Goal: Task Accomplishment & Management: Complete application form

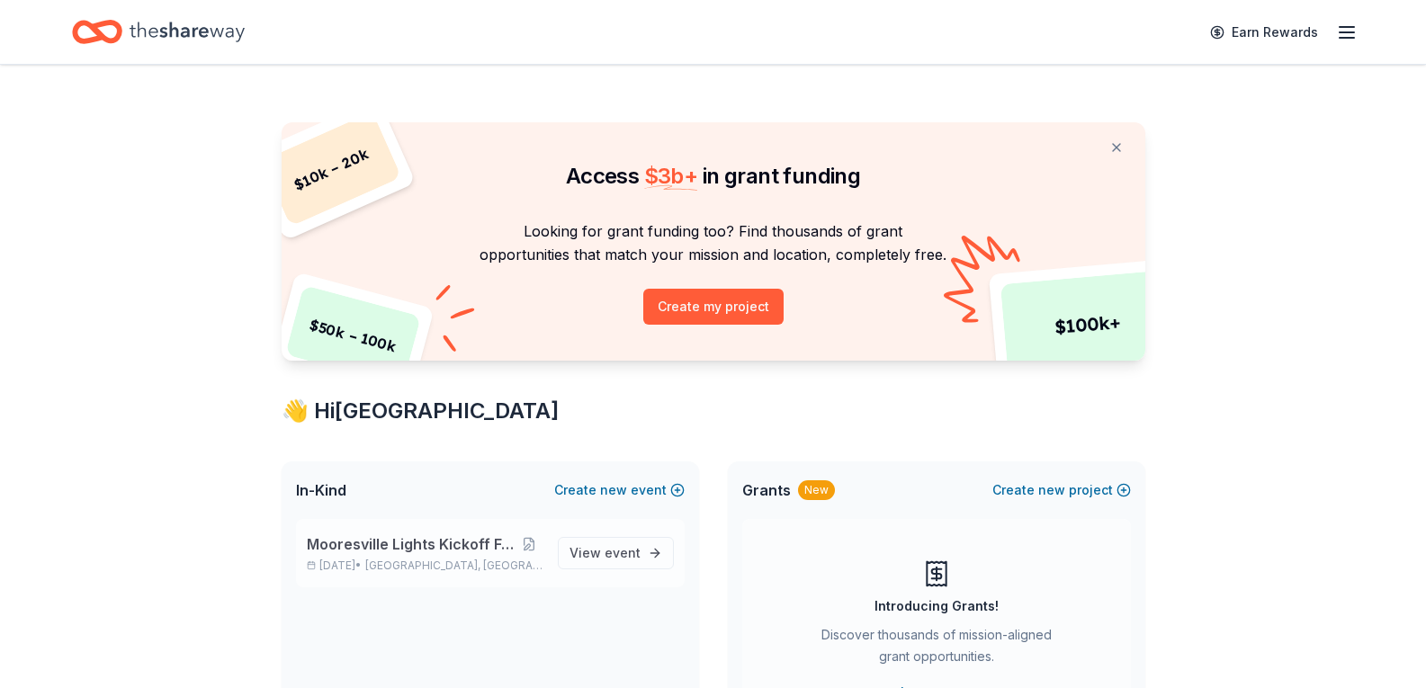
click at [388, 544] on span "Mooresville Lights Kickoff Fundraiser" at bounding box center [411, 545] width 208 height 22
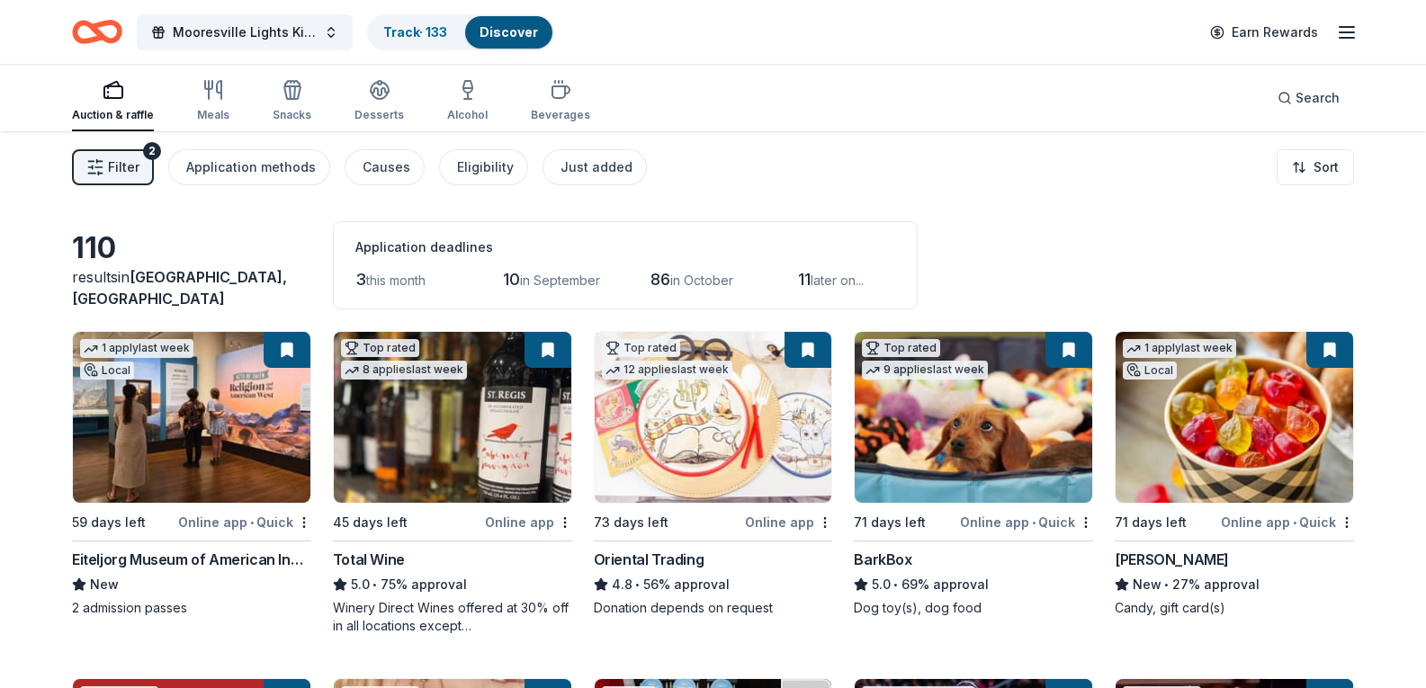
click at [117, 171] on span "Filter" at bounding box center [123, 168] width 31 height 22
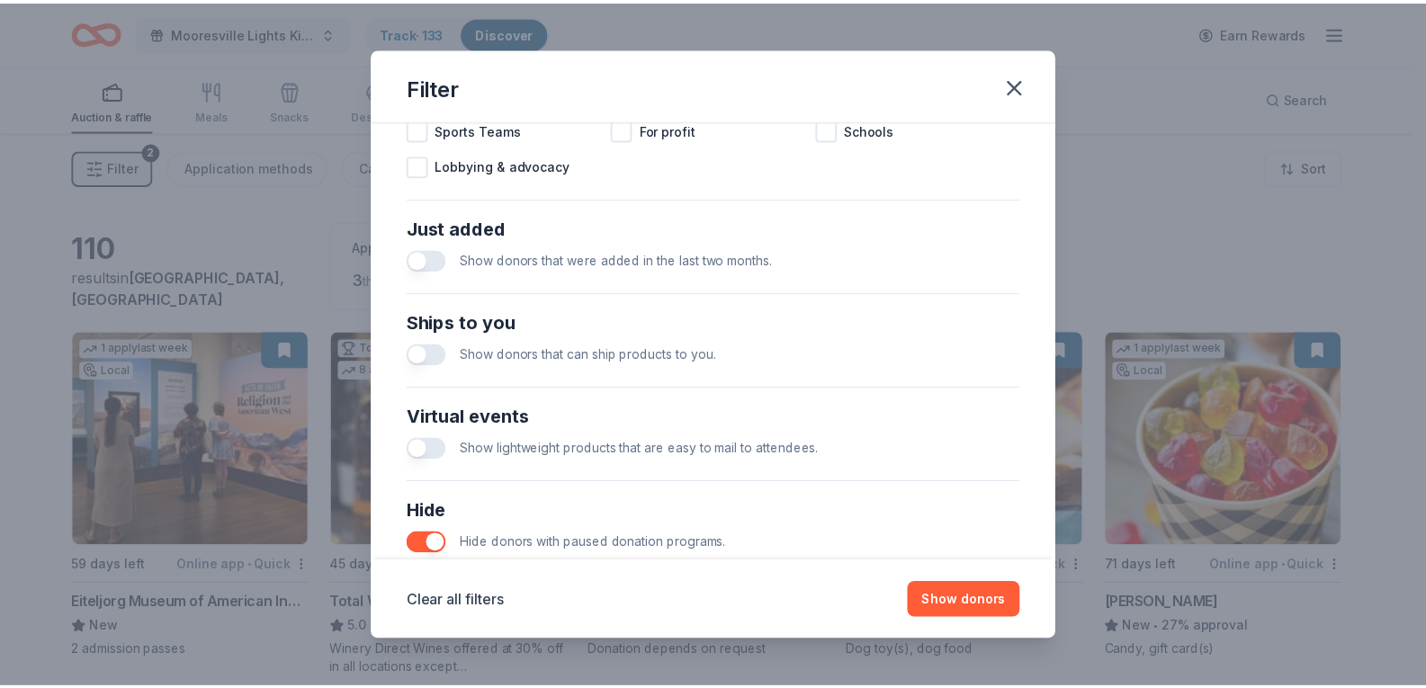
scroll to position [744, 0]
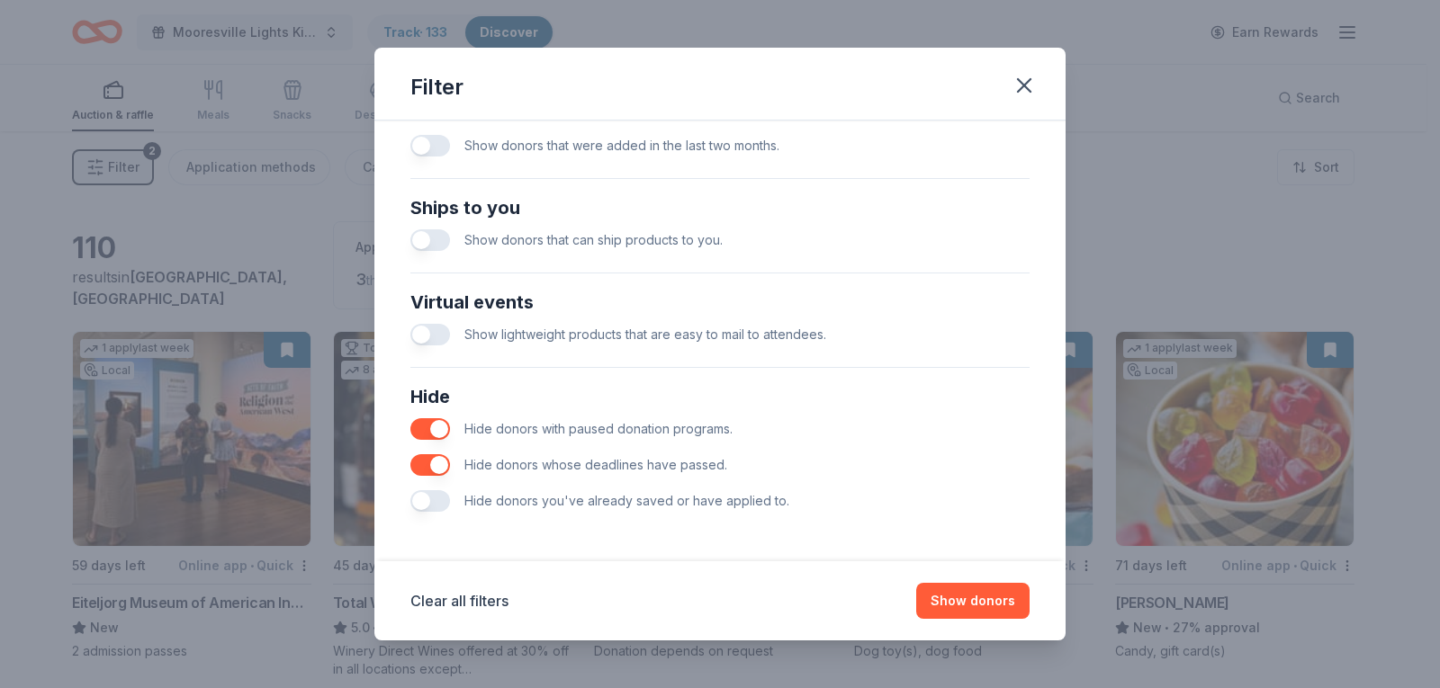
click at [439, 499] on button "button" at bounding box center [430, 501] width 40 height 22
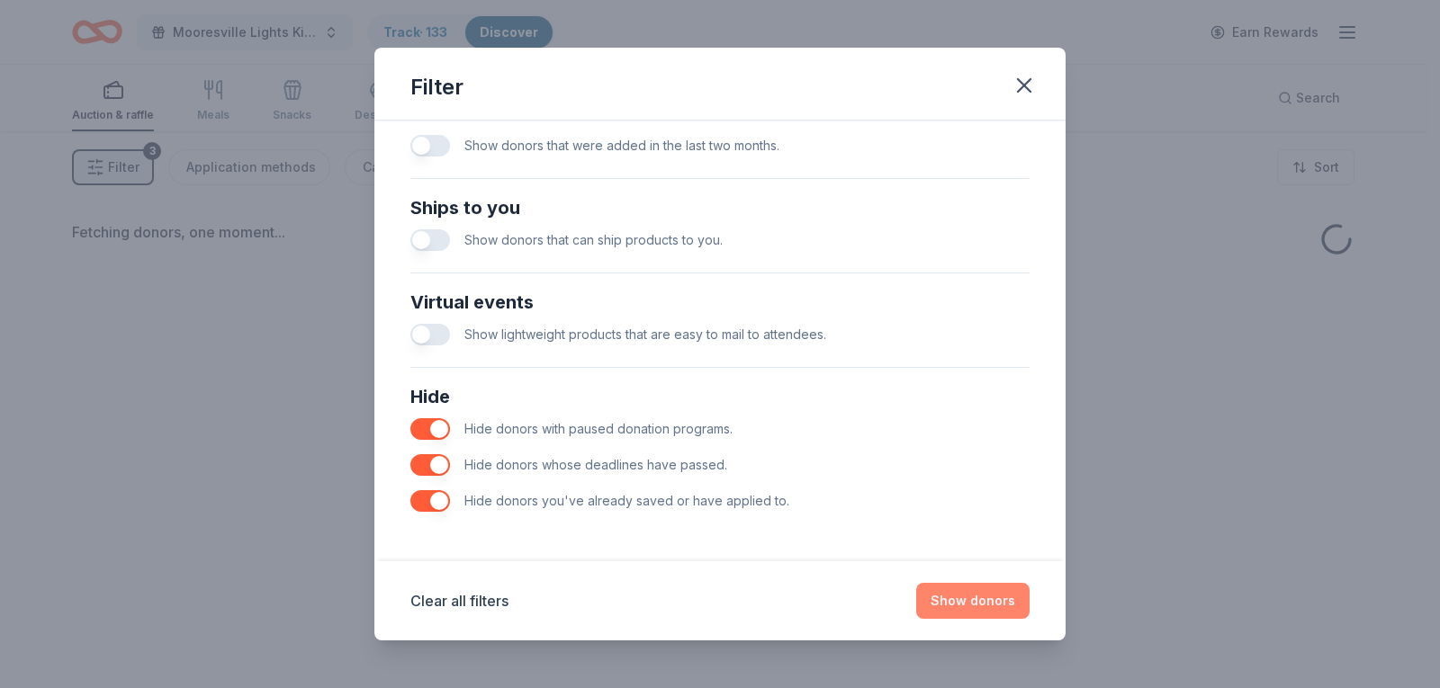
click at [980, 600] on button "Show donors" at bounding box center [972, 601] width 113 height 36
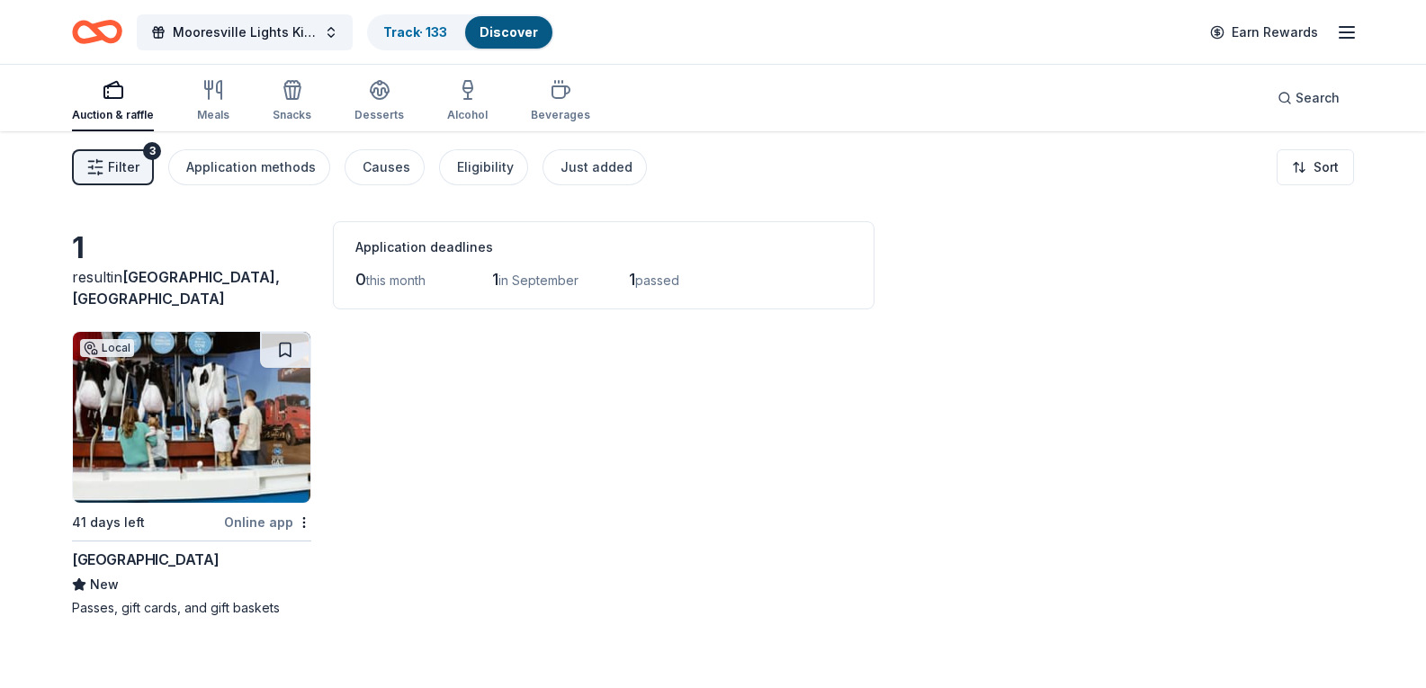
click at [191, 430] on img at bounding box center [192, 417] width 238 height 171
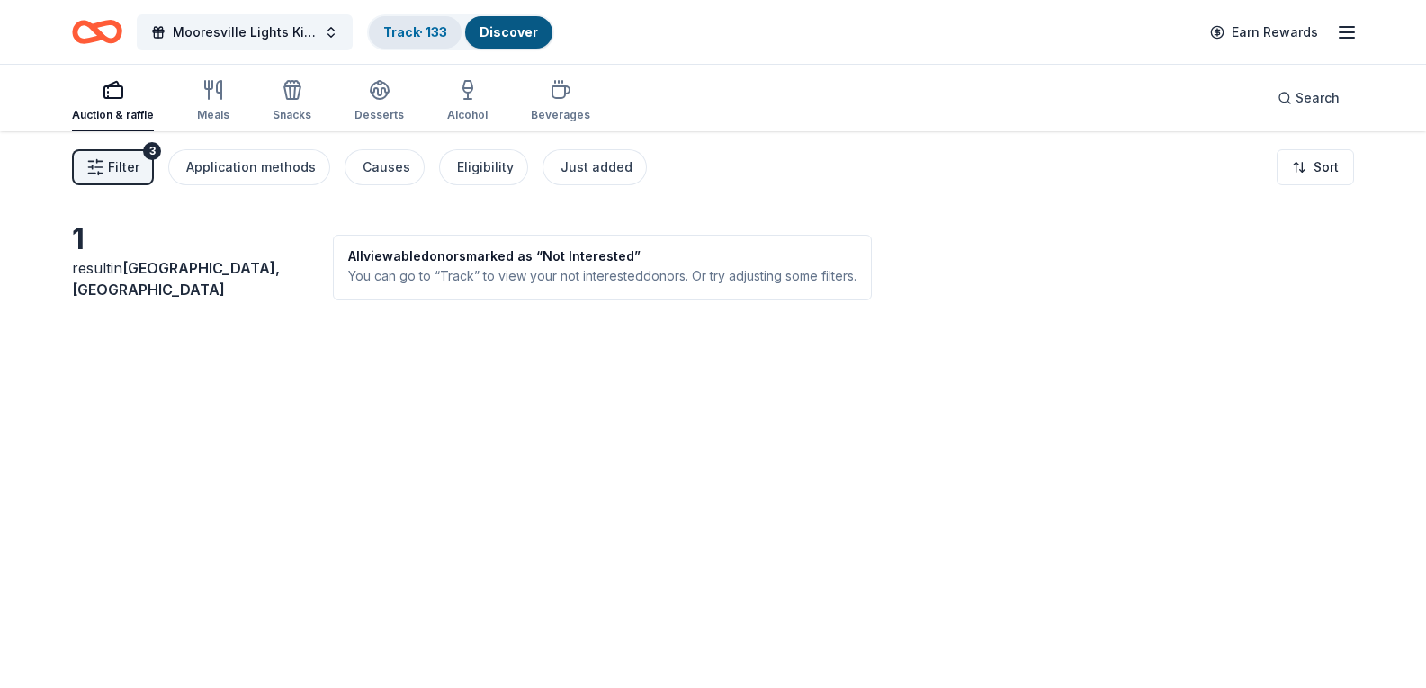
click at [417, 37] on link "Track · 133" at bounding box center [415, 31] width 64 height 15
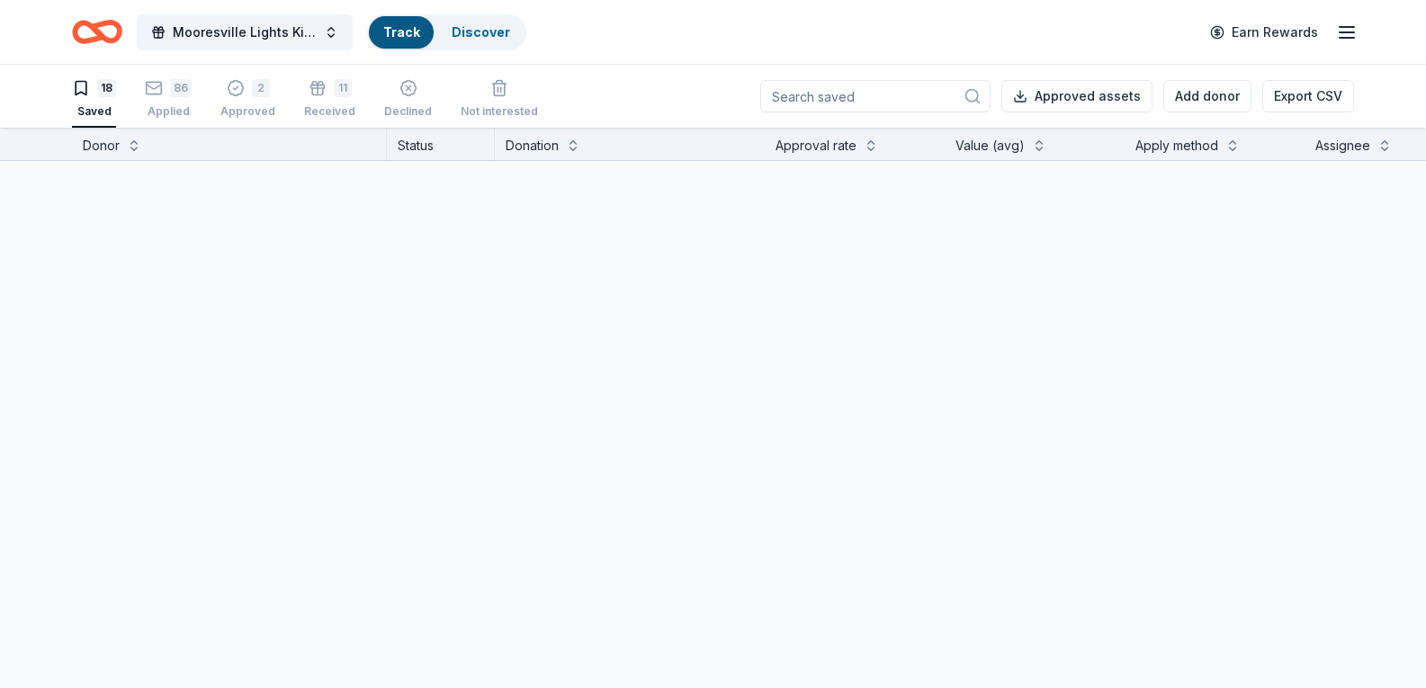
scroll to position [1, 0]
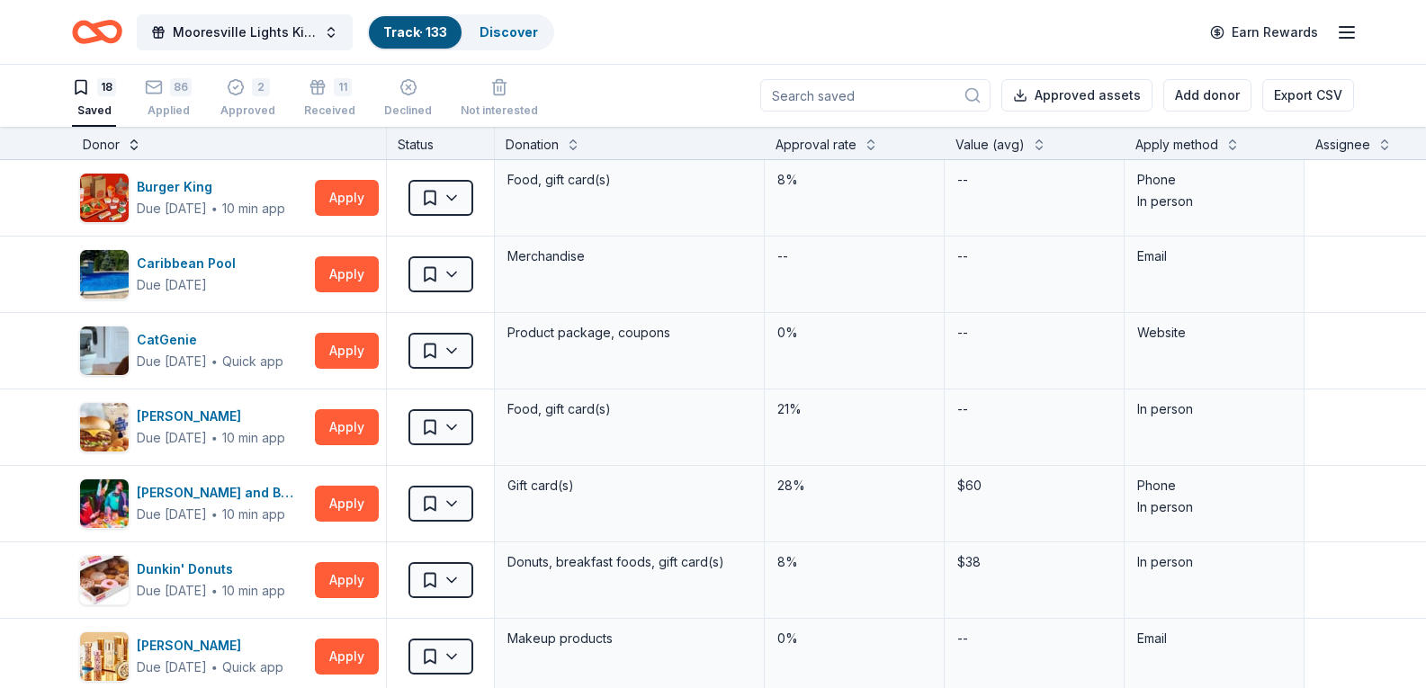
click at [136, 145] on button at bounding box center [134, 143] width 14 height 18
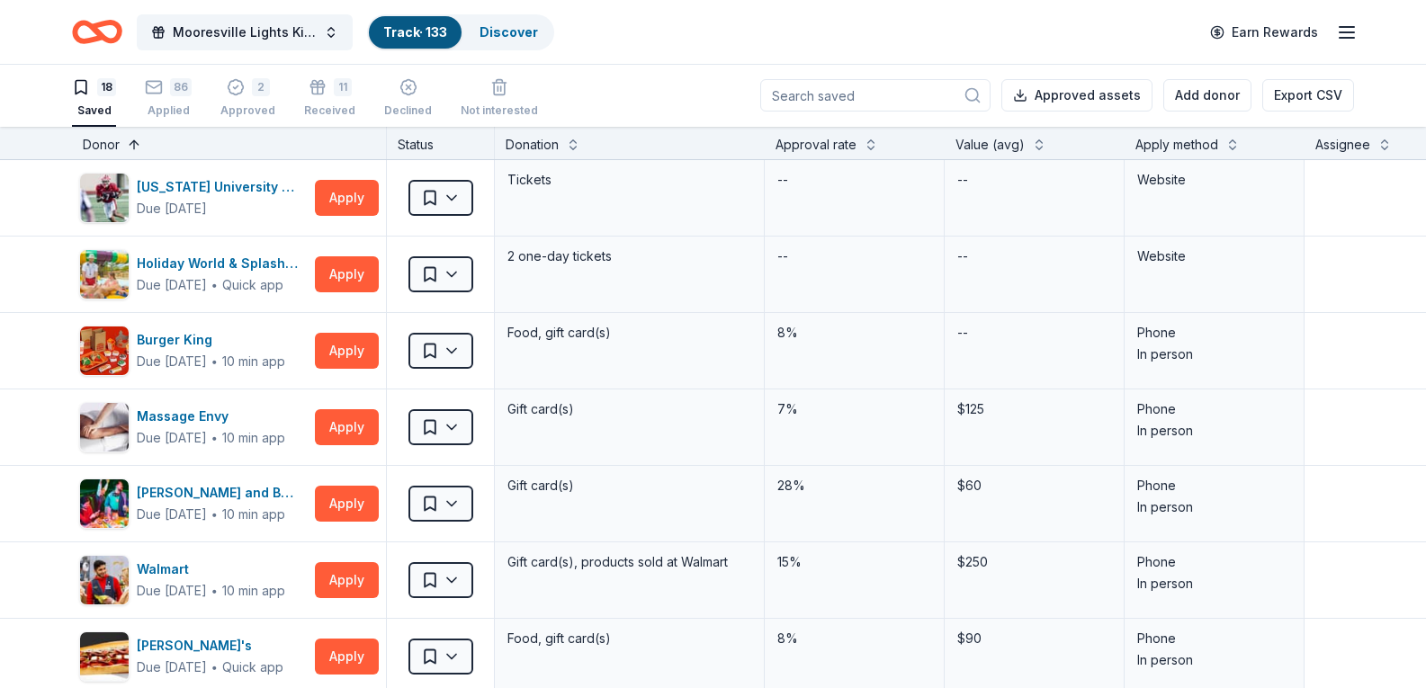
click at [136, 144] on button at bounding box center [134, 143] width 14 height 18
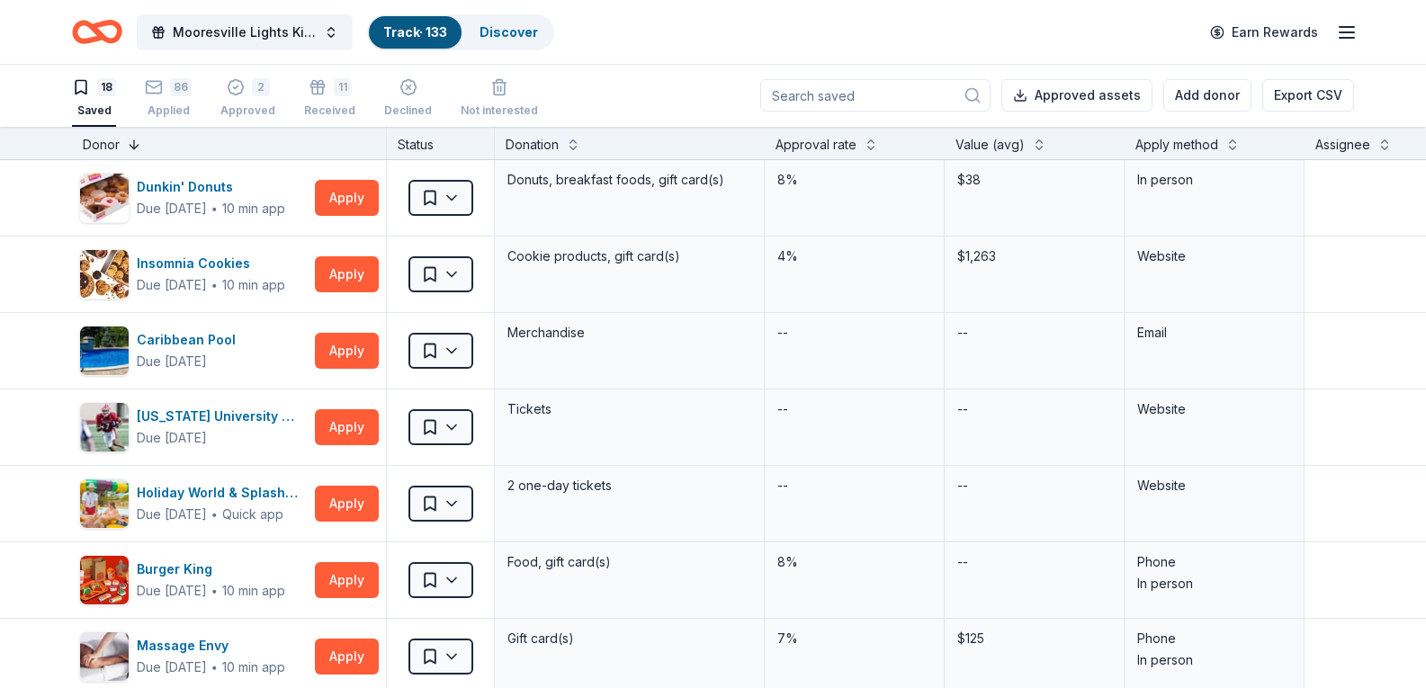
click at [136, 144] on button at bounding box center [134, 143] width 14 height 18
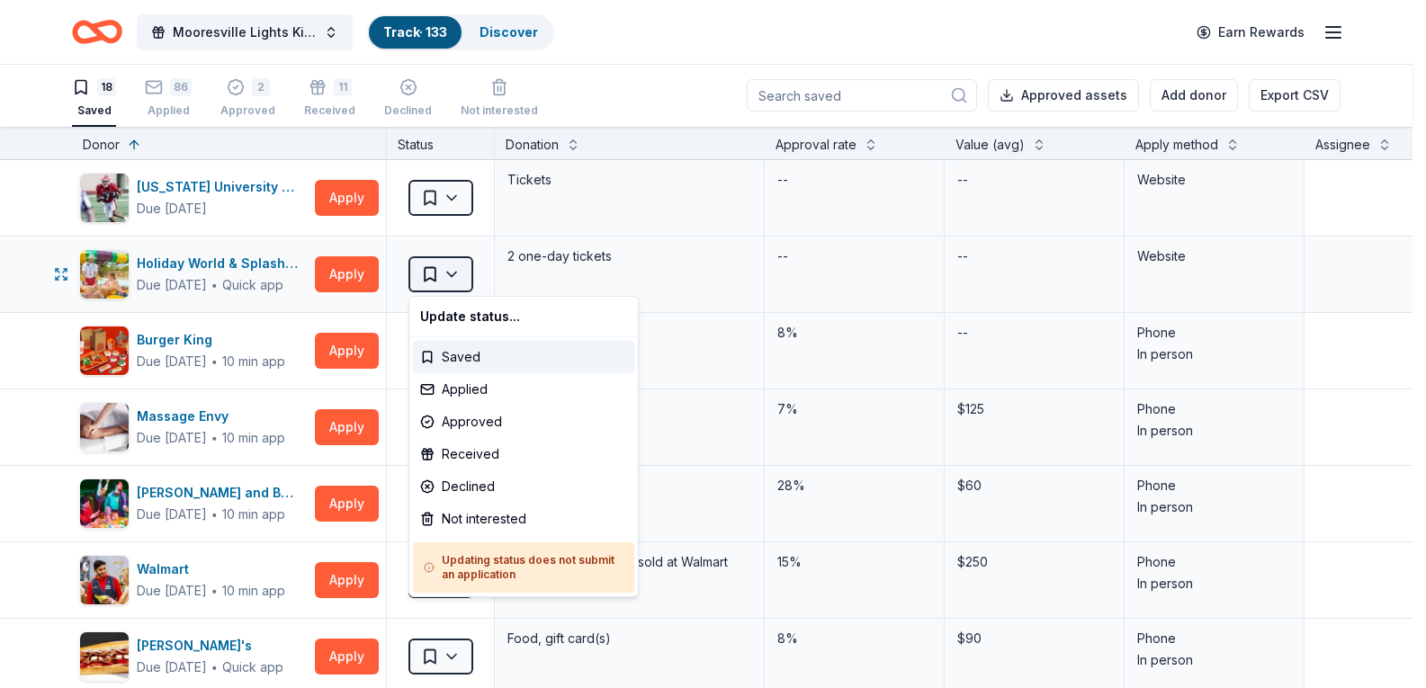
click at [452, 276] on html "Mooresville Lights Kickoff Fundraiser Track · 133 Discover Earn Rewards 18 Save…" at bounding box center [713, 343] width 1426 height 688
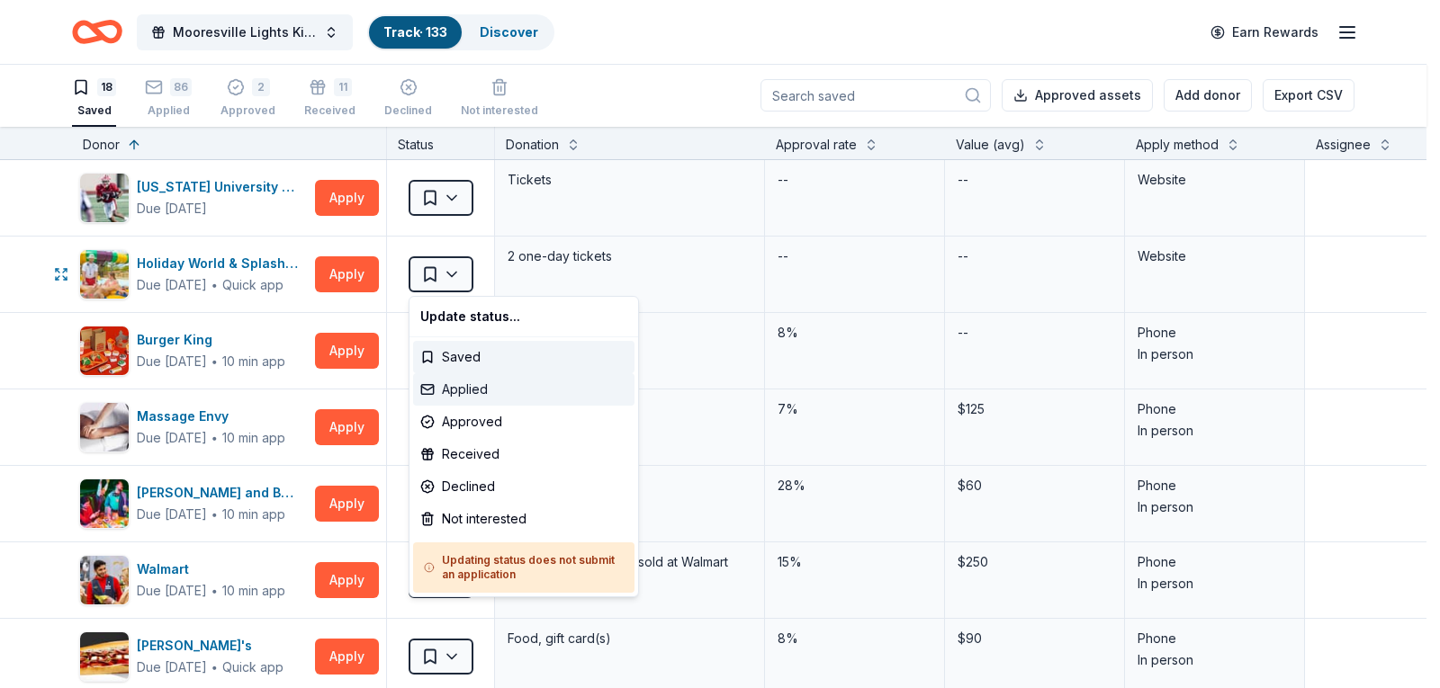
click at [451, 383] on div "Applied" at bounding box center [523, 389] width 221 height 32
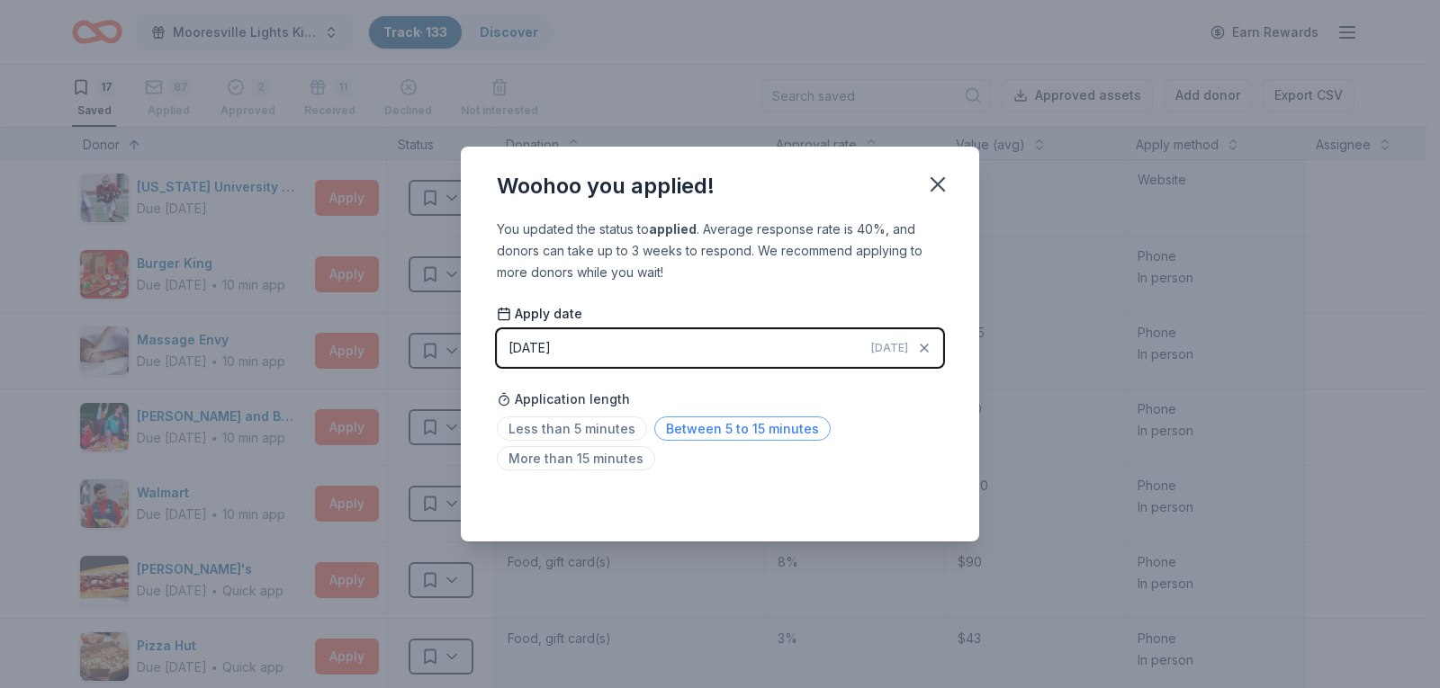
click at [709, 435] on span "Between 5 to 15 minutes" at bounding box center [742, 429] width 176 height 24
click at [930, 175] on icon "button" at bounding box center [937, 184] width 25 height 25
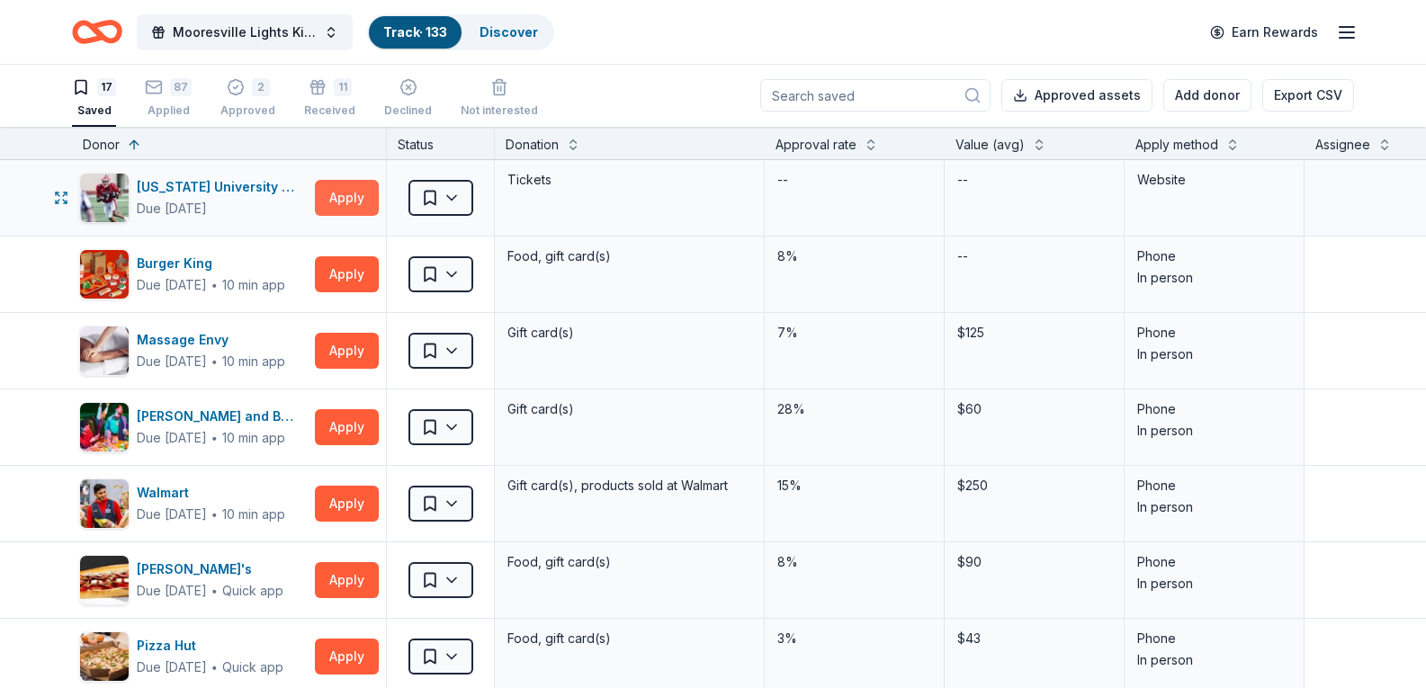
click at [347, 194] on button "Apply" at bounding box center [347, 198] width 64 height 36
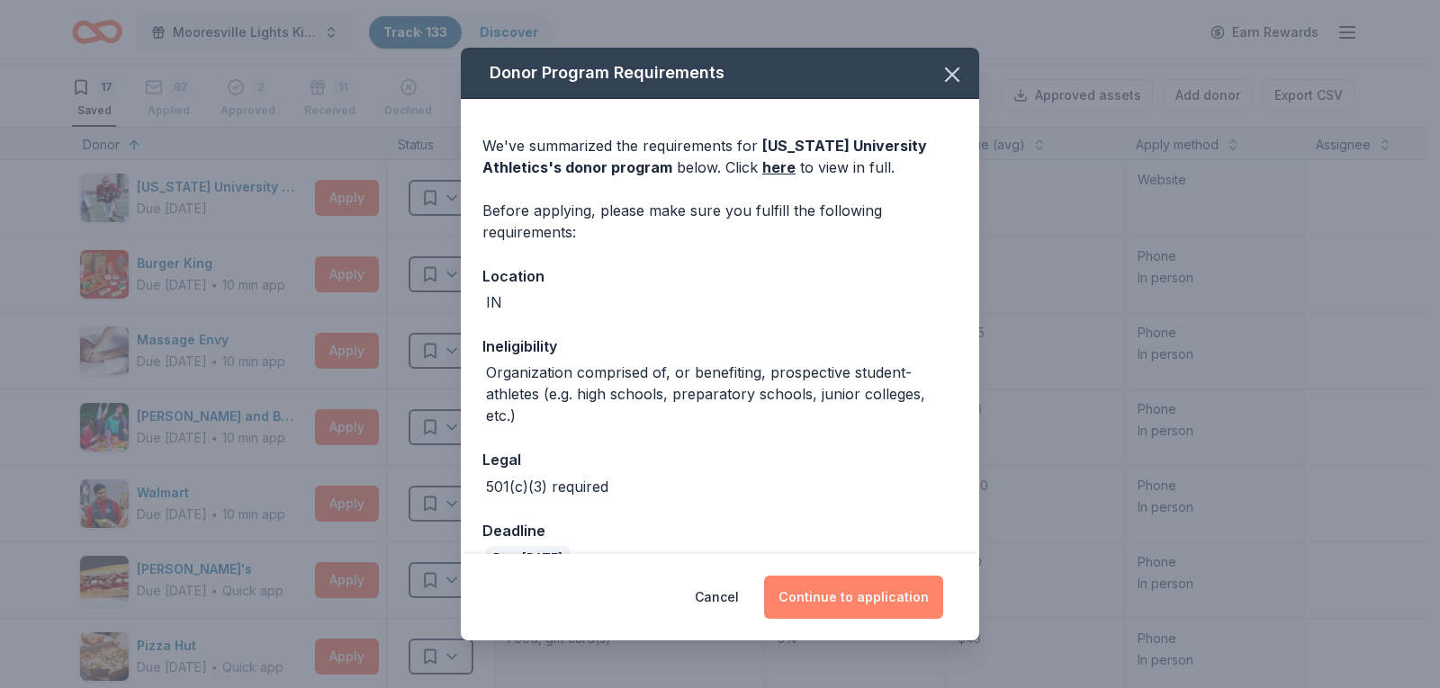
click at [839, 599] on button "Continue to application" at bounding box center [853, 597] width 179 height 43
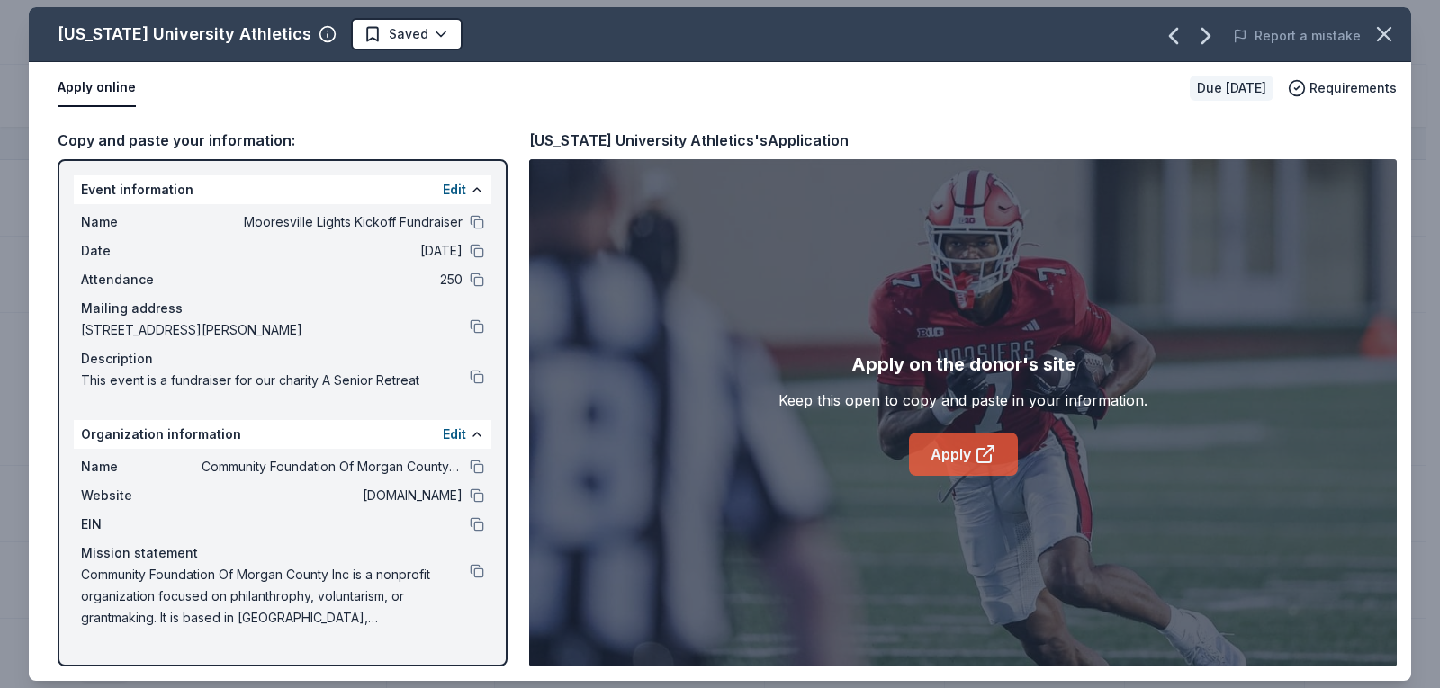
click at [981, 447] on icon at bounding box center [986, 455] width 22 height 22
click at [1379, 37] on icon "button" at bounding box center [1383, 34] width 25 height 25
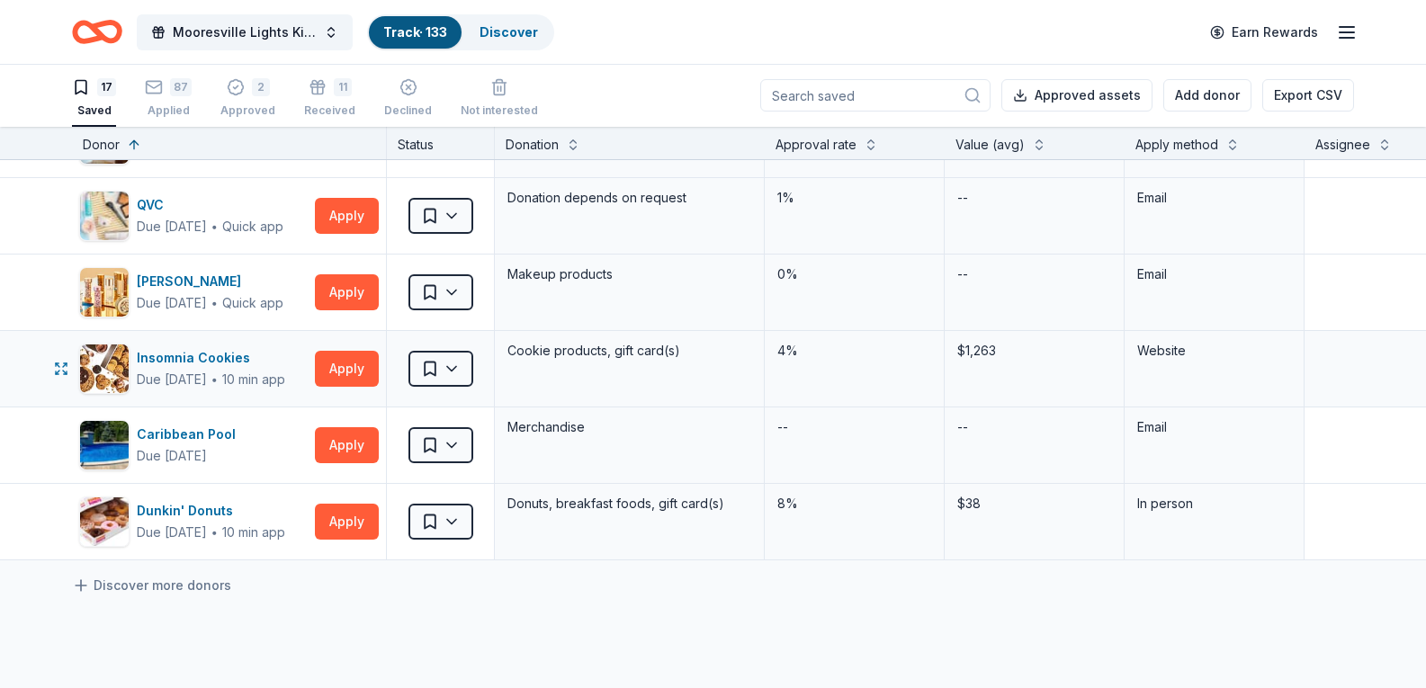
scroll to position [990, 0]
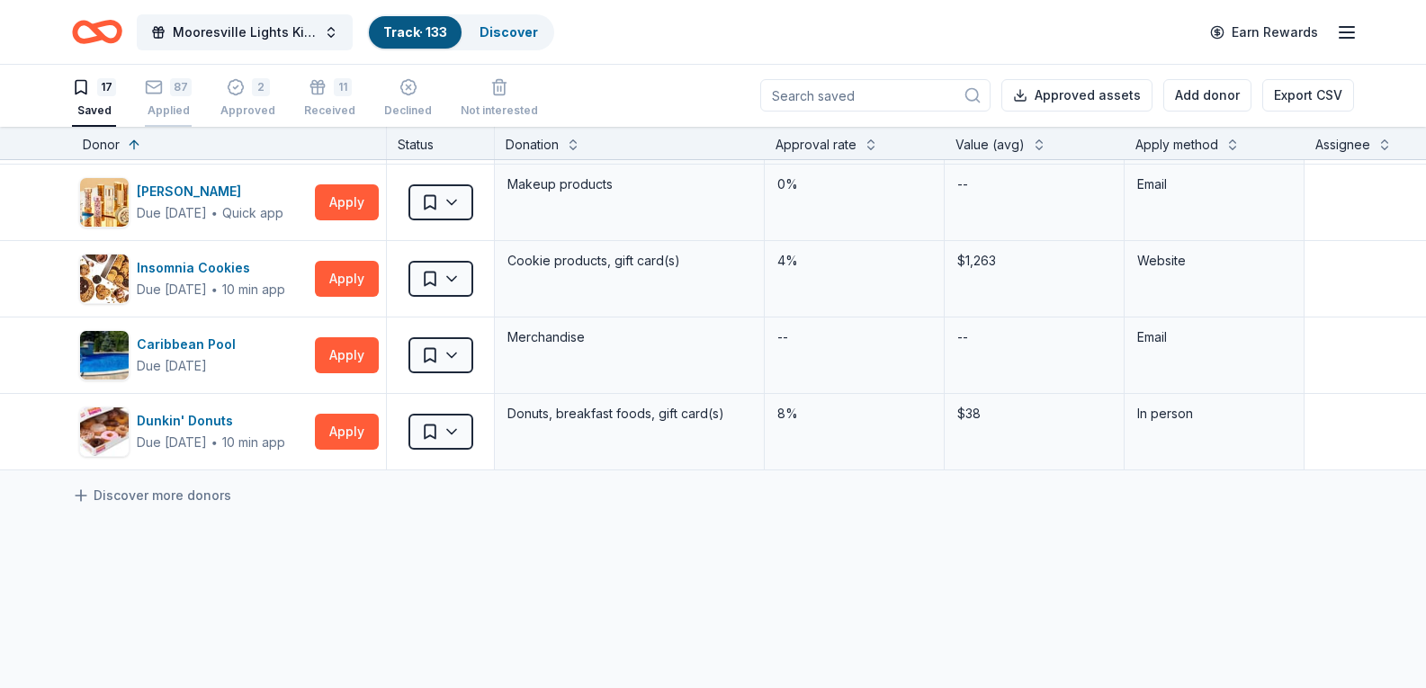
click at [175, 100] on div "87 Applied" at bounding box center [168, 88] width 47 height 40
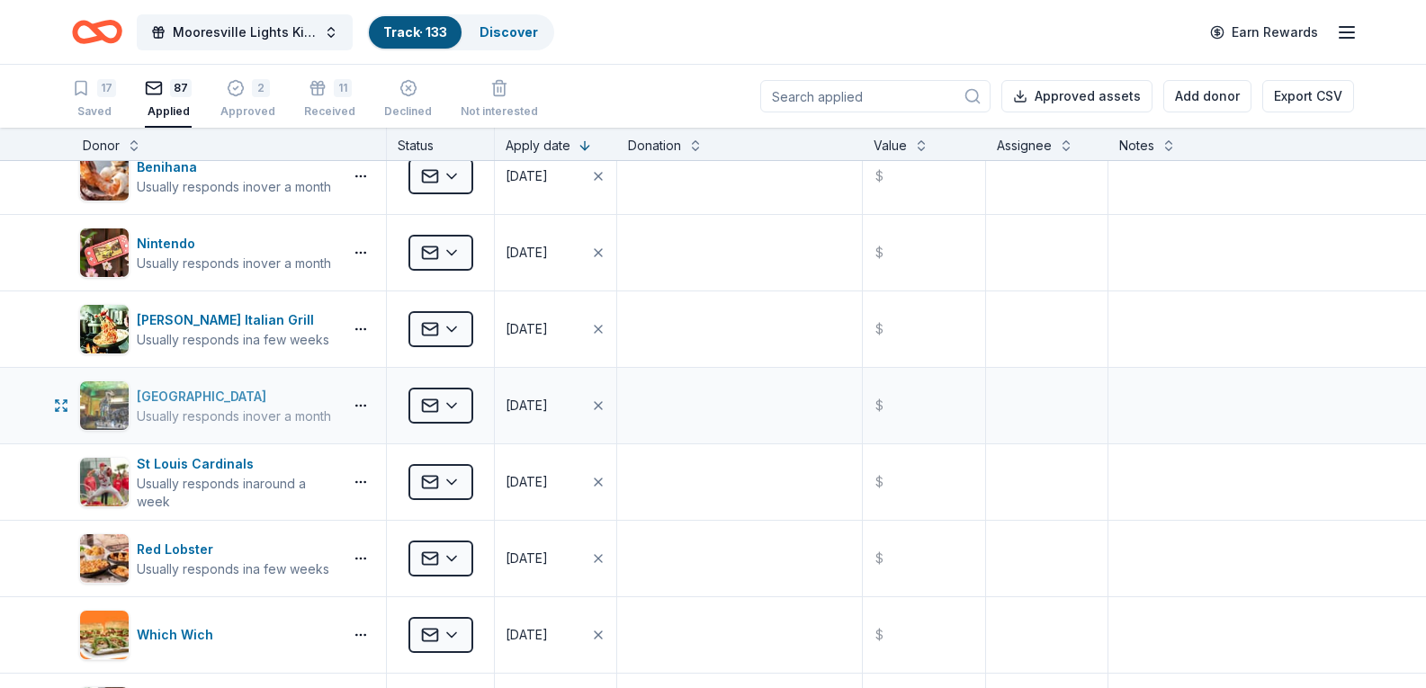
scroll to position [1260, 0]
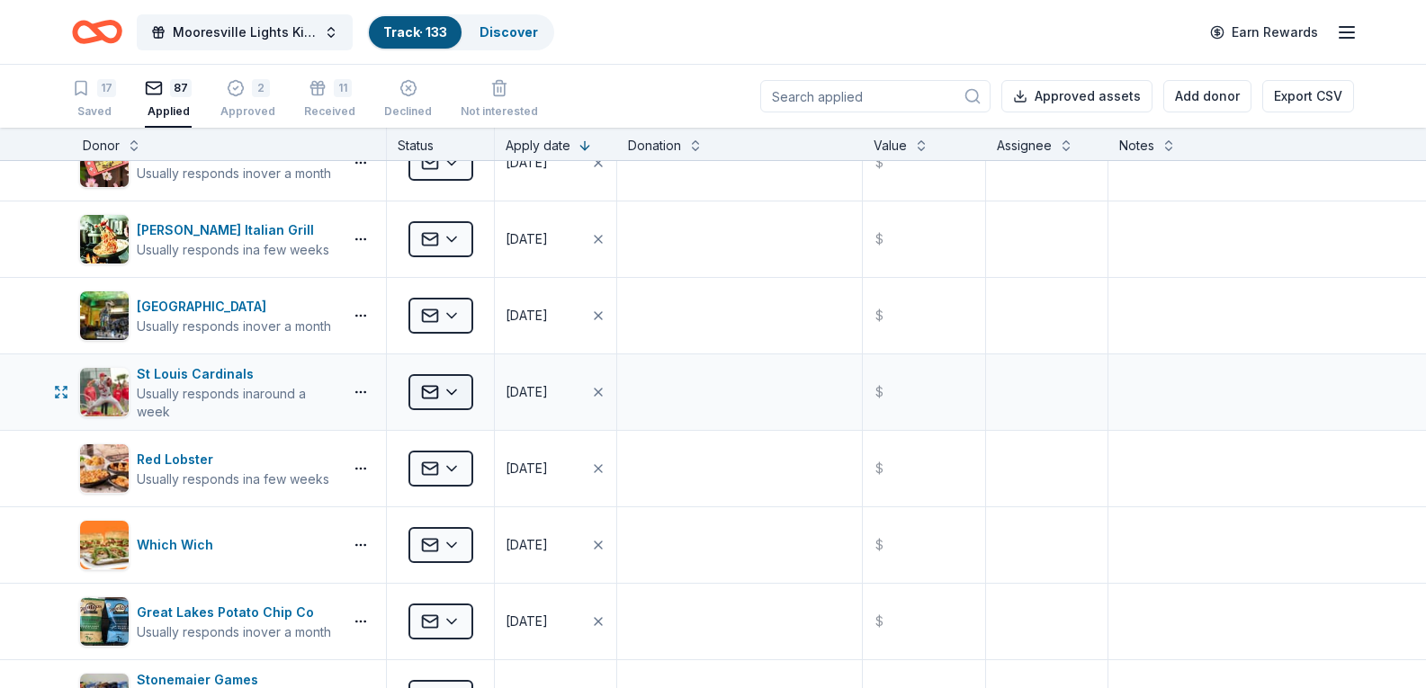
click at [438, 395] on html "Mooresville Lights Kickoff Fundraiser Track · 133 Discover Earn Rewards 17 Save…" at bounding box center [713, 344] width 1426 height 688
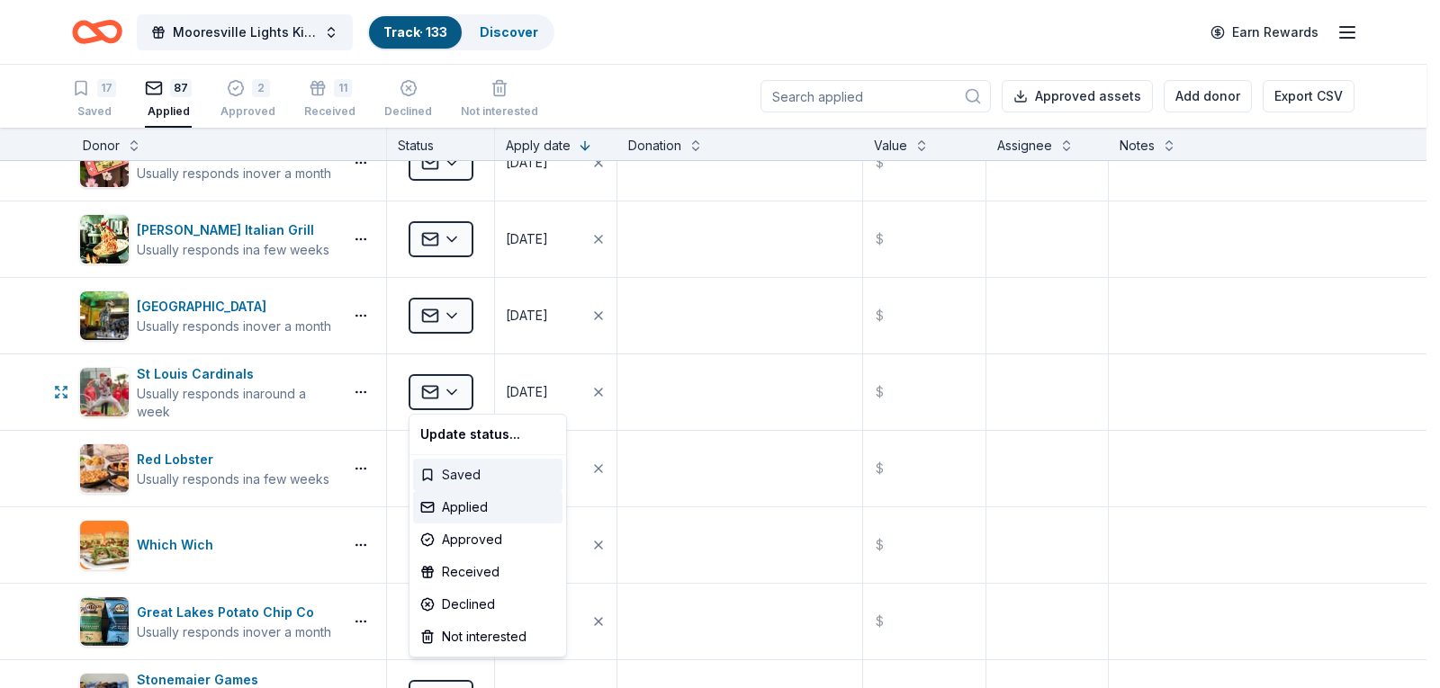
click at [450, 469] on div "Saved" at bounding box center [487, 475] width 149 height 32
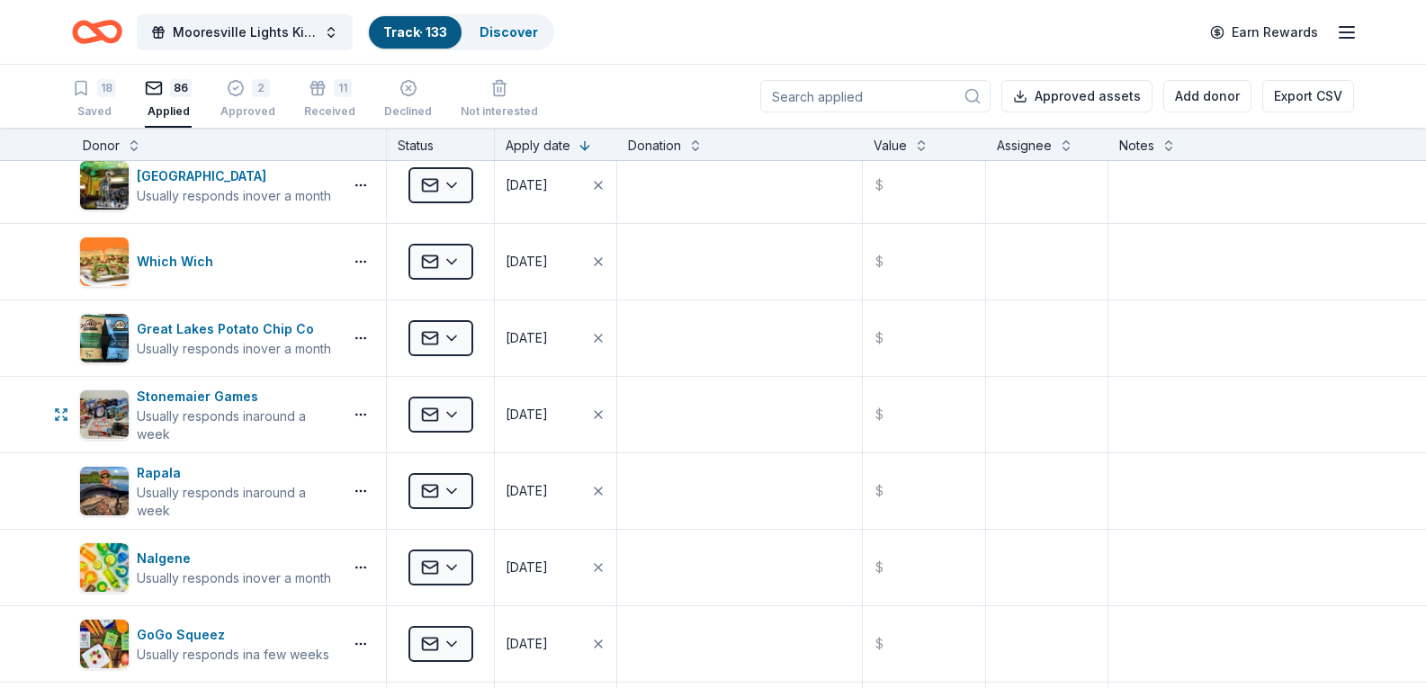
scroll to position [1710, 0]
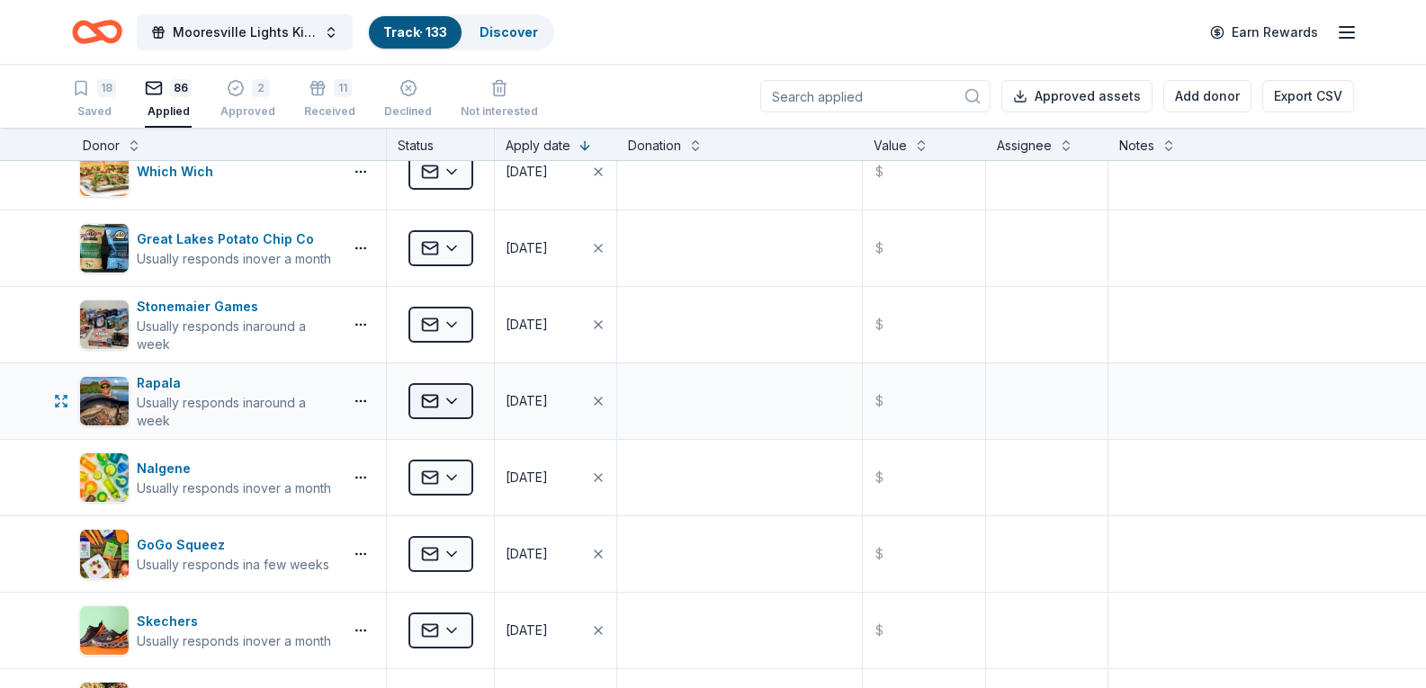
click at [446, 403] on html "Mooresville Lights Kickoff Fundraiser Track · 133 Discover Earn Rewards 18 Save…" at bounding box center [713, 344] width 1426 height 688
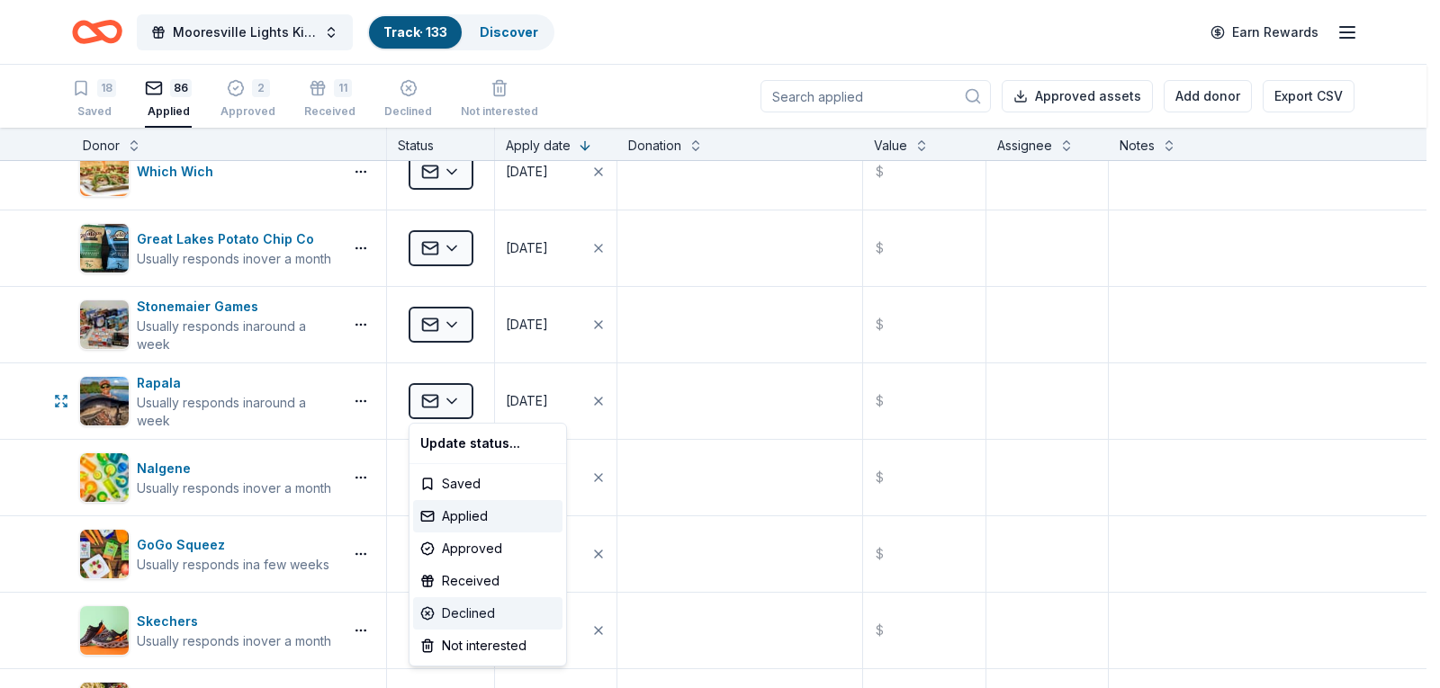
click at [442, 607] on div "Declined" at bounding box center [487, 614] width 149 height 32
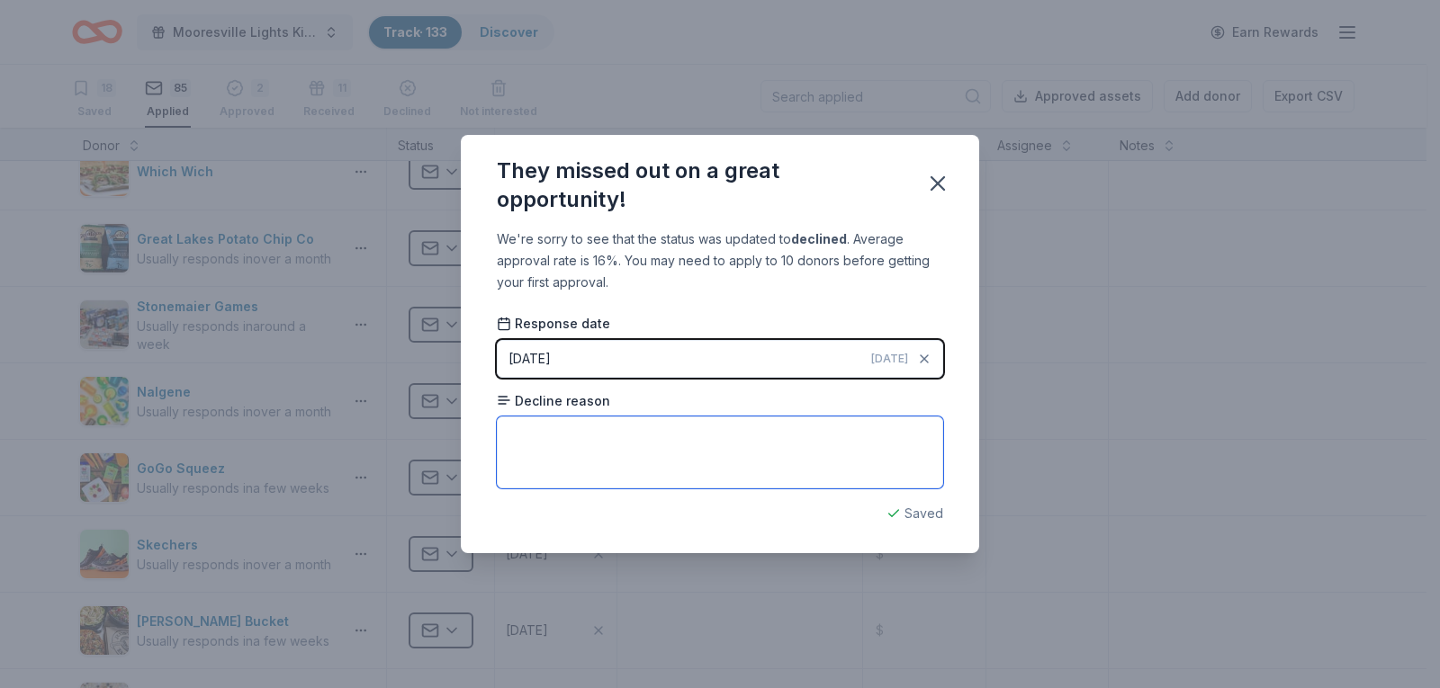
click at [563, 436] on textarea at bounding box center [720, 453] width 446 height 72
type textarea "no reason"
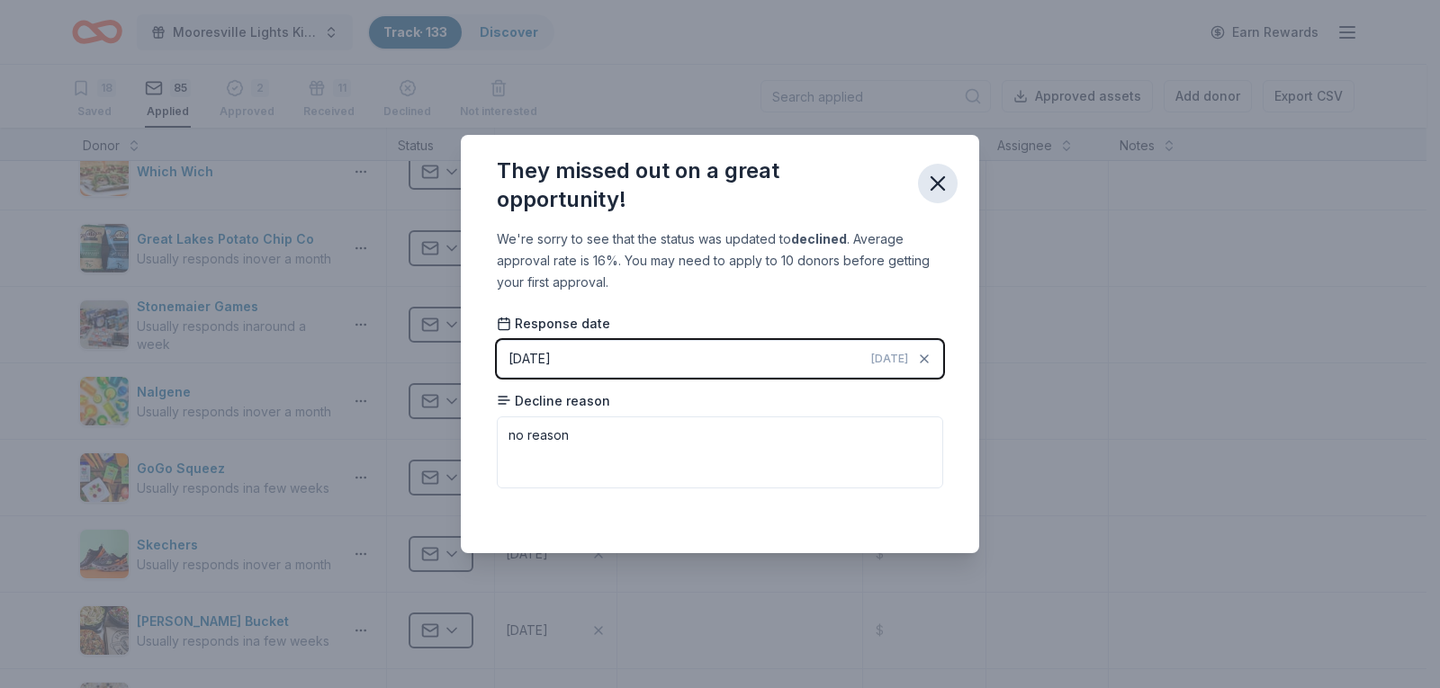
click at [939, 185] on icon "button" at bounding box center [937, 183] width 13 height 13
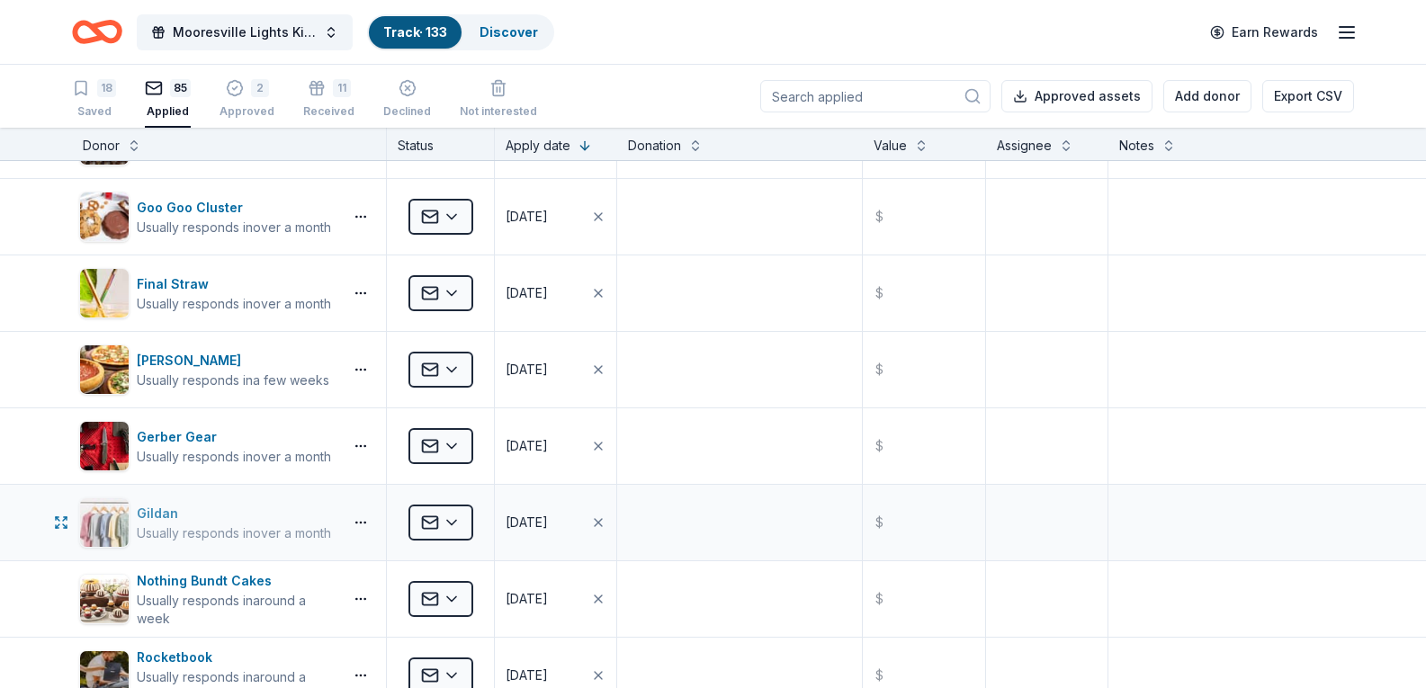
scroll to position [2790, 0]
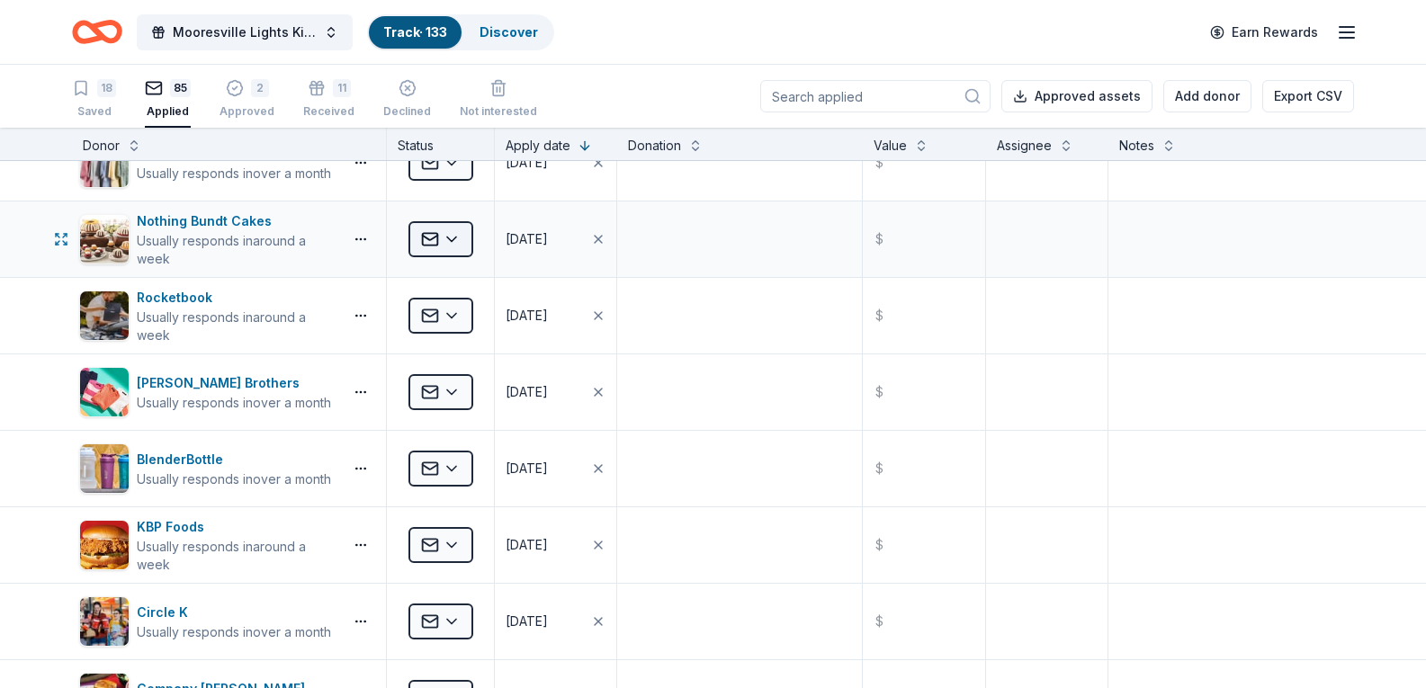
click at [445, 232] on html "Mooresville Lights Kickoff Fundraiser Track · 133 Discover Earn Rewards 18 Save…" at bounding box center [713, 344] width 1426 height 688
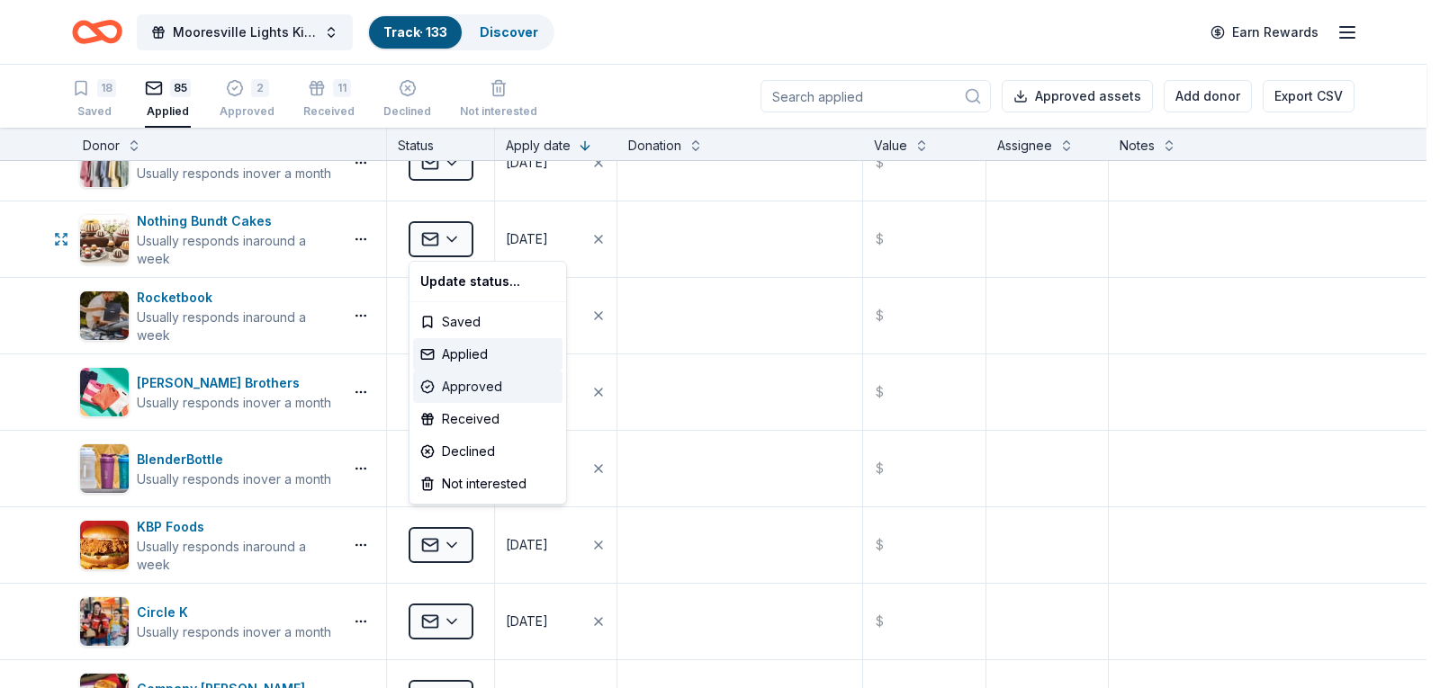
click at [467, 391] on div "Approved" at bounding box center [487, 387] width 149 height 32
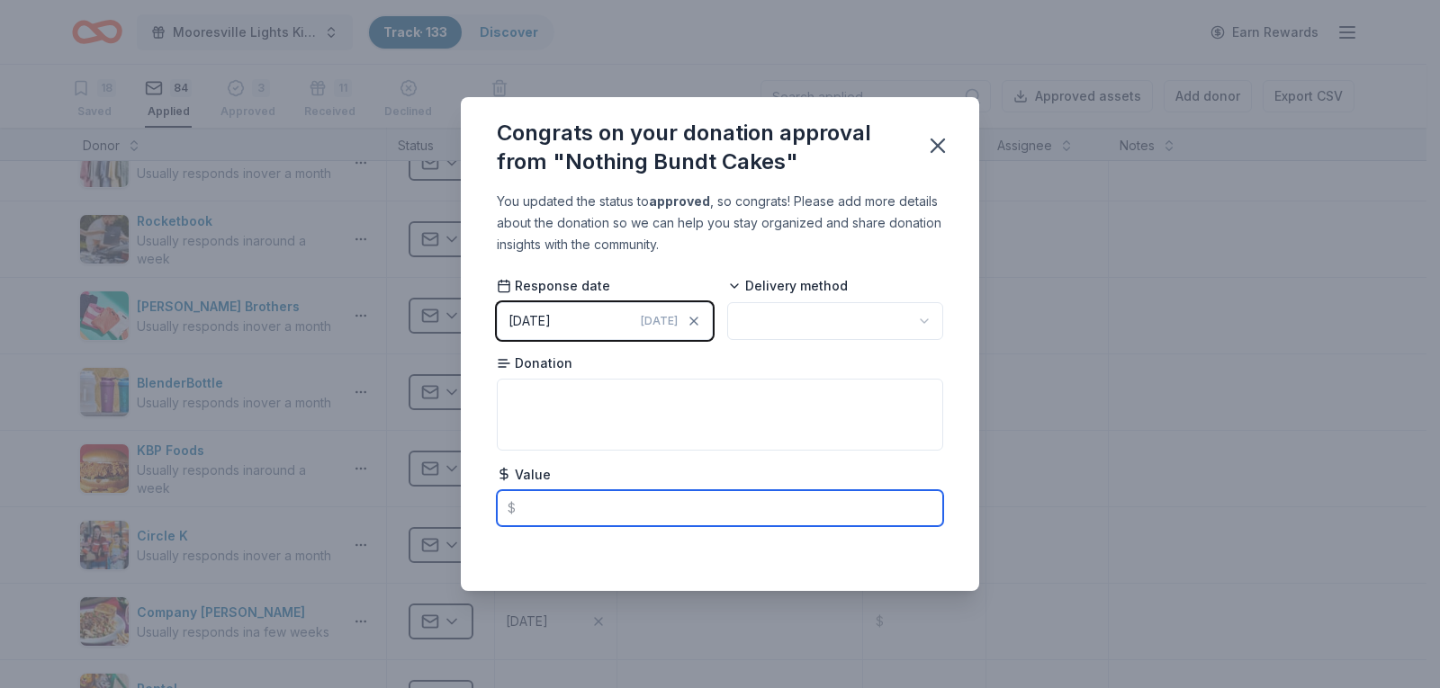
click at [527, 508] on input "text" at bounding box center [720, 508] width 446 height 36
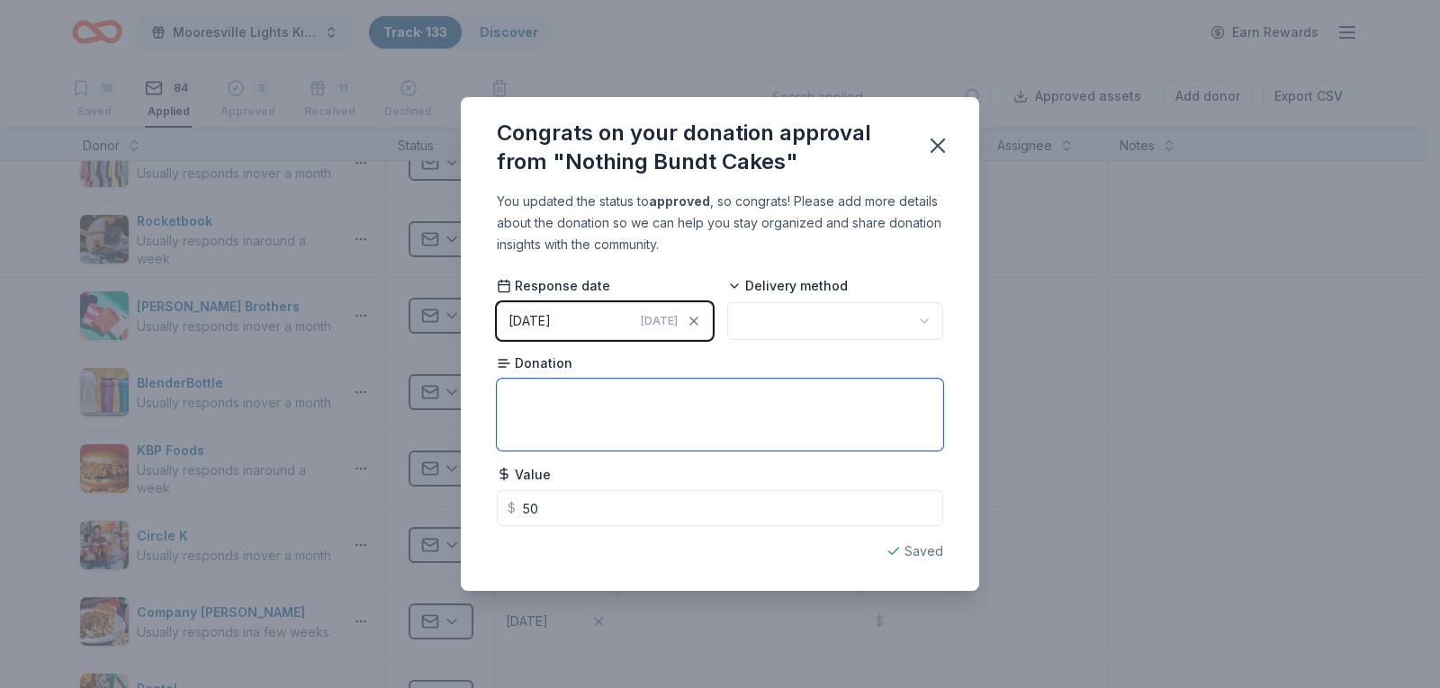
type input "50.00"
click at [566, 398] on textarea at bounding box center [720, 415] width 446 height 72
type textarea "F"
type textarea "coupons for free bundt cakes"
click at [927, 146] on icon "button" at bounding box center [937, 145] width 25 height 25
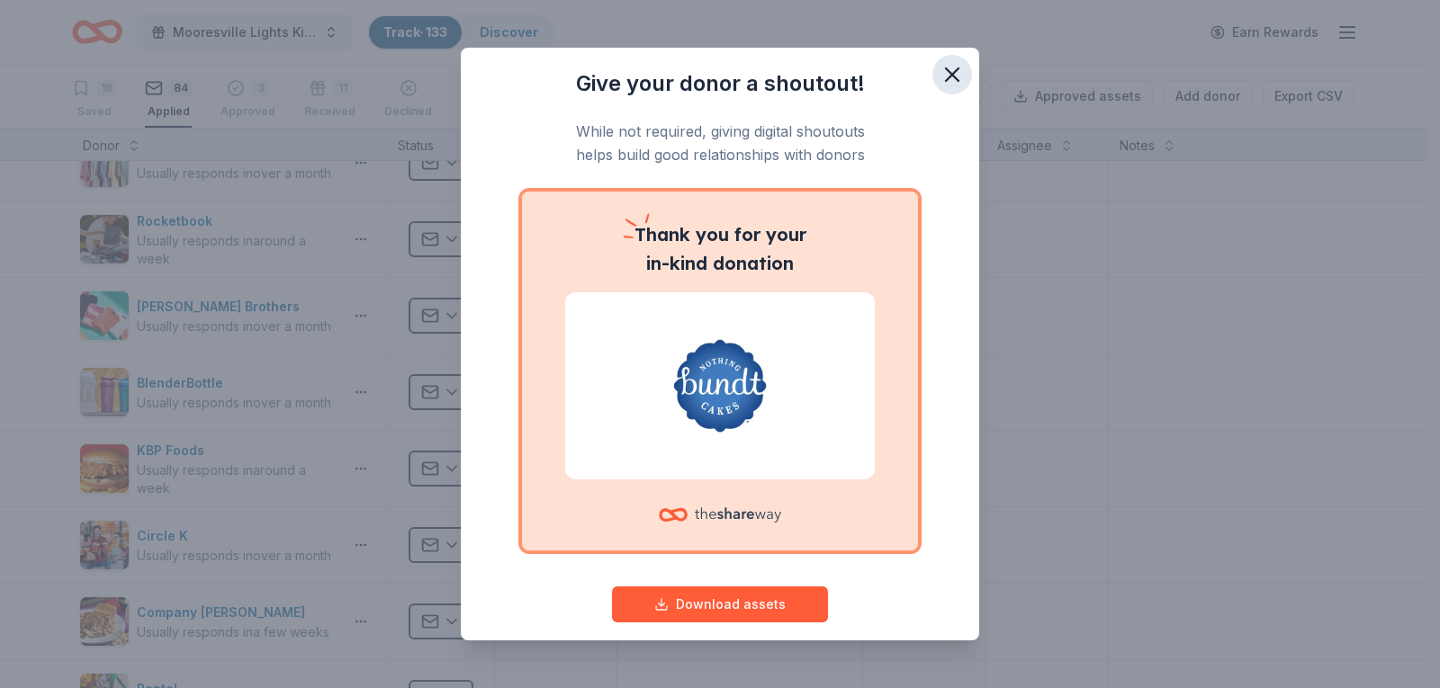
click at [935, 91] on button "button" at bounding box center [952, 75] width 40 height 40
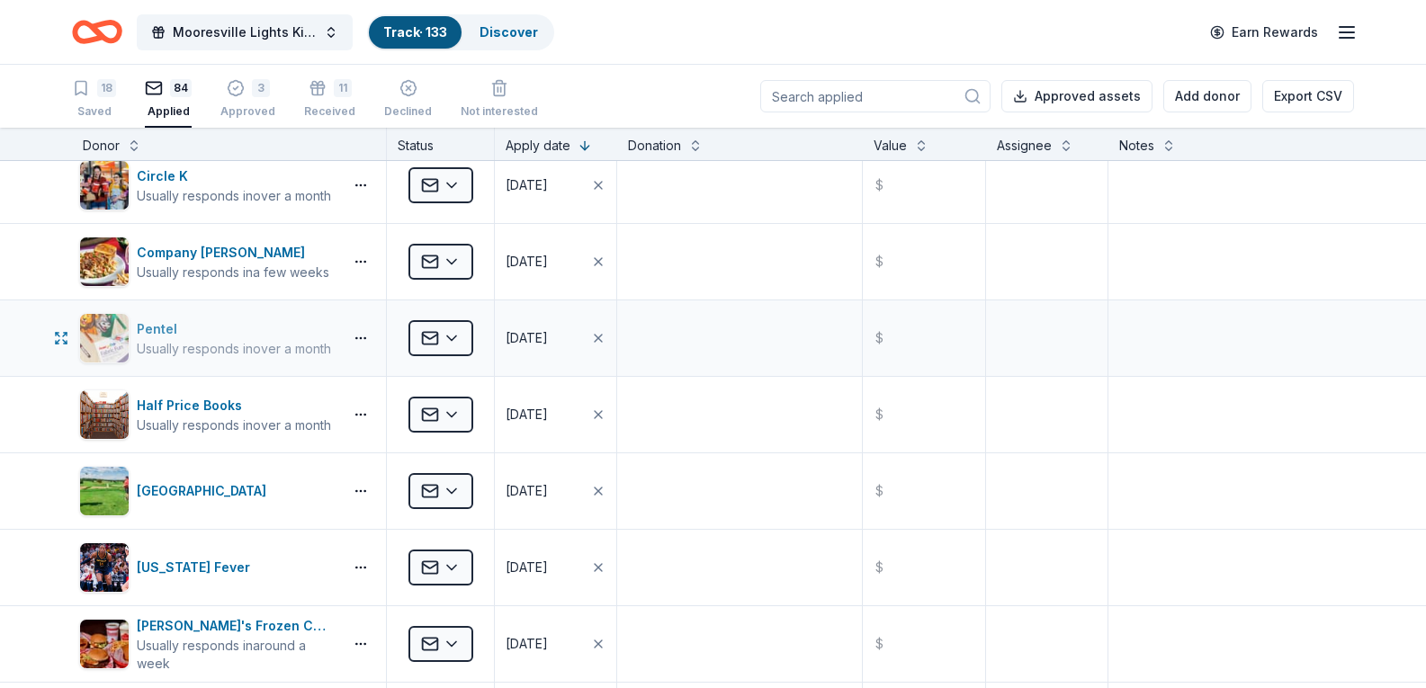
scroll to position [3240, 0]
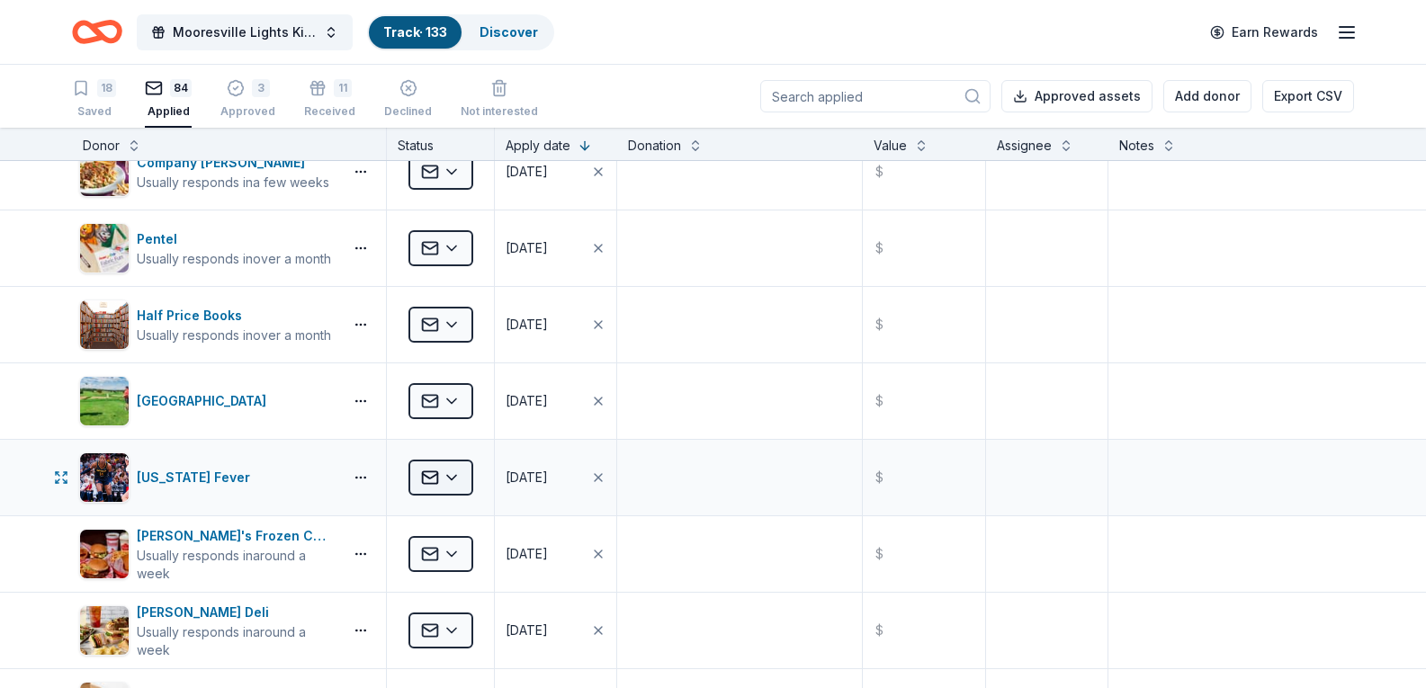
click at [448, 479] on html "Mooresville Lights Kickoff Fundraiser Track · 133 Discover Earn Rewards 18 Save…" at bounding box center [713, 344] width 1426 height 688
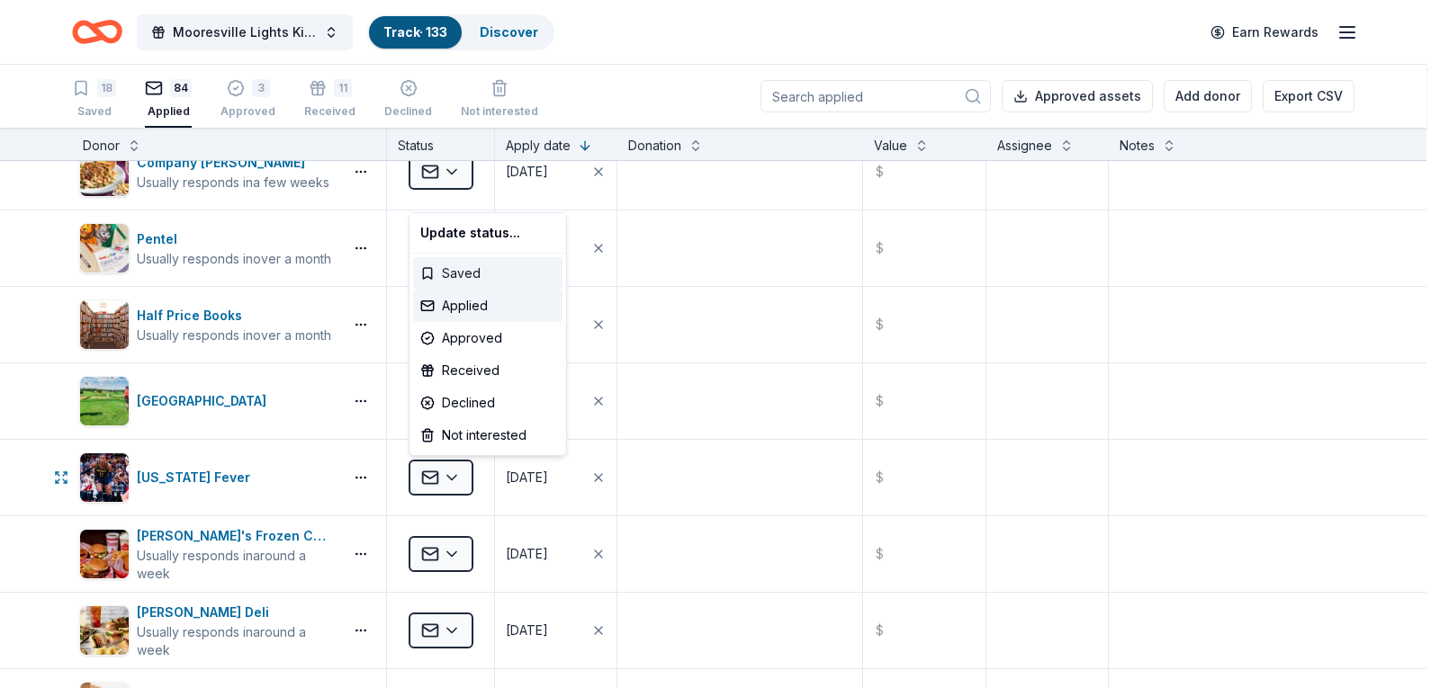
click at [462, 266] on div "Saved" at bounding box center [487, 273] width 149 height 32
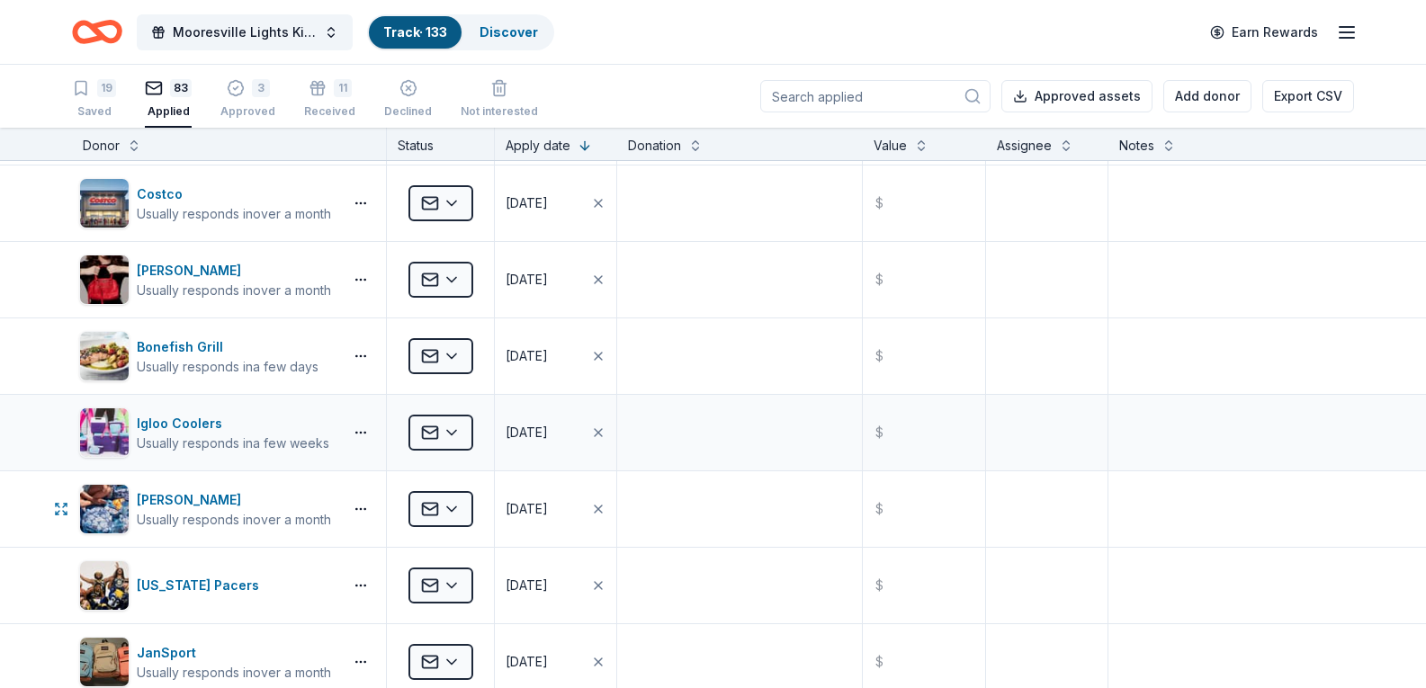
scroll to position [4230, 0]
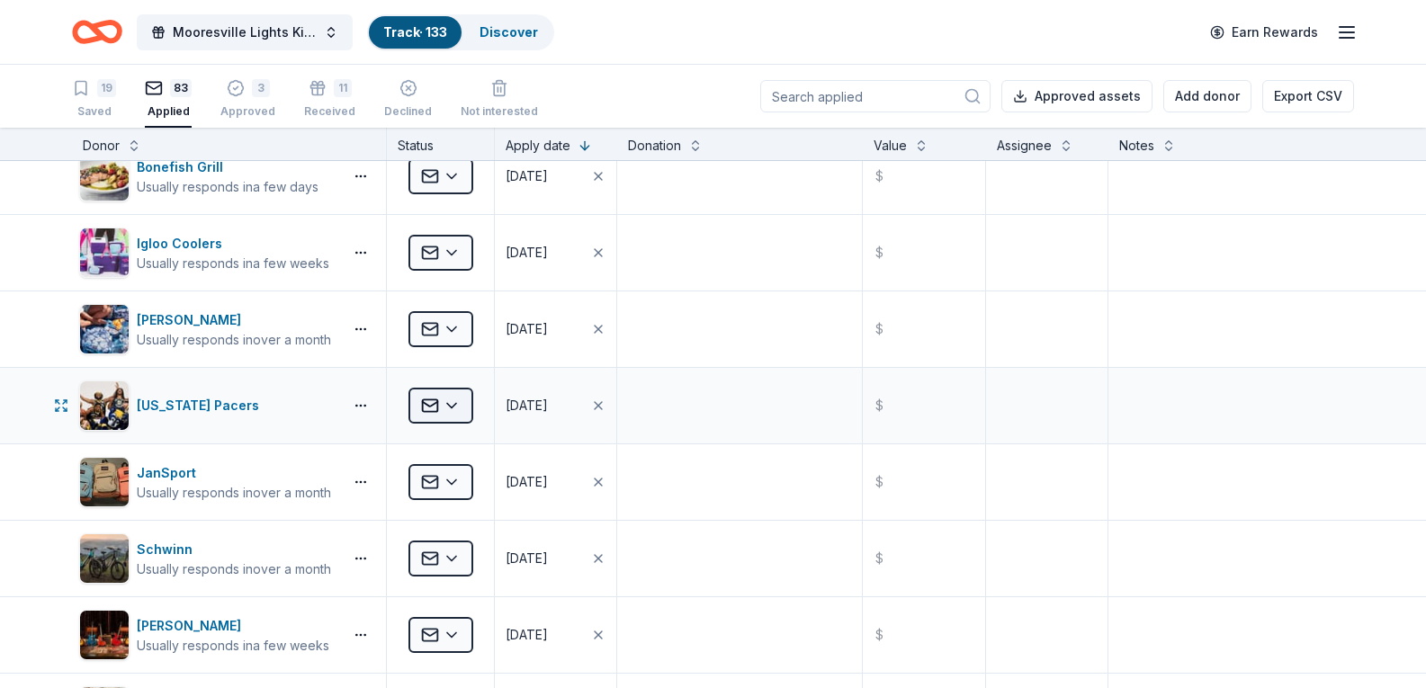
click at [442, 409] on html "Mooresville Lights Kickoff Fundraiser Track · 133 Discover Earn Rewards 19 Save…" at bounding box center [713, 344] width 1426 height 688
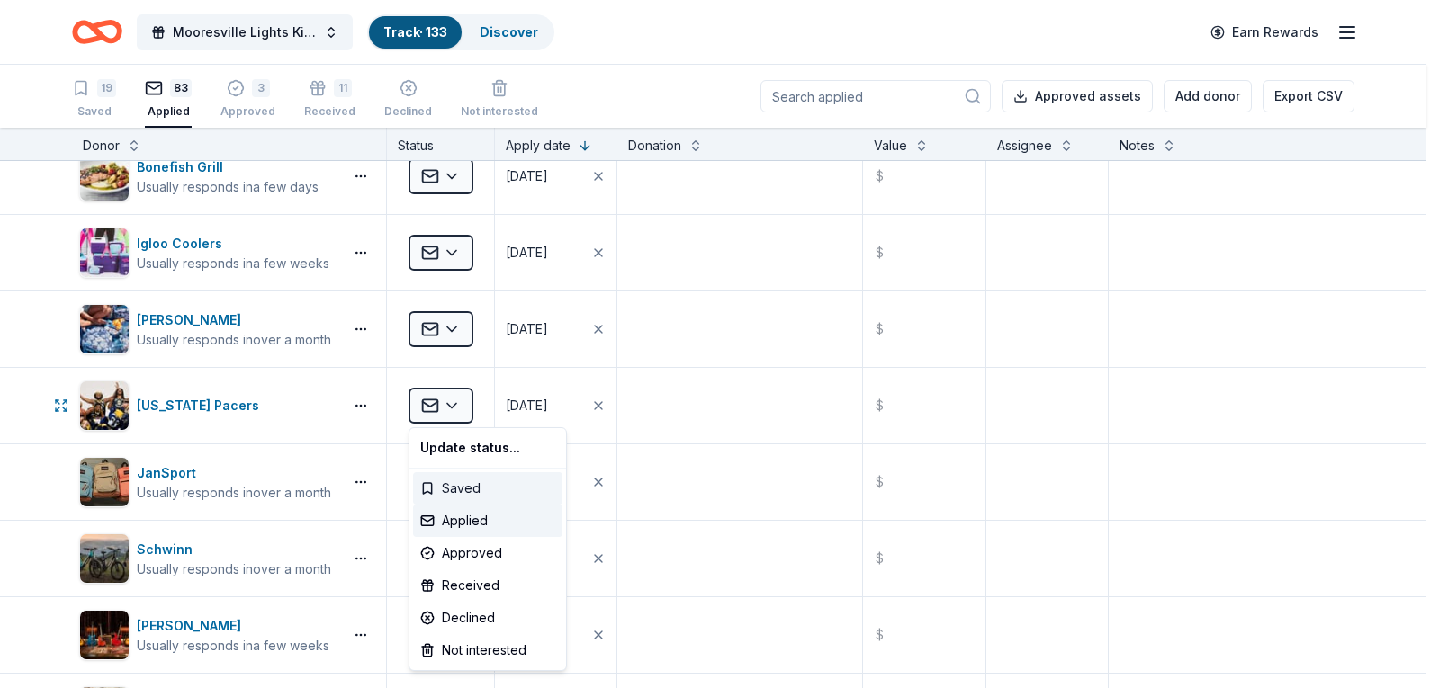
click at [452, 478] on div "Saved" at bounding box center [487, 488] width 149 height 32
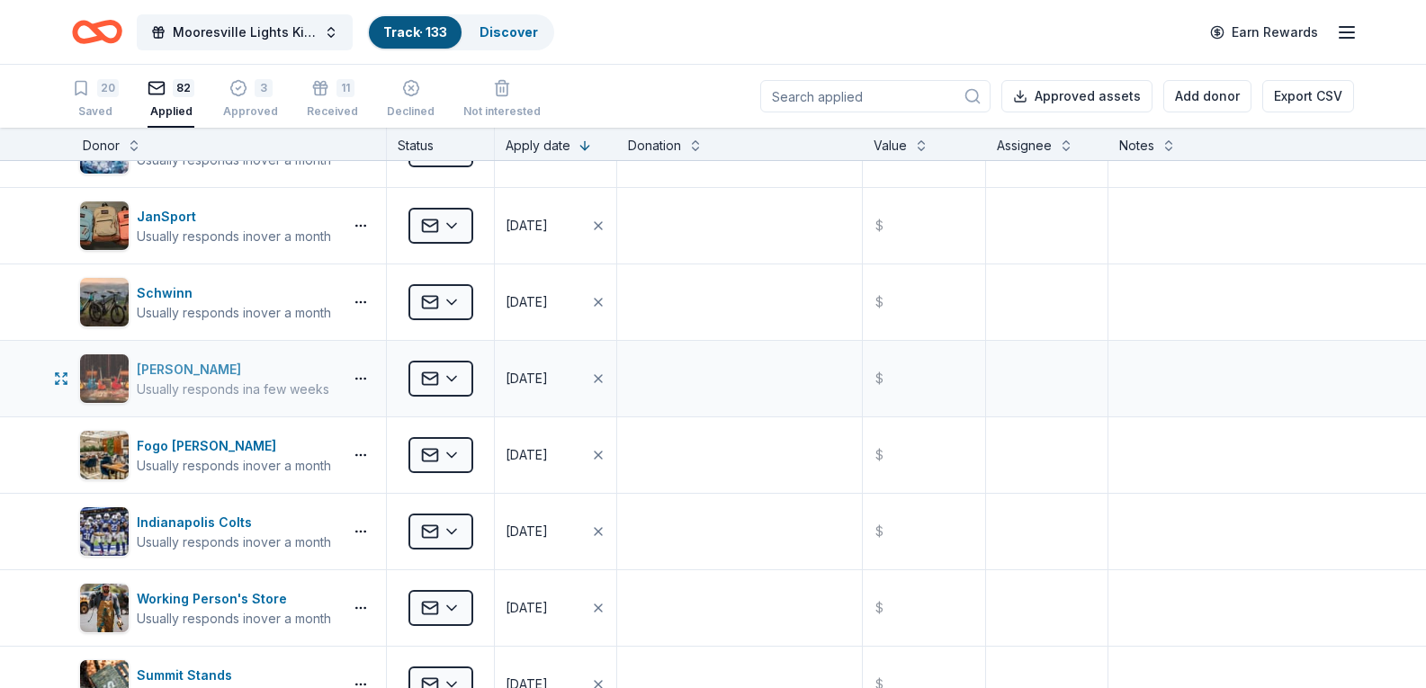
scroll to position [4500, 0]
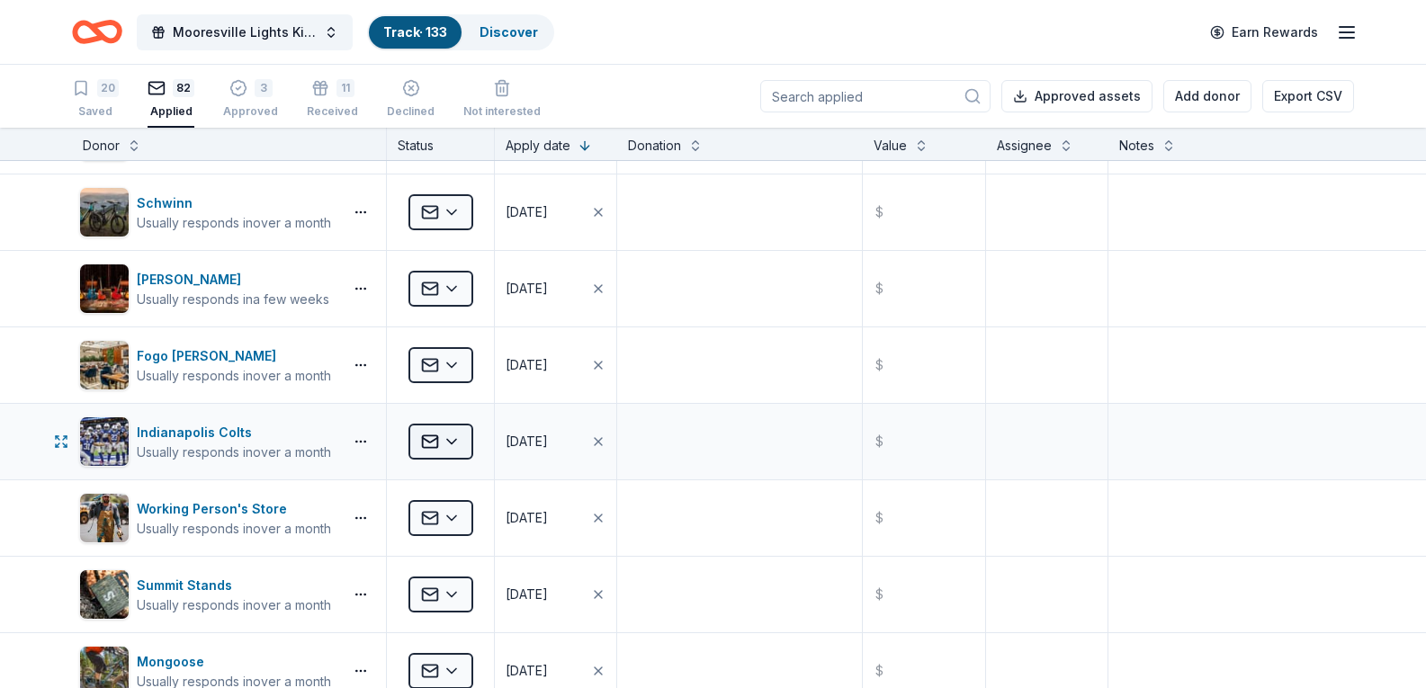
click at [438, 441] on html "Mooresville Lights Kickoff Fundraiser Track · 133 Discover Earn Rewards 20 Save…" at bounding box center [713, 344] width 1426 height 688
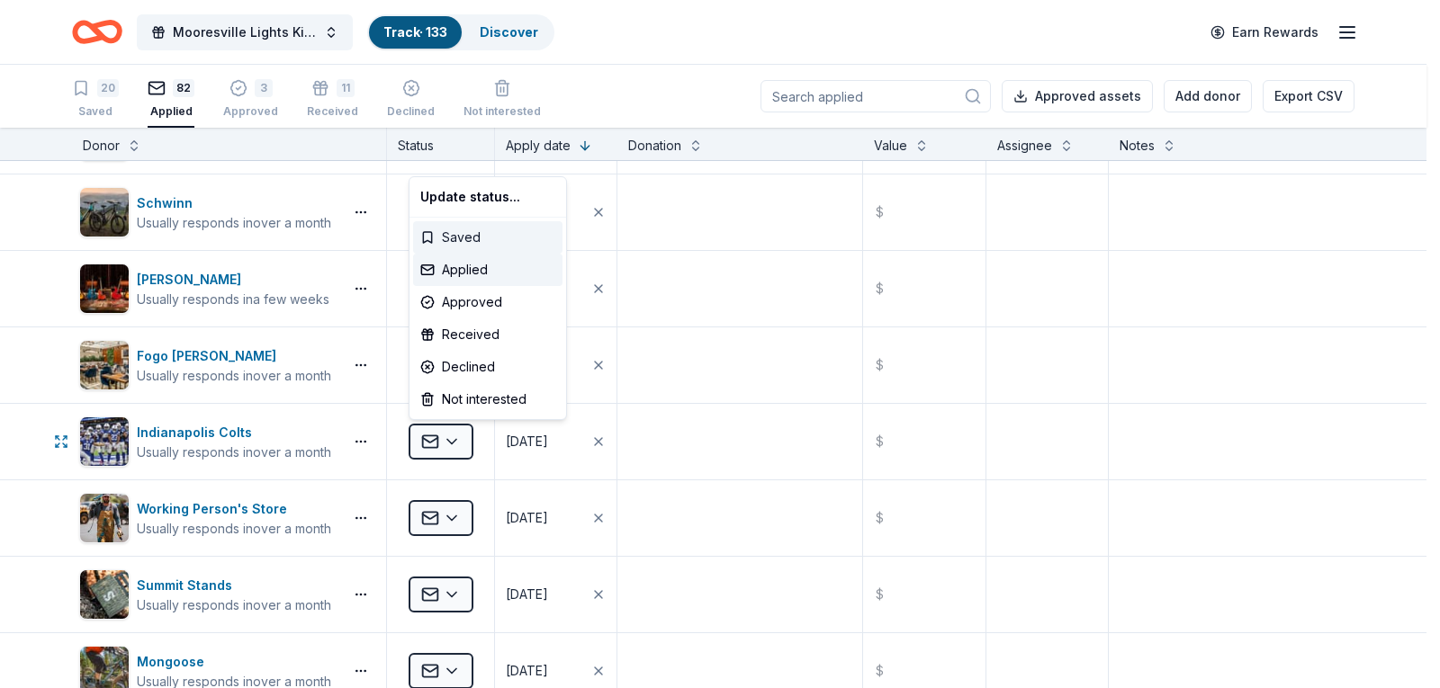
click at [456, 237] on div "Saved" at bounding box center [487, 237] width 149 height 32
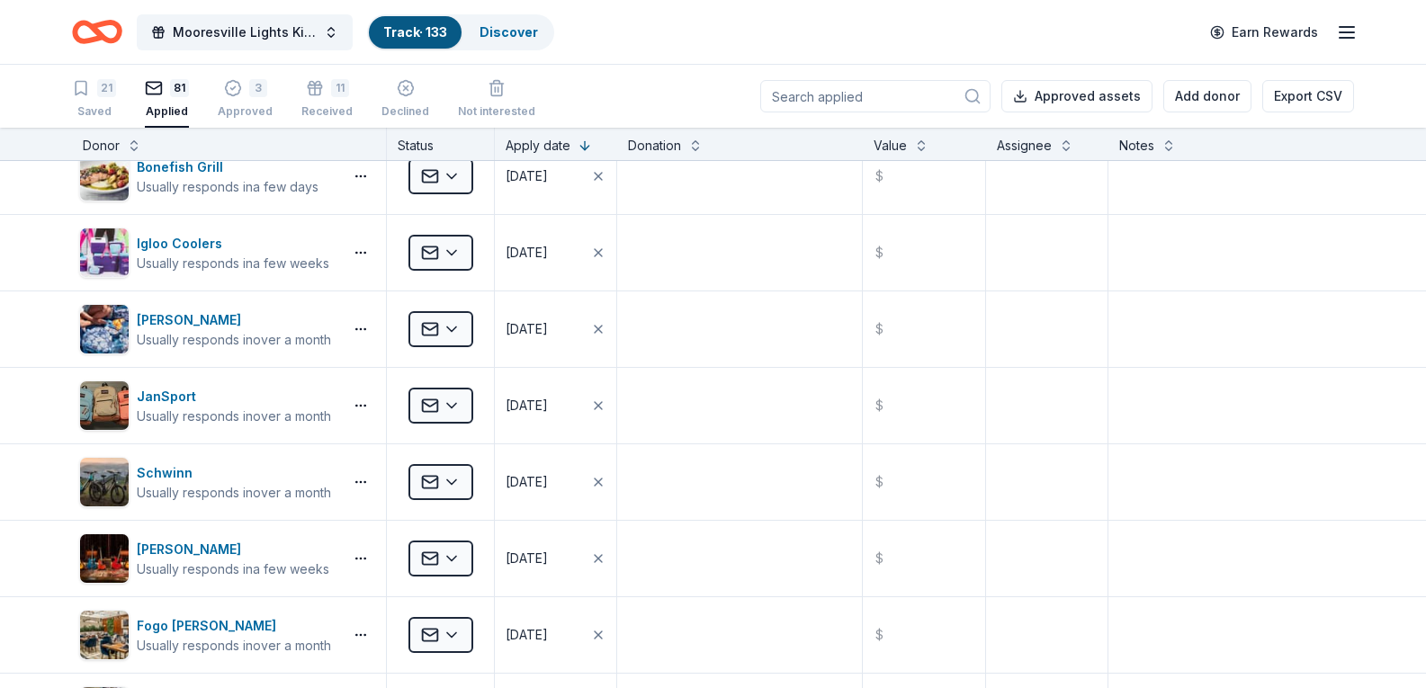
scroll to position [3600, 0]
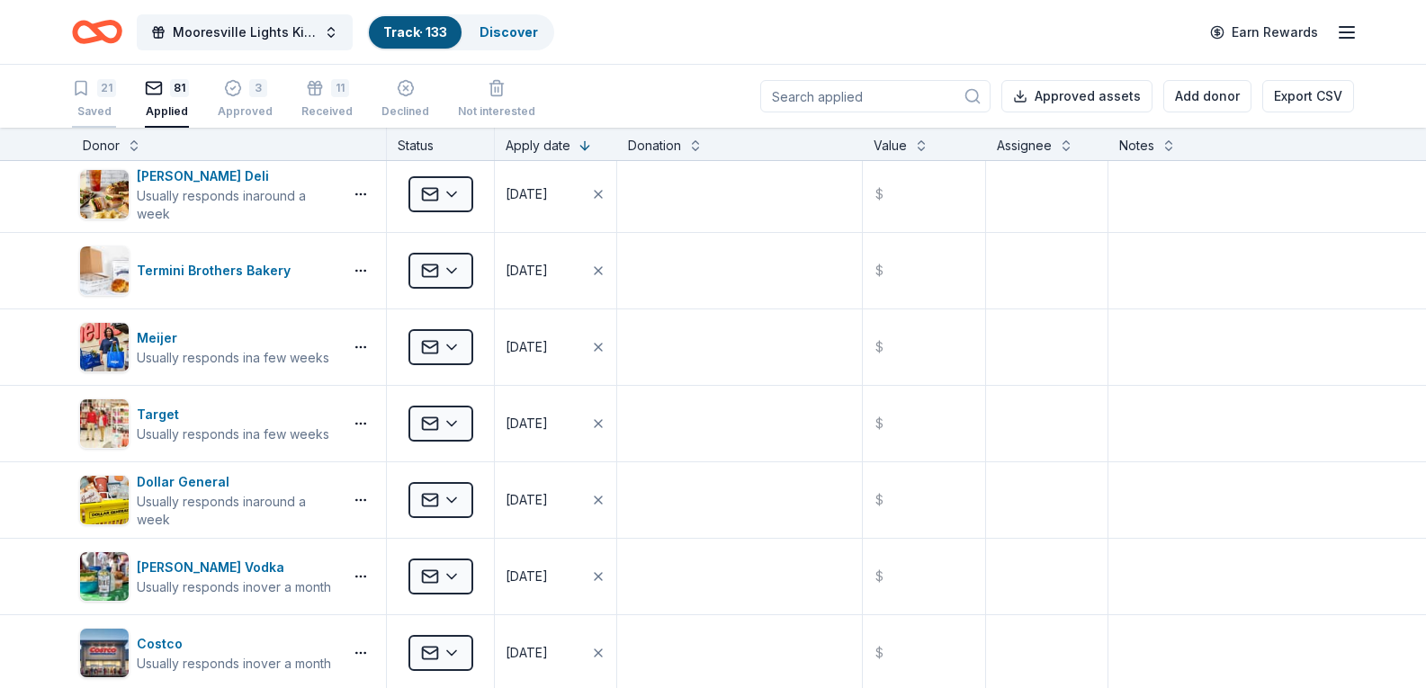
click at [85, 98] on div "21 Saved" at bounding box center [94, 99] width 44 height 40
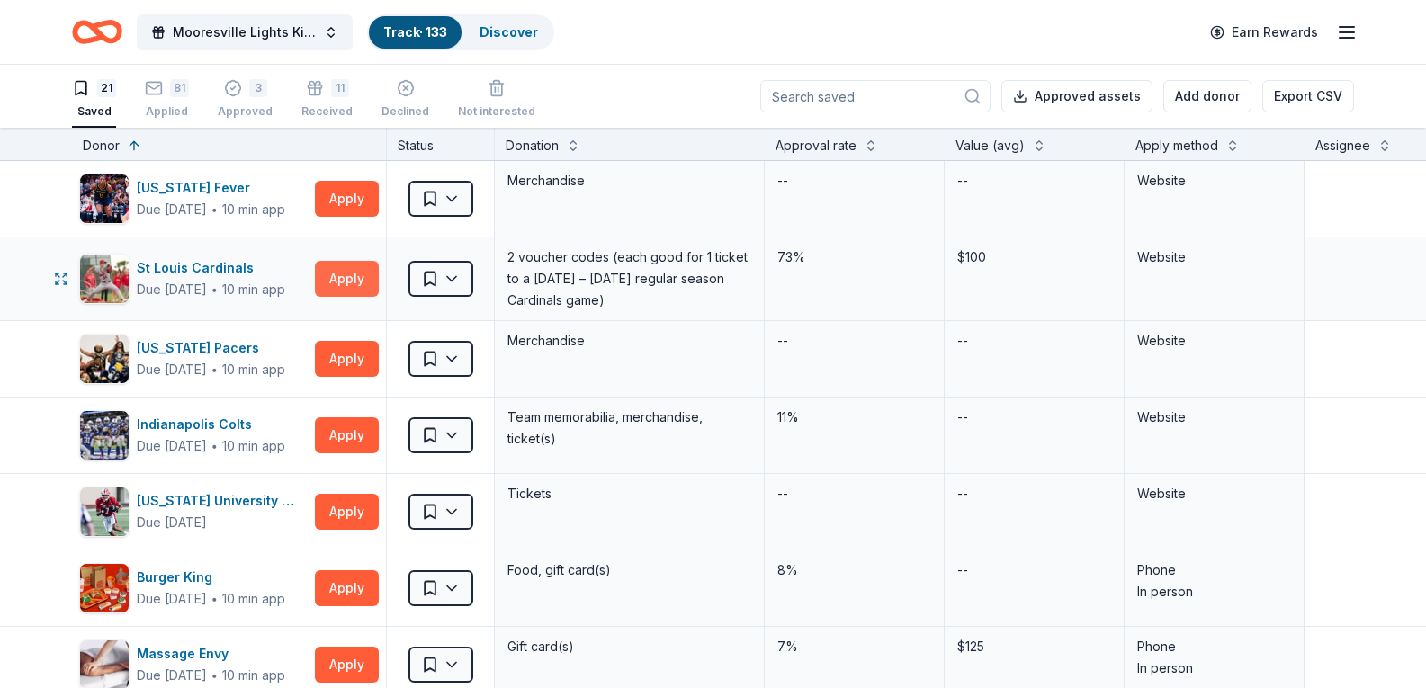
click at [349, 274] on button "Apply" at bounding box center [347, 279] width 64 height 36
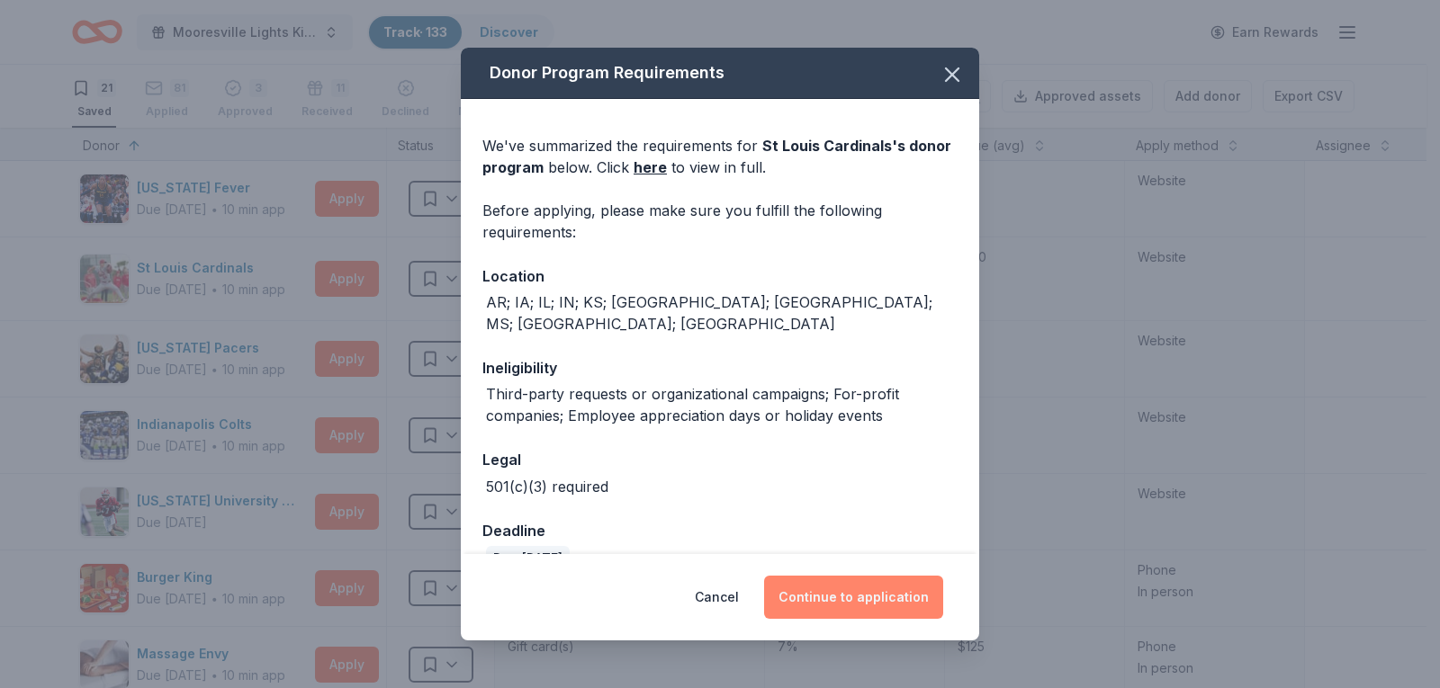
click at [841, 600] on button "Continue to application" at bounding box center [853, 597] width 179 height 43
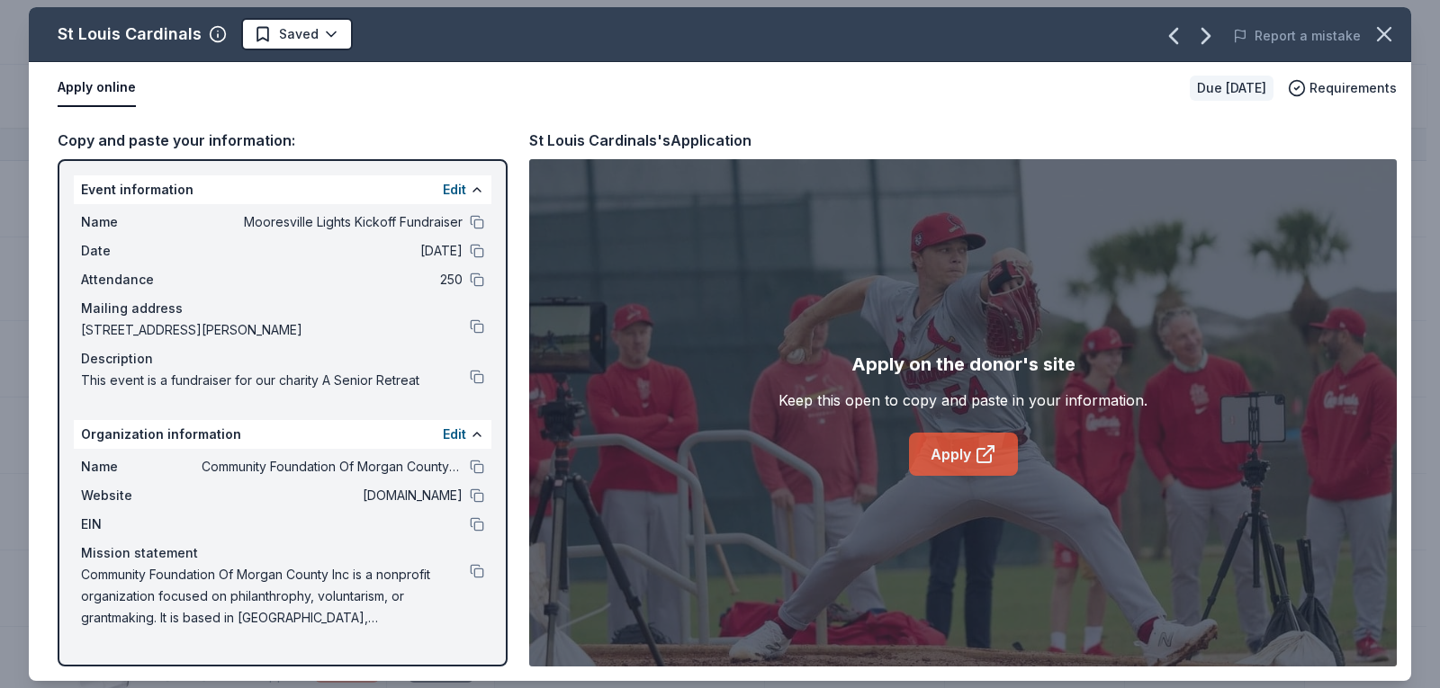
click at [947, 449] on link "Apply" at bounding box center [963, 454] width 109 height 43
click at [1375, 36] on icon "button" at bounding box center [1383, 34] width 25 height 25
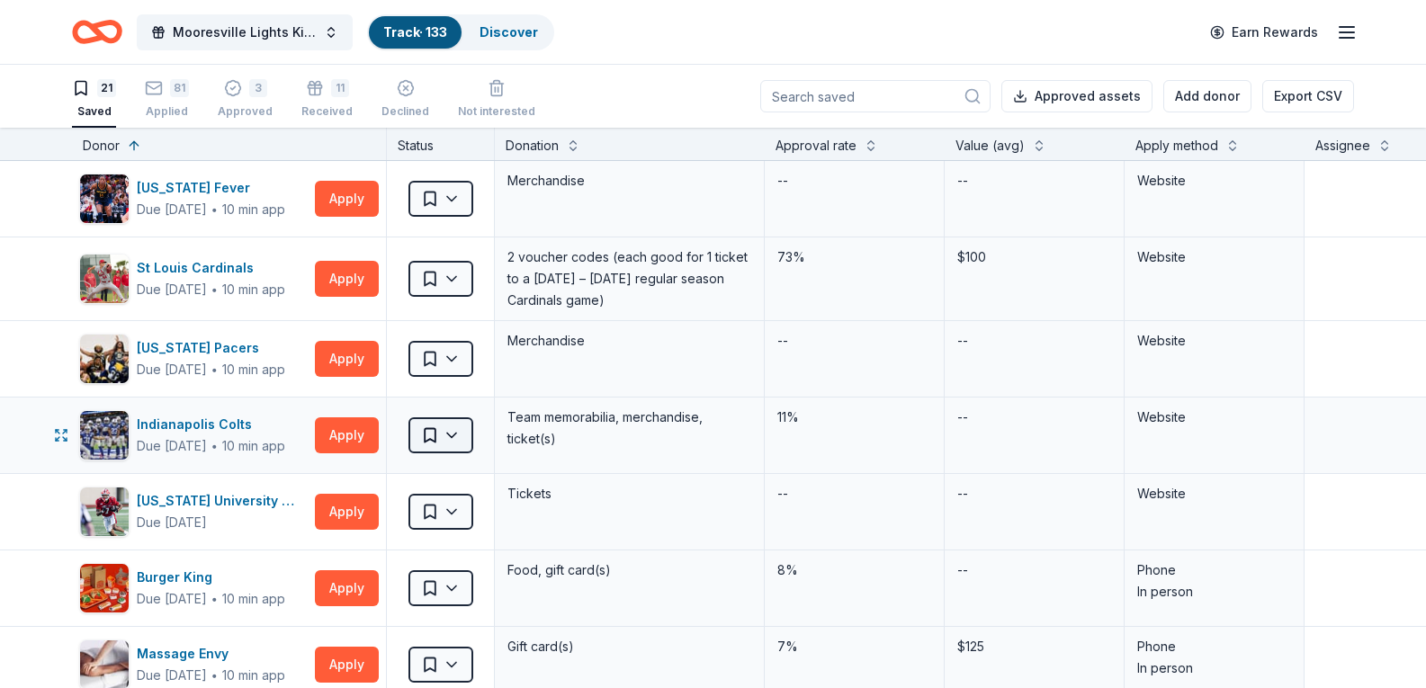
click at [445, 436] on html "Mooresville Lights Kickoff Fundraiser Track · 133 Discover Earn Rewards 21 Save…" at bounding box center [713, 344] width 1426 height 688
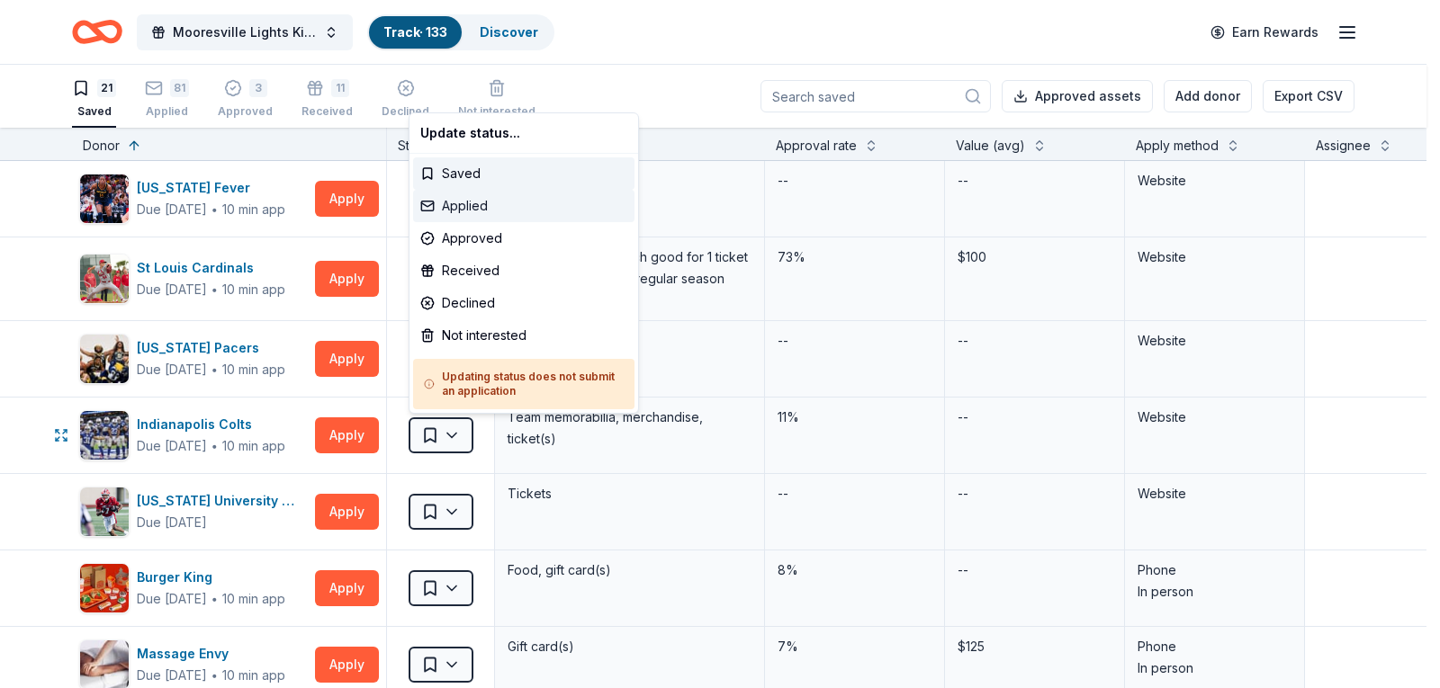
click at [457, 205] on div "Applied" at bounding box center [523, 206] width 221 height 32
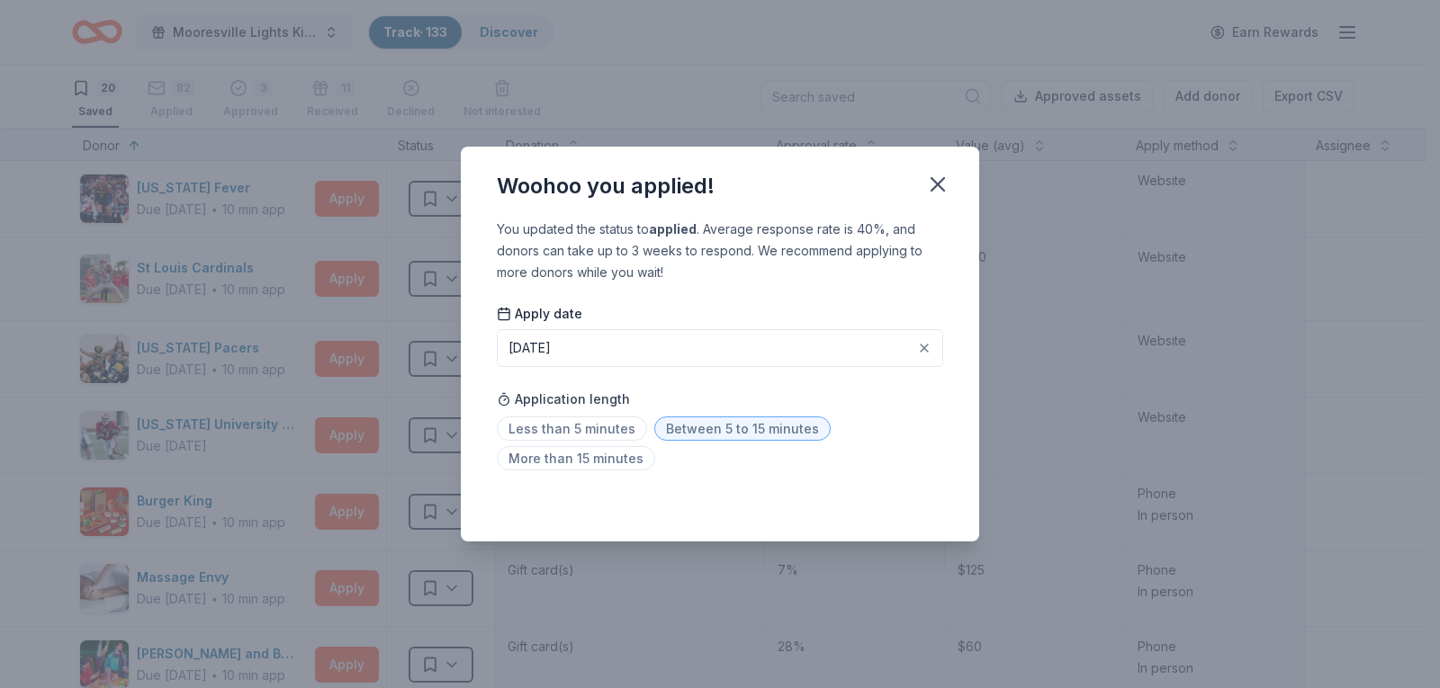
click at [712, 429] on span "Between 5 to 15 minutes" at bounding box center [742, 429] width 176 height 24
click at [925, 184] on icon "button" at bounding box center [937, 184] width 25 height 25
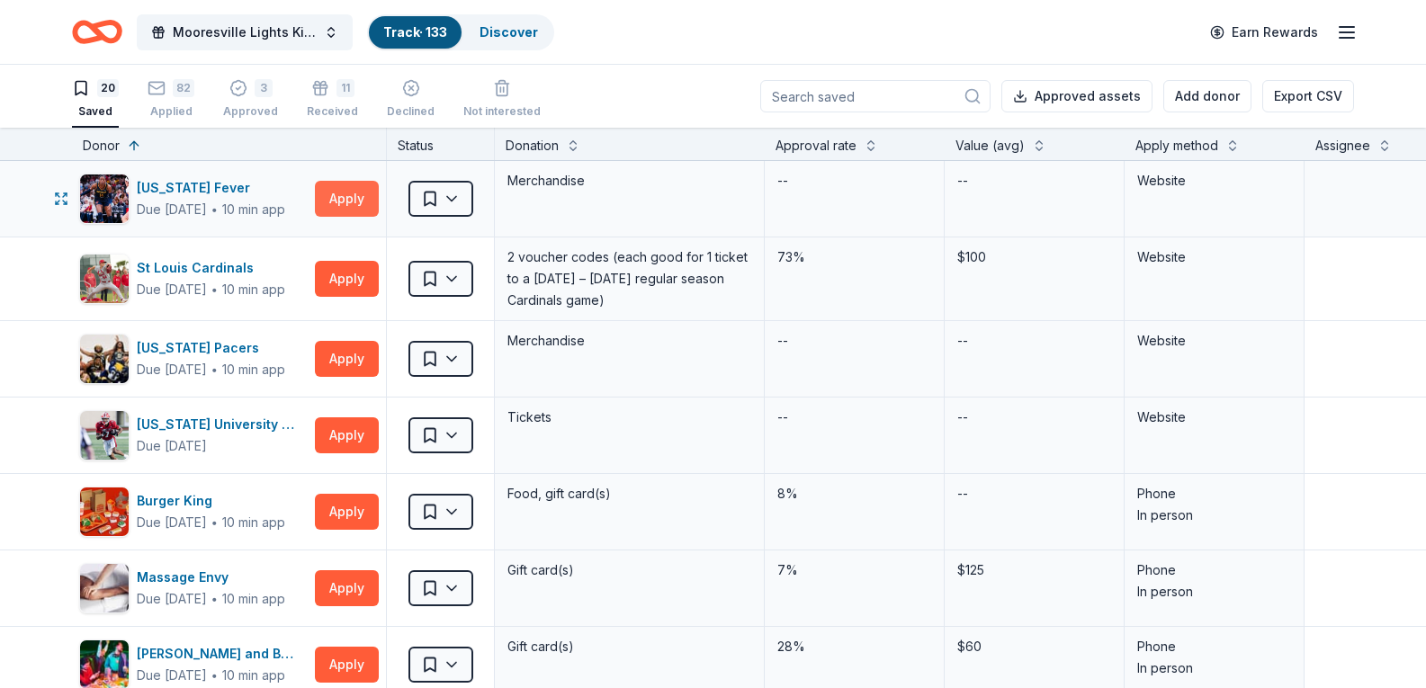
click at [332, 195] on button "Apply" at bounding box center [347, 199] width 64 height 36
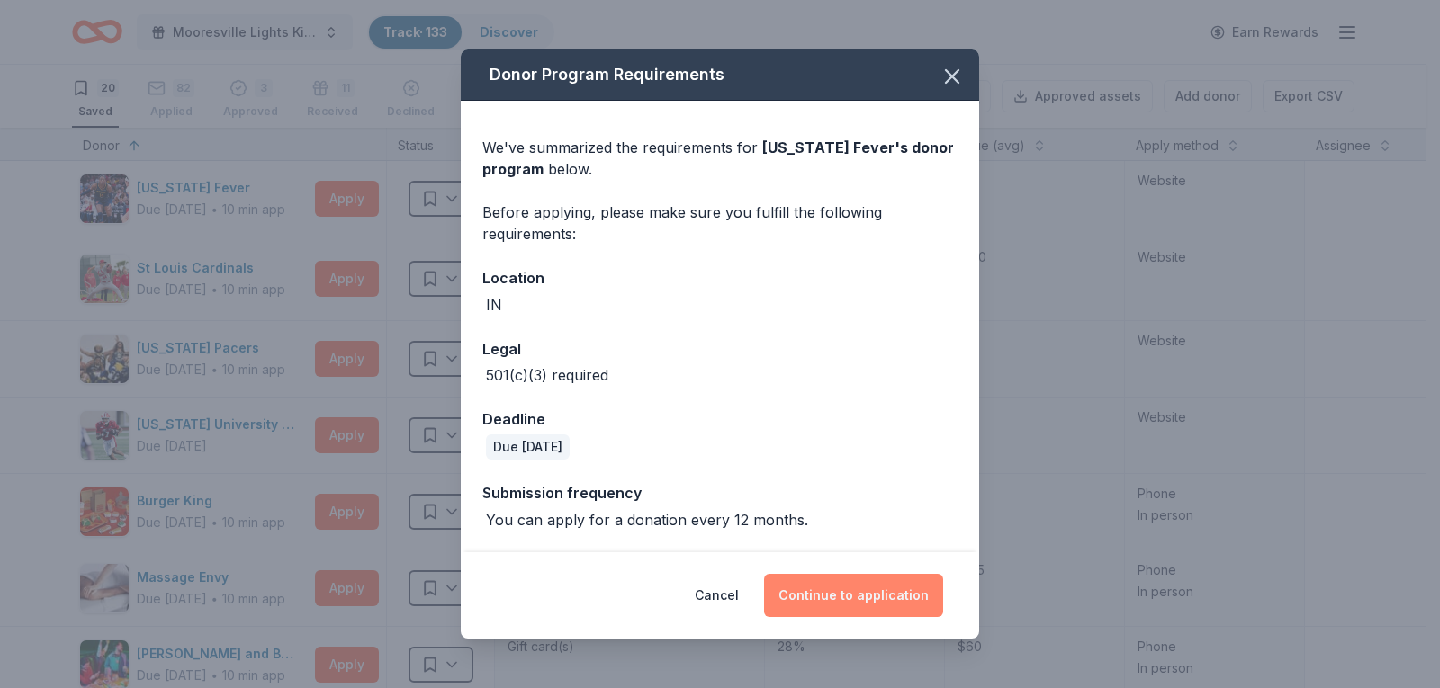
click at [826, 602] on button "Continue to application" at bounding box center [853, 595] width 179 height 43
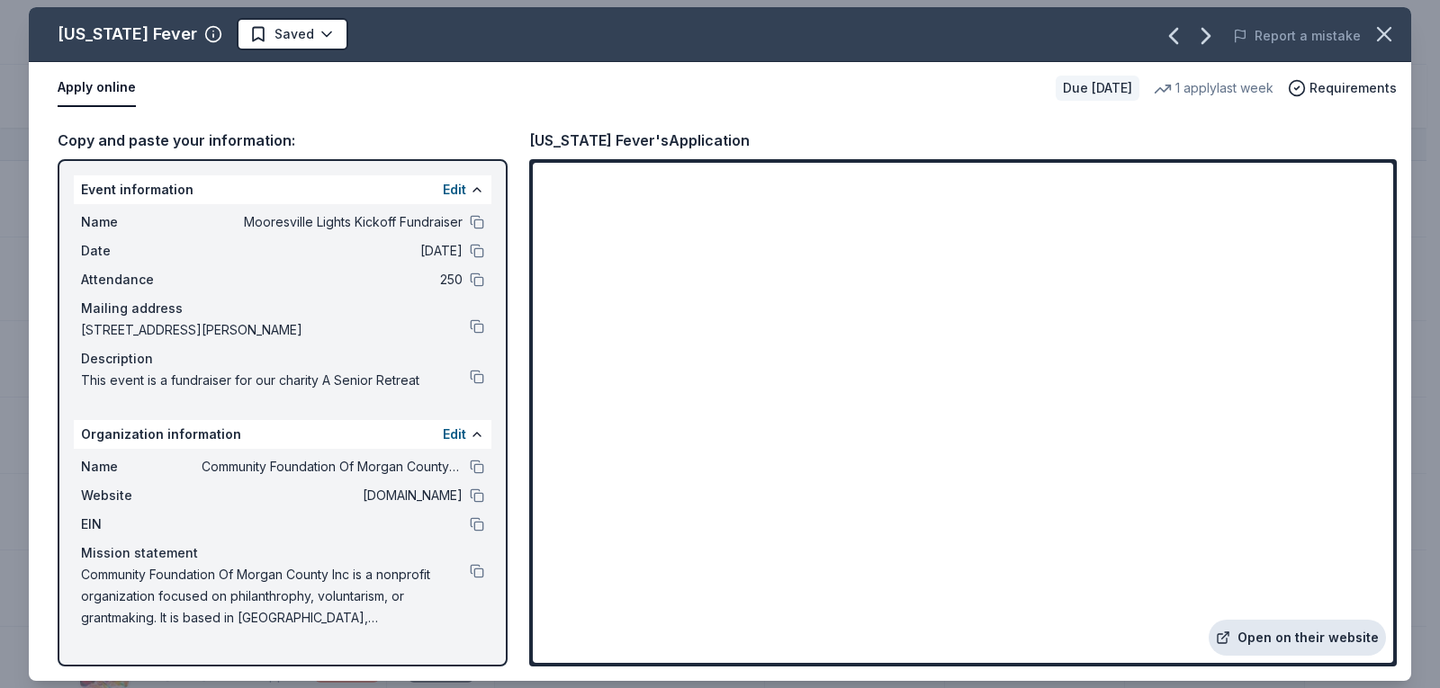
click at [1284, 638] on link "Open on their website" at bounding box center [1297, 638] width 177 height 36
click at [276, 37] on html "Mooresville Lights Kickoff Fundraiser Track · 133 Discover Earn Rewards 20 Save…" at bounding box center [720, 344] width 1440 height 688
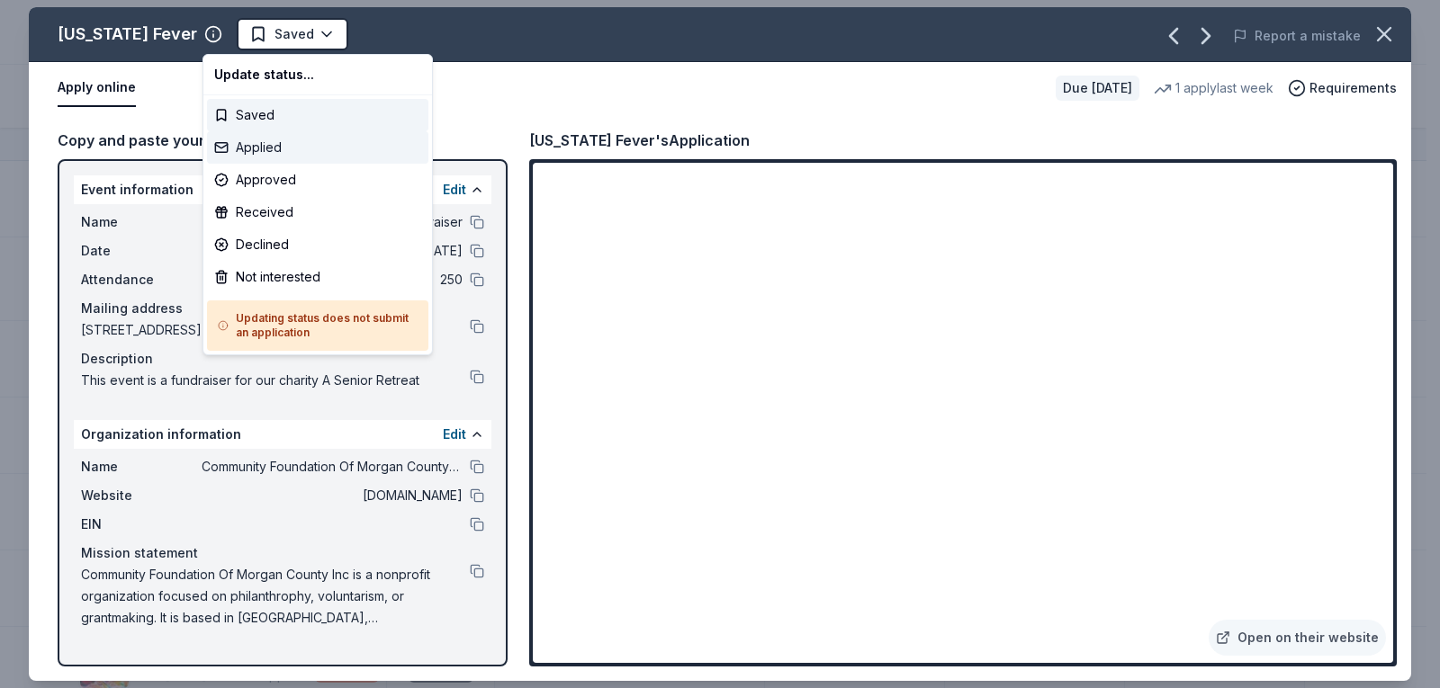
click at [261, 152] on div "Applied" at bounding box center [317, 147] width 221 height 32
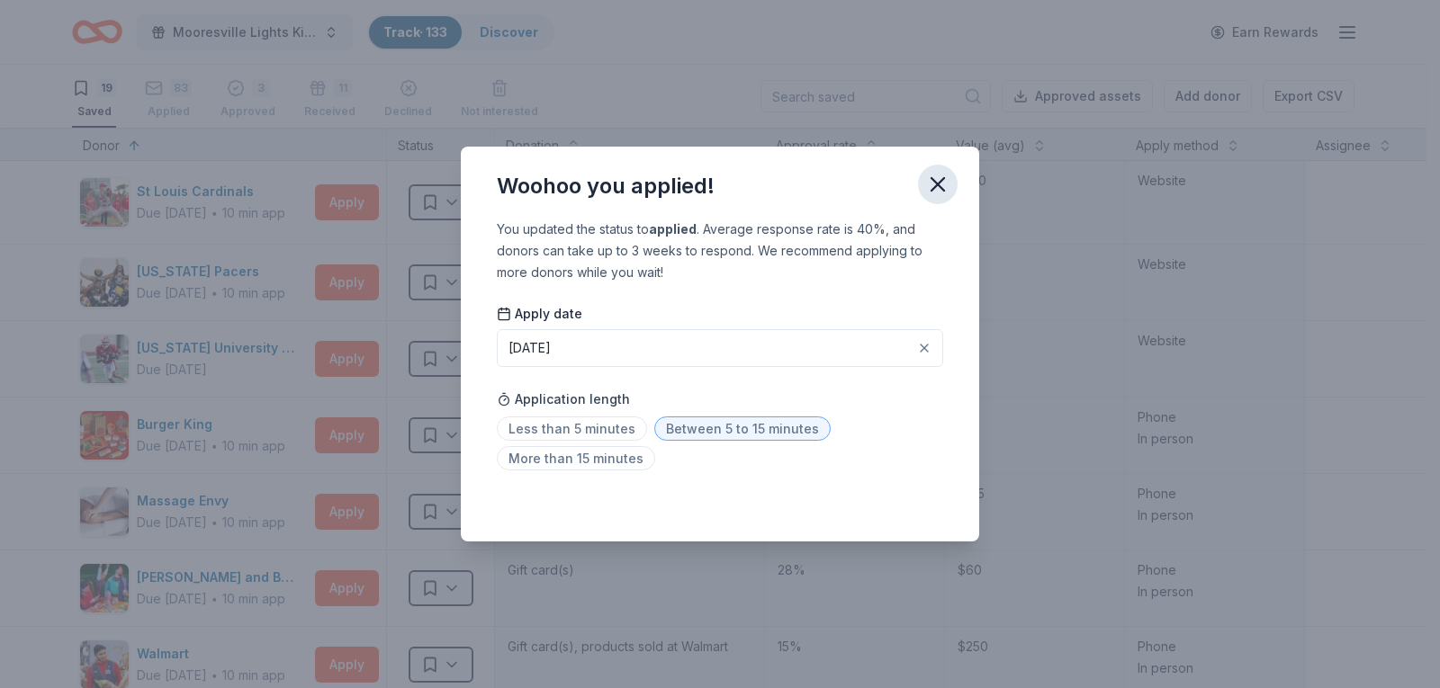
click at [939, 181] on icon "button" at bounding box center [937, 184] width 25 height 25
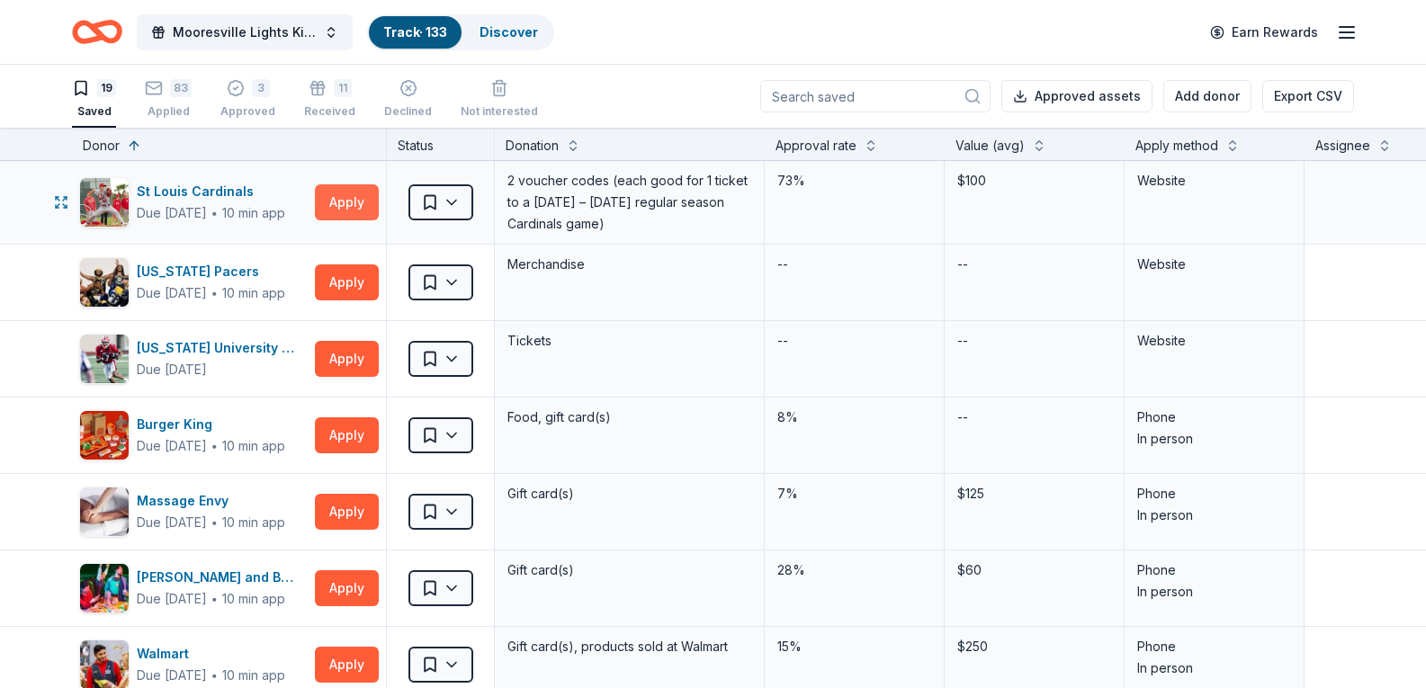
click at [360, 198] on button "Apply" at bounding box center [347, 202] width 64 height 36
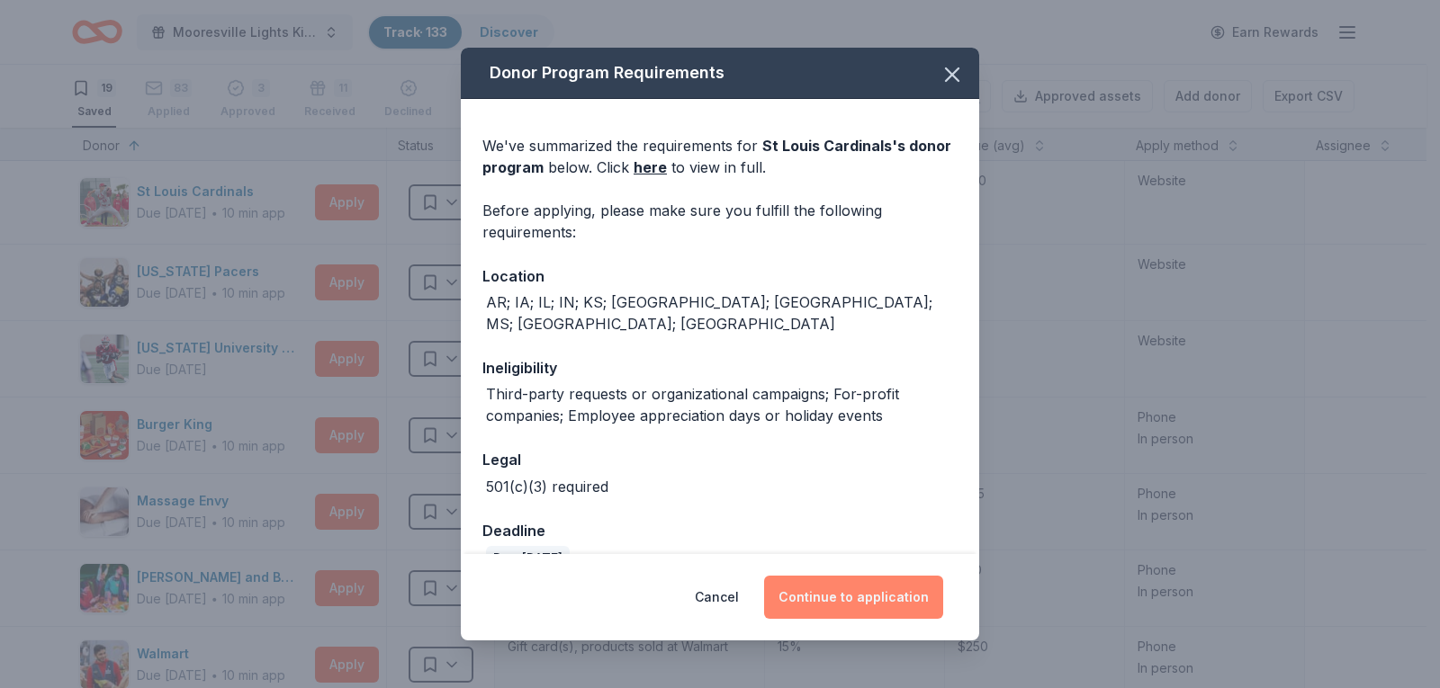
click at [841, 598] on button "Continue to application" at bounding box center [853, 597] width 179 height 43
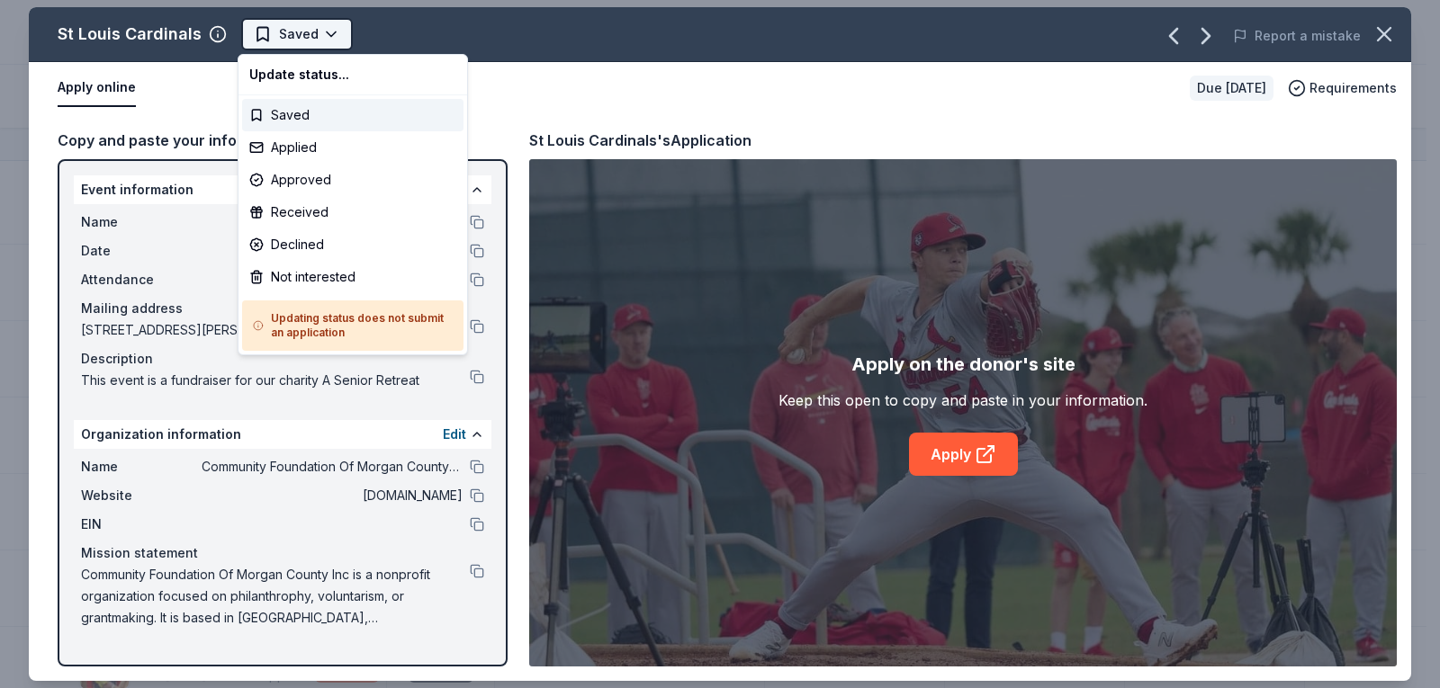
click at [292, 35] on html "Mooresville Lights Kickoff Fundraiser Track · 133 Discover Earn Rewards 19 Save…" at bounding box center [720, 344] width 1440 height 688
click at [286, 144] on div "Applied" at bounding box center [352, 147] width 221 height 32
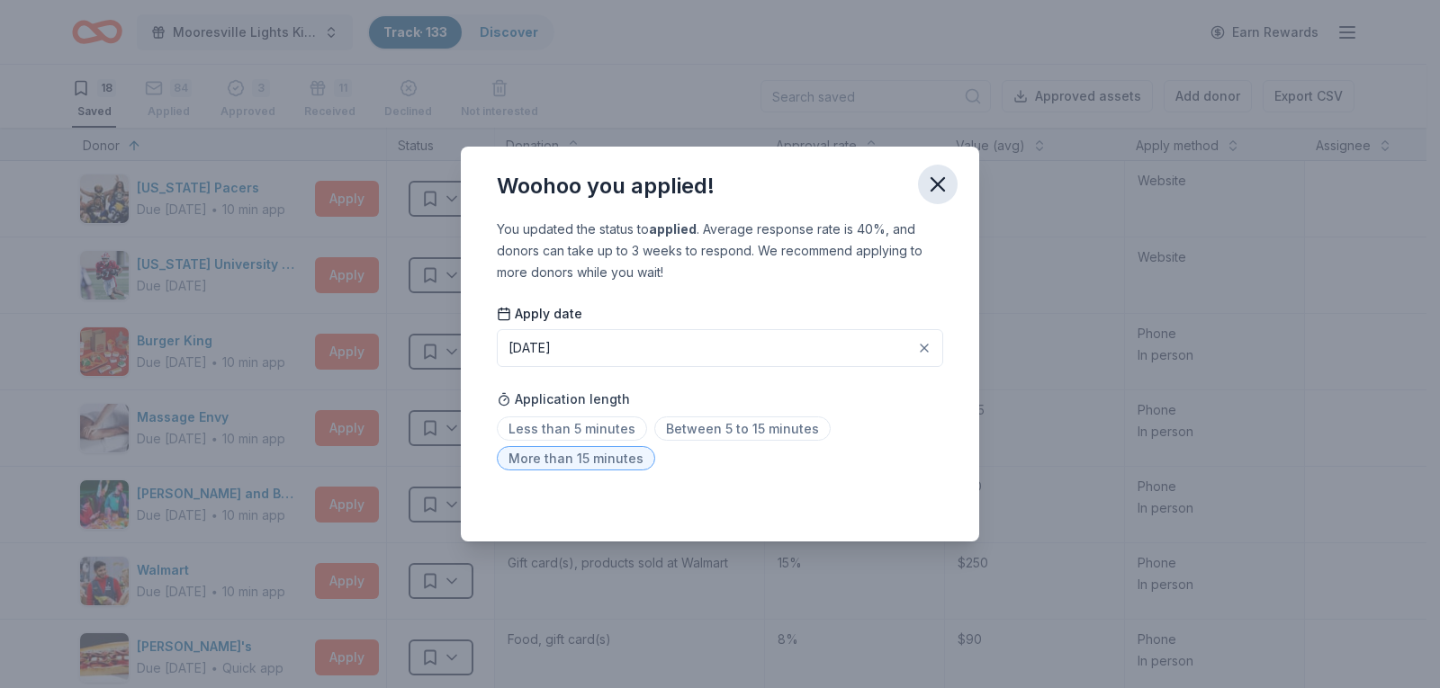
click at [941, 187] on icon "button" at bounding box center [937, 184] width 13 height 13
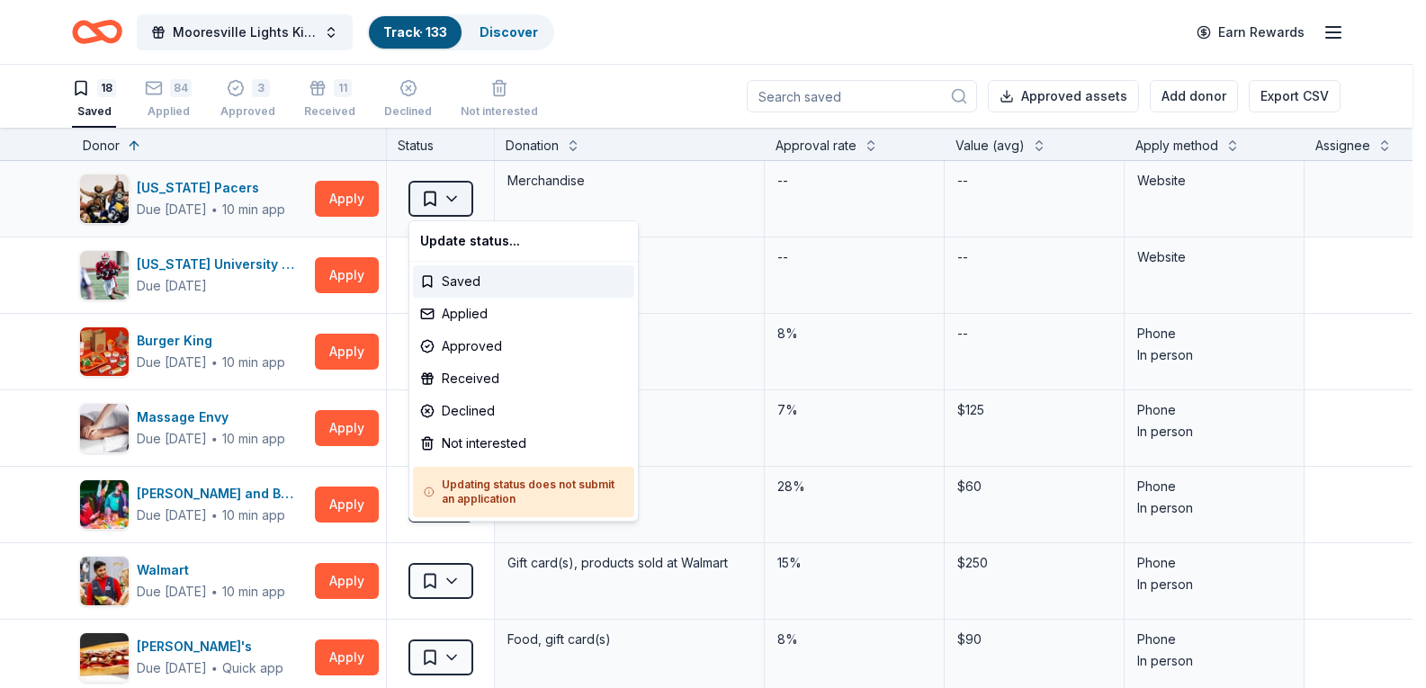
click at [456, 190] on html "Mooresville Lights Kickoff Fundraiser Track · 133 Discover Earn Rewards 18 Save…" at bounding box center [713, 344] width 1426 height 688
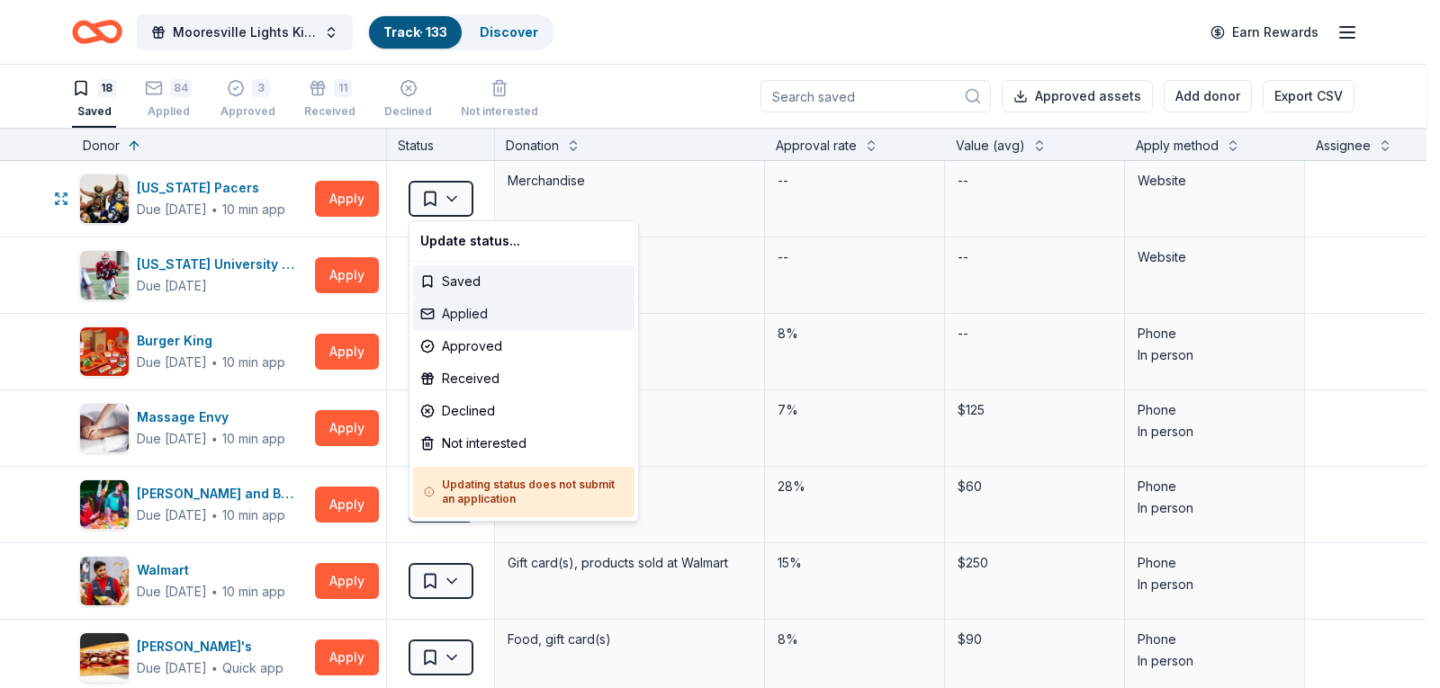
click at [468, 318] on div "Applied" at bounding box center [523, 314] width 221 height 32
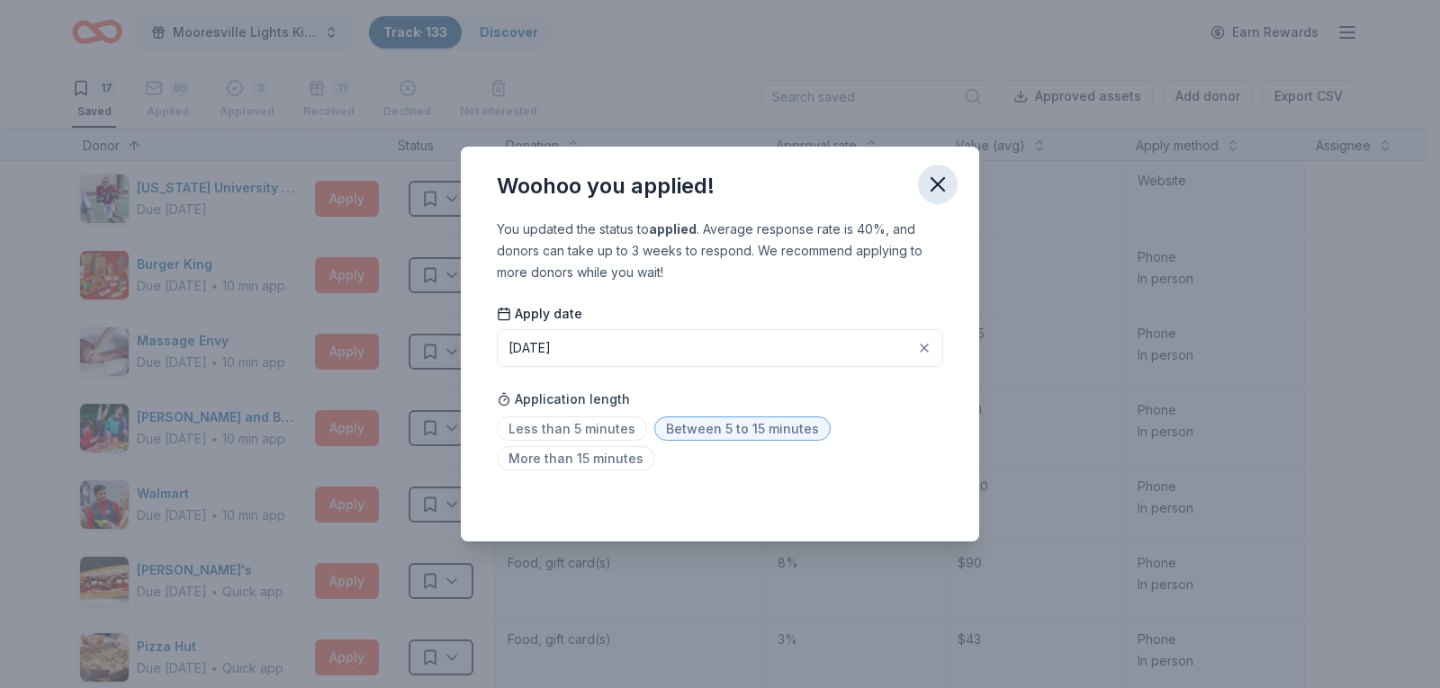
click at [941, 181] on icon "button" at bounding box center [937, 184] width 13 height 13
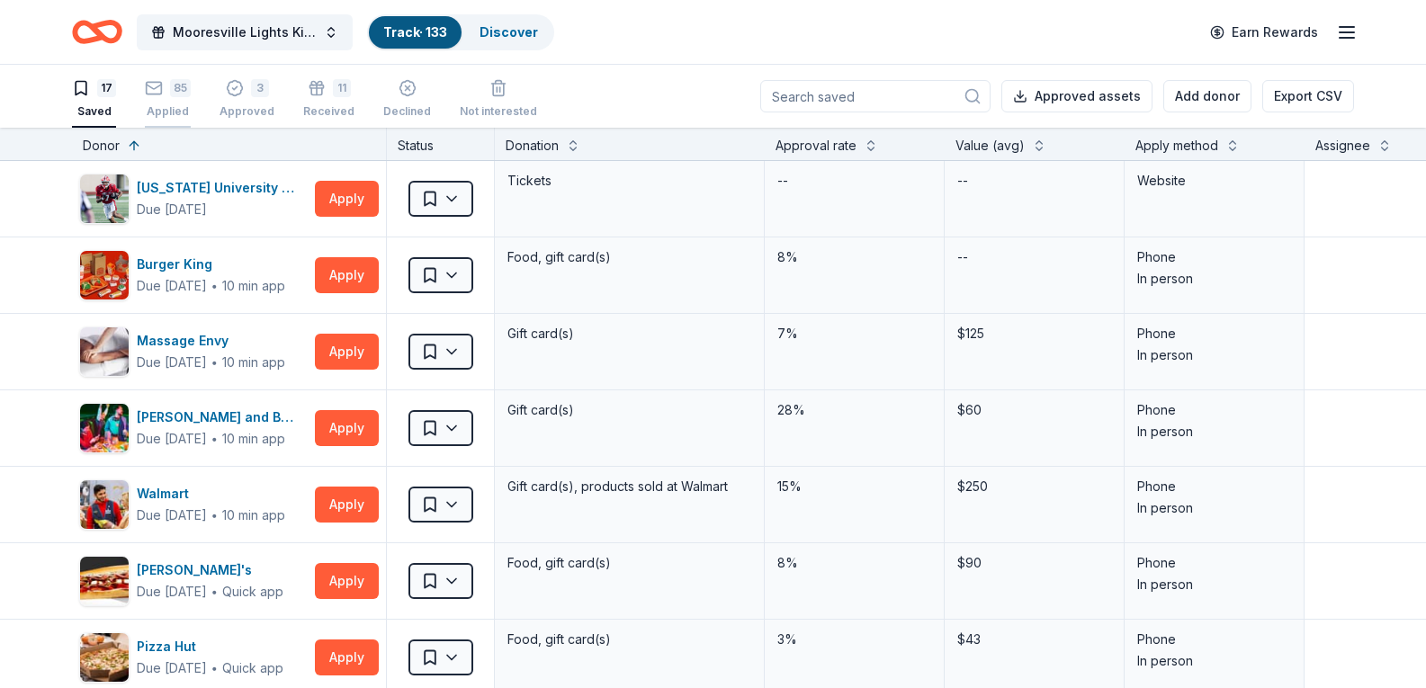
click at [167, 102] on div "85 Applied" at bounding box center [168, 91] width 46 height 40
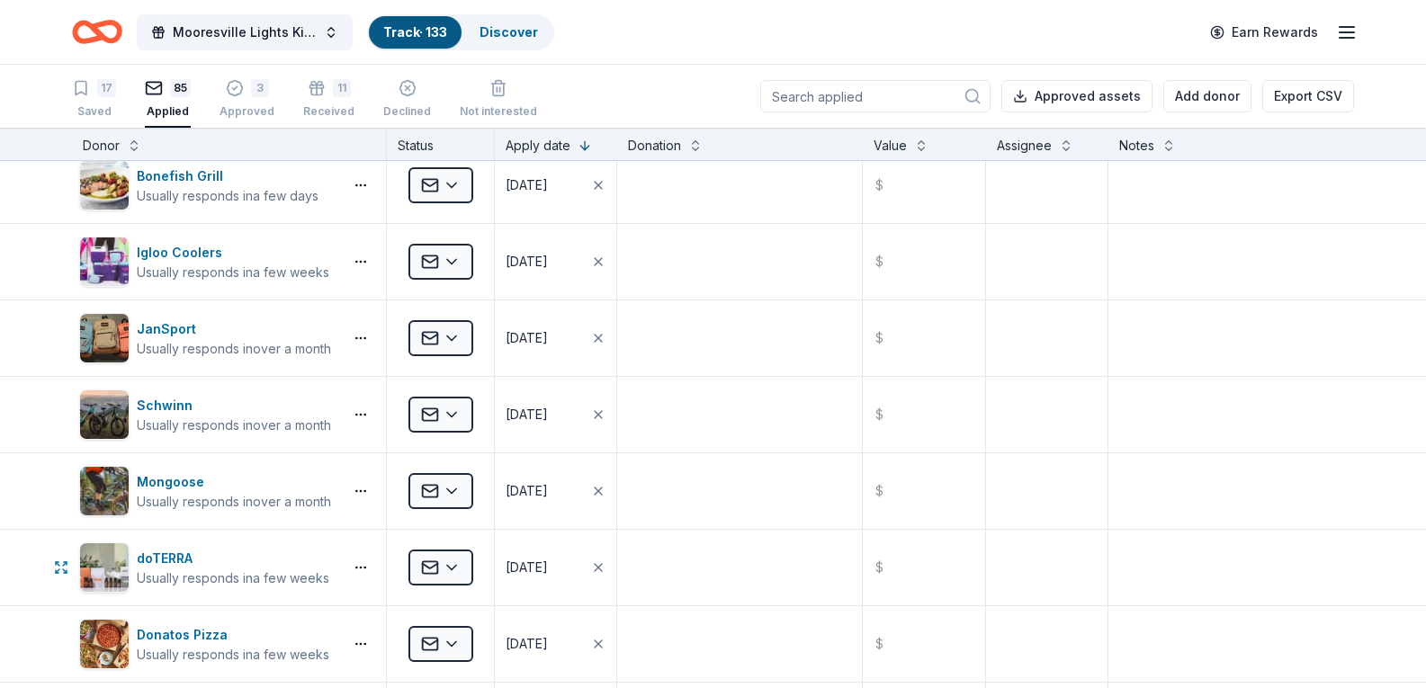
scroll to position [5130, 0]
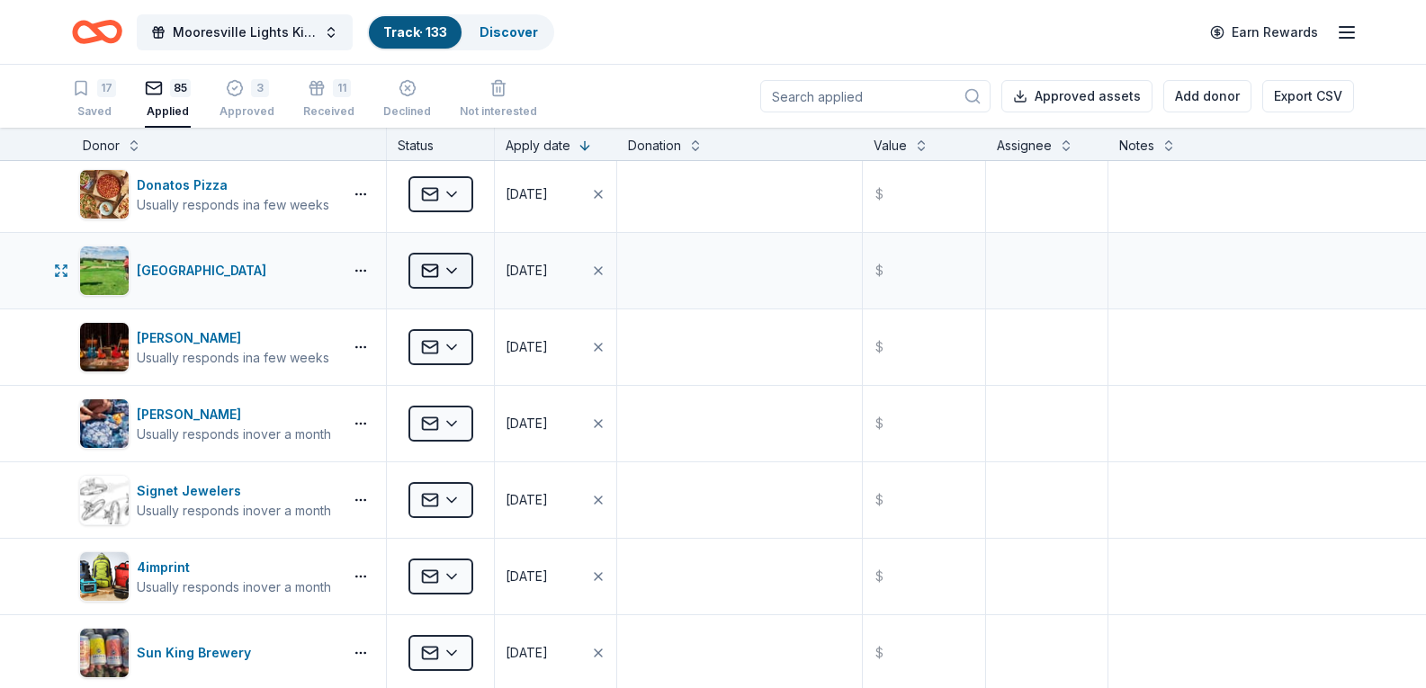
click at [440, 274] on html "Mooresville Lights Kickoff Fundraiser Track · 133 Discover Earn Rewards 17 Save…" at bounding box center [713, 344] width 1426 height 688
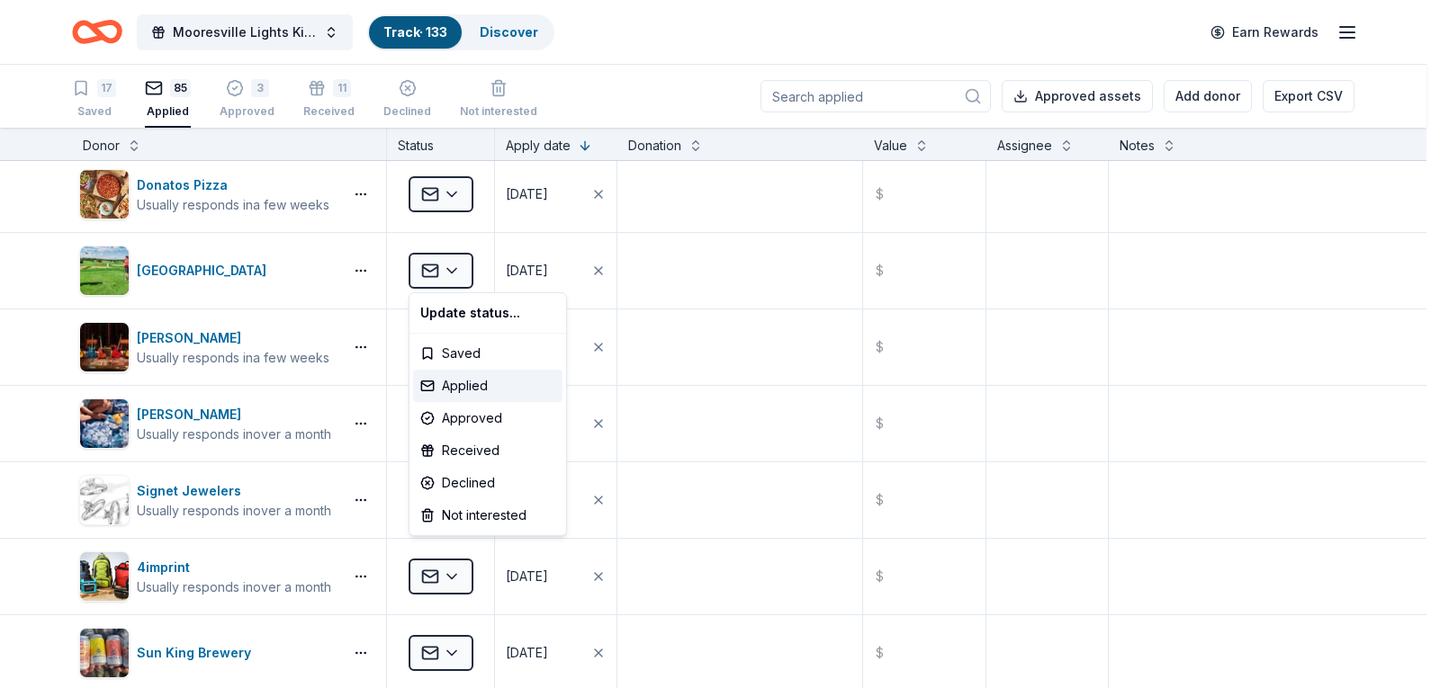
click at [258, 269] on html "Mooresville Lights Kickoff Fundraiser Track · 133 Discover Earn Rewards 17 Save…" at bounding box center [720, 344] width 1440 height 688
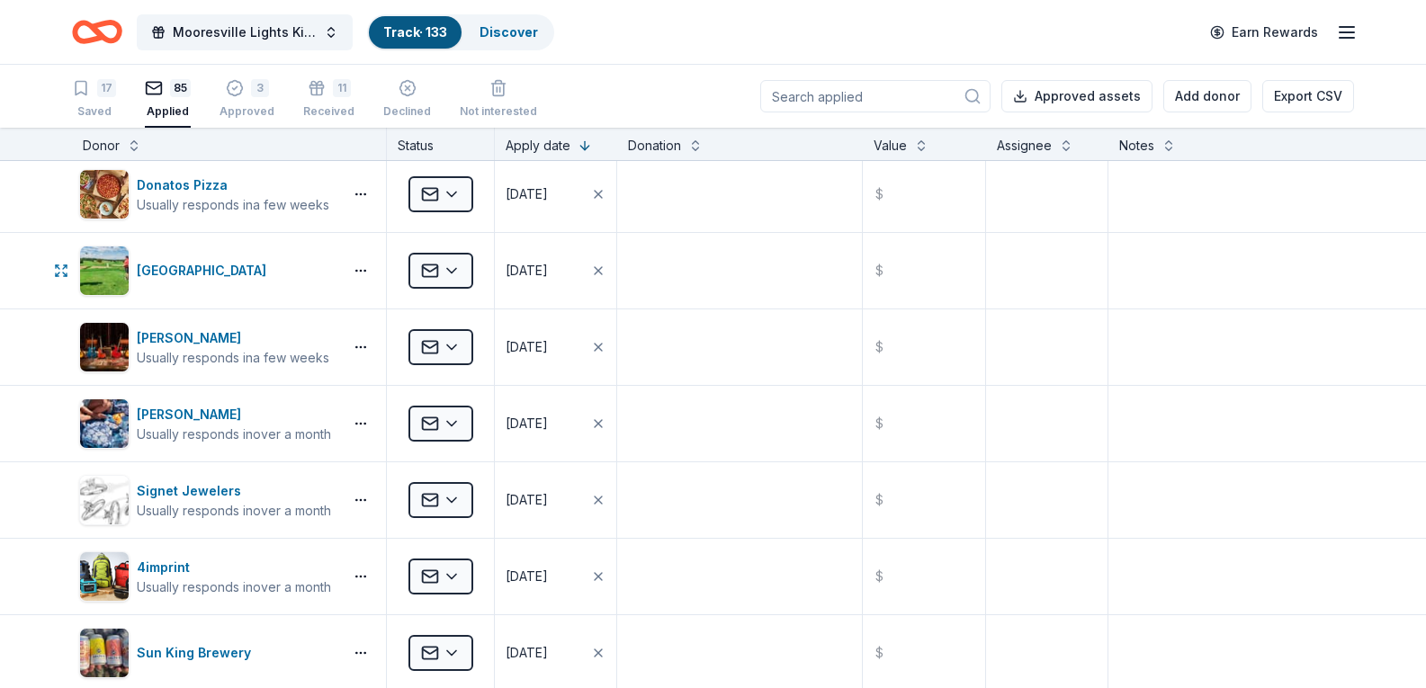
click at [258, 269] on div "French Lick Resort" at bounding box center [207, 271] width 256 height 50
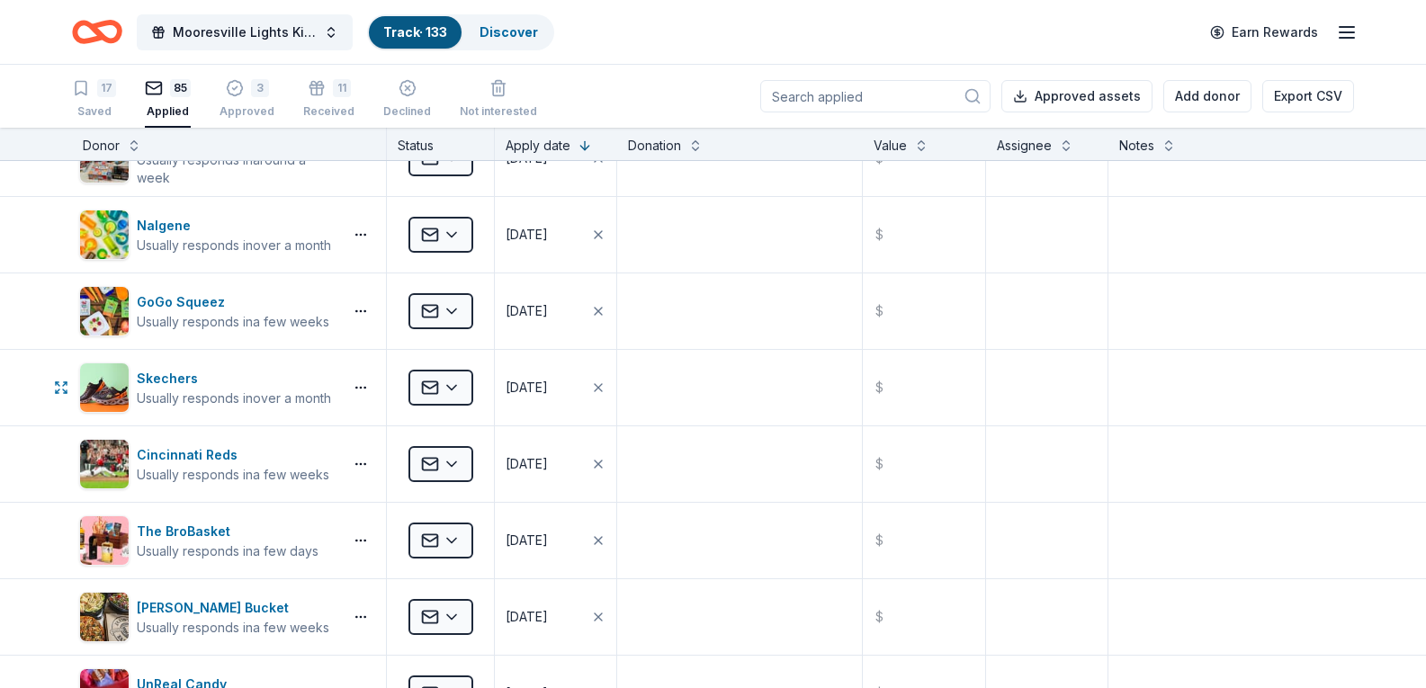
scroll to position [1260, 0]
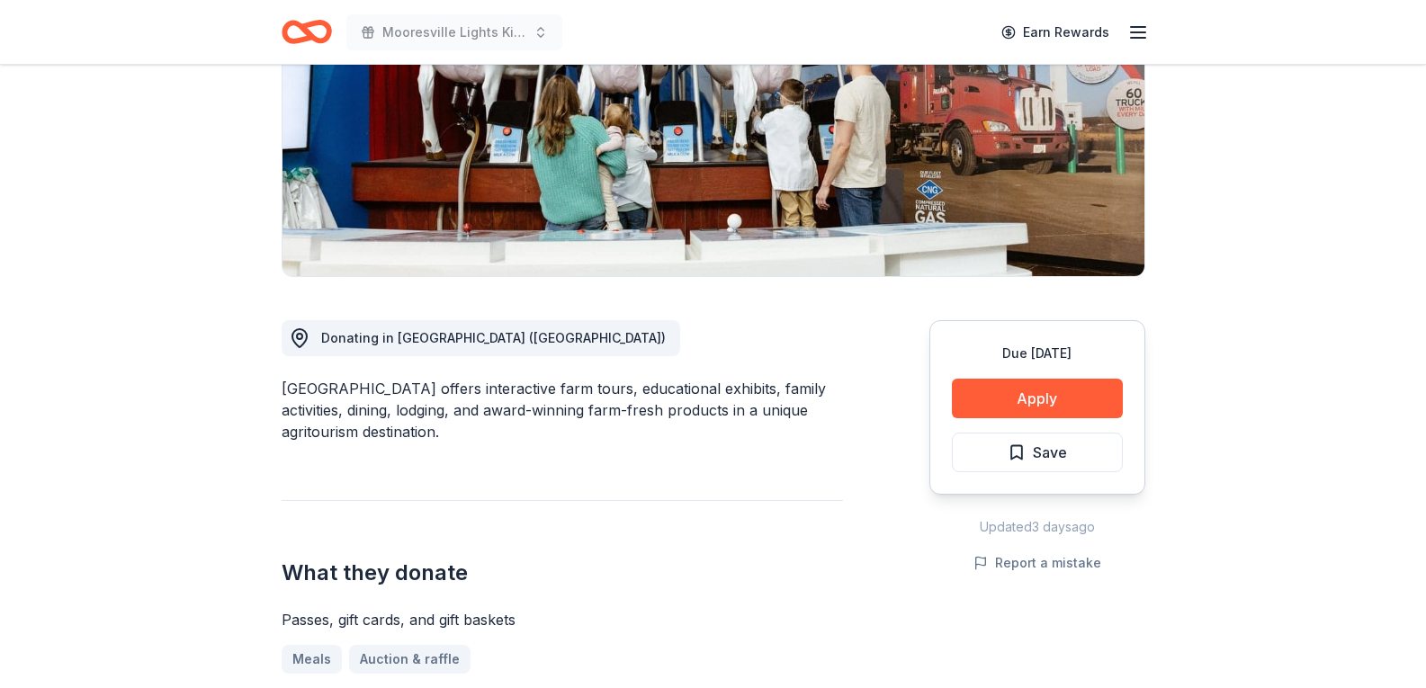
scroll to position [540, 0]
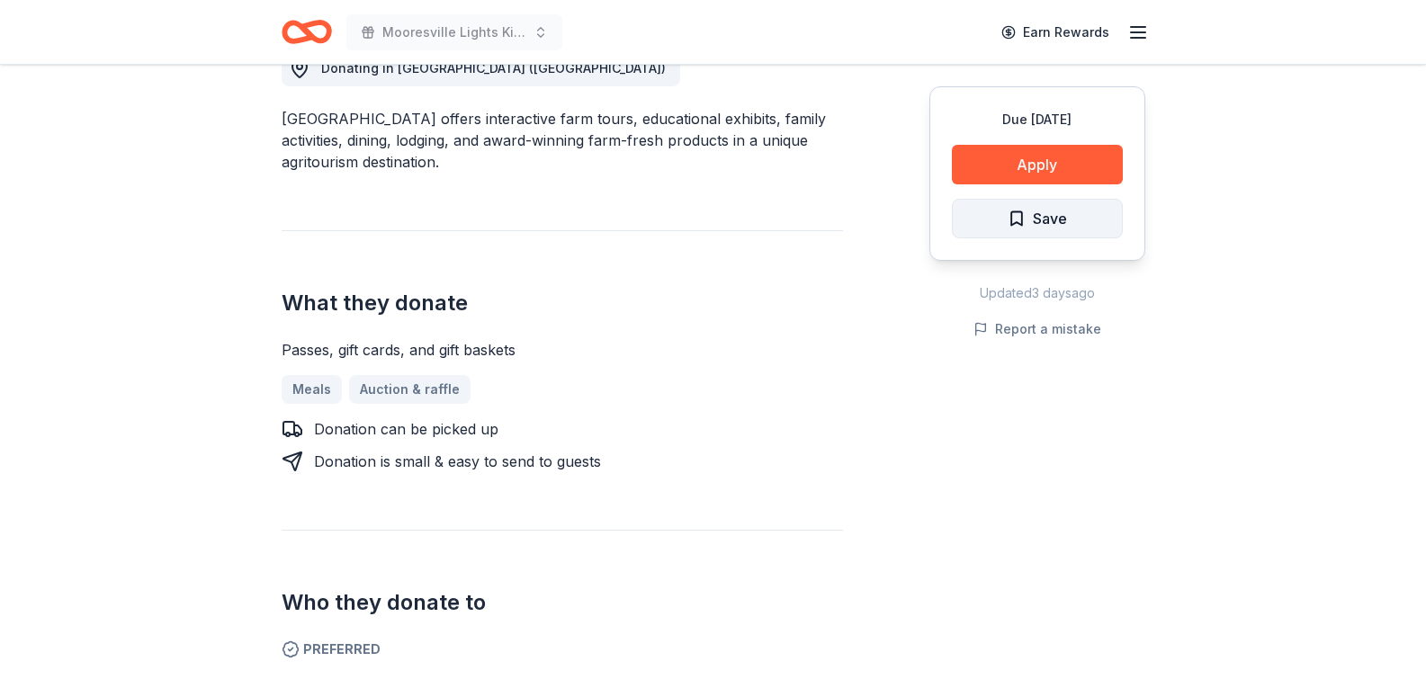
click at [1040, 233] on button "Save" at bounding box center [1037, 219] width 171 height 40
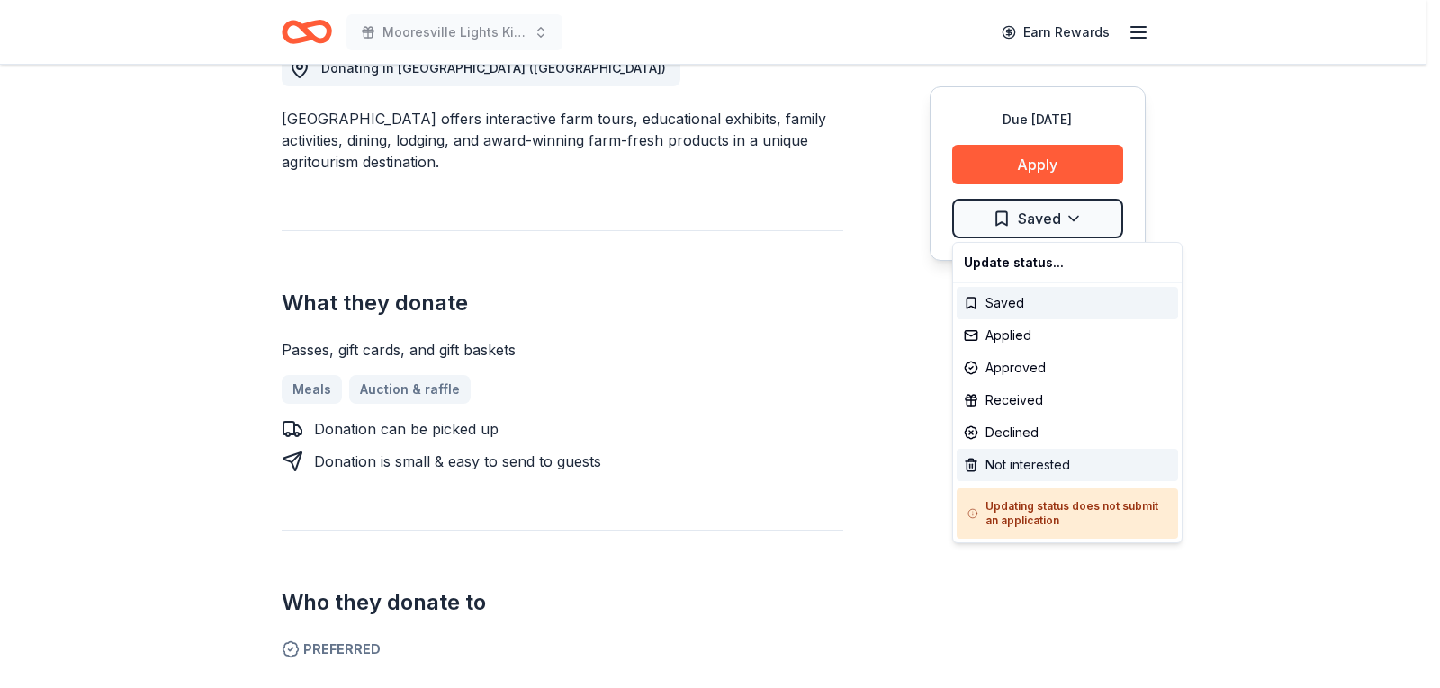
click at [1015, 470] on div "Not interested" at bounding box center [1067, 465] width 221 height 32
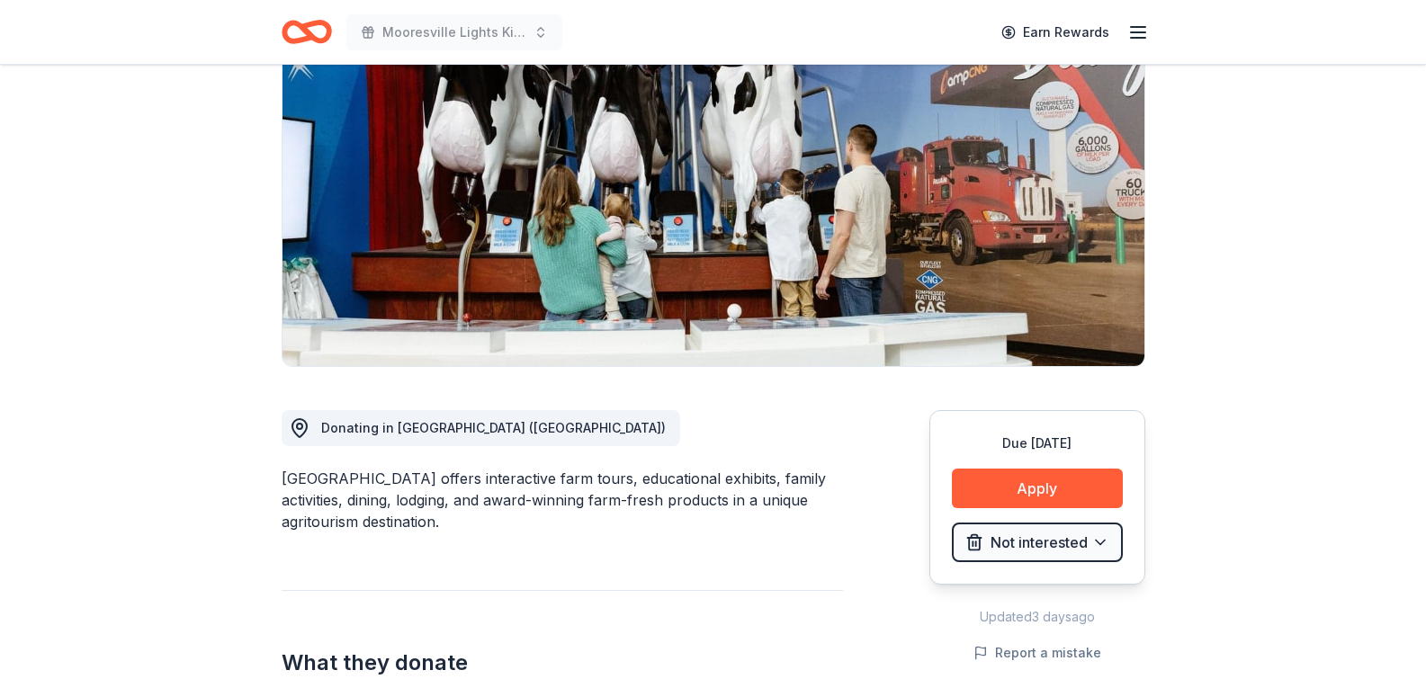
scroll to position [0, 0]
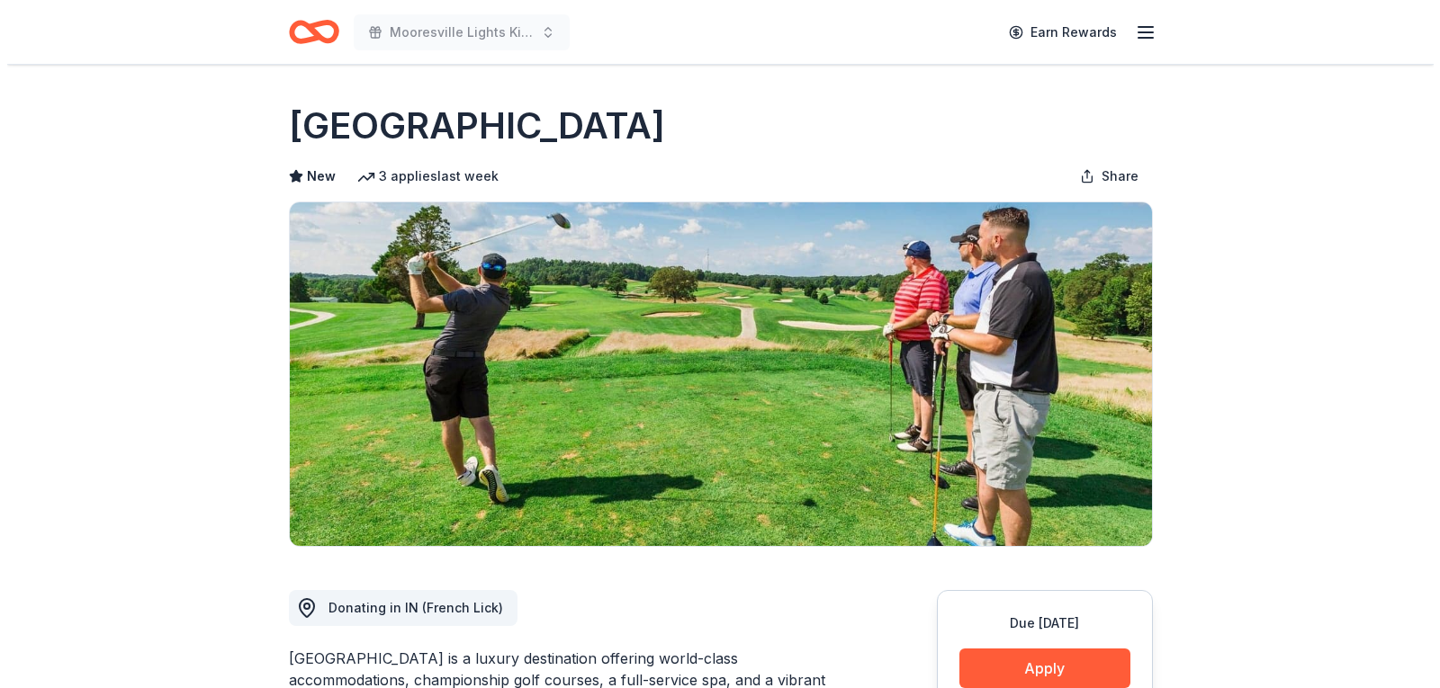
scroll to position [270, 0]
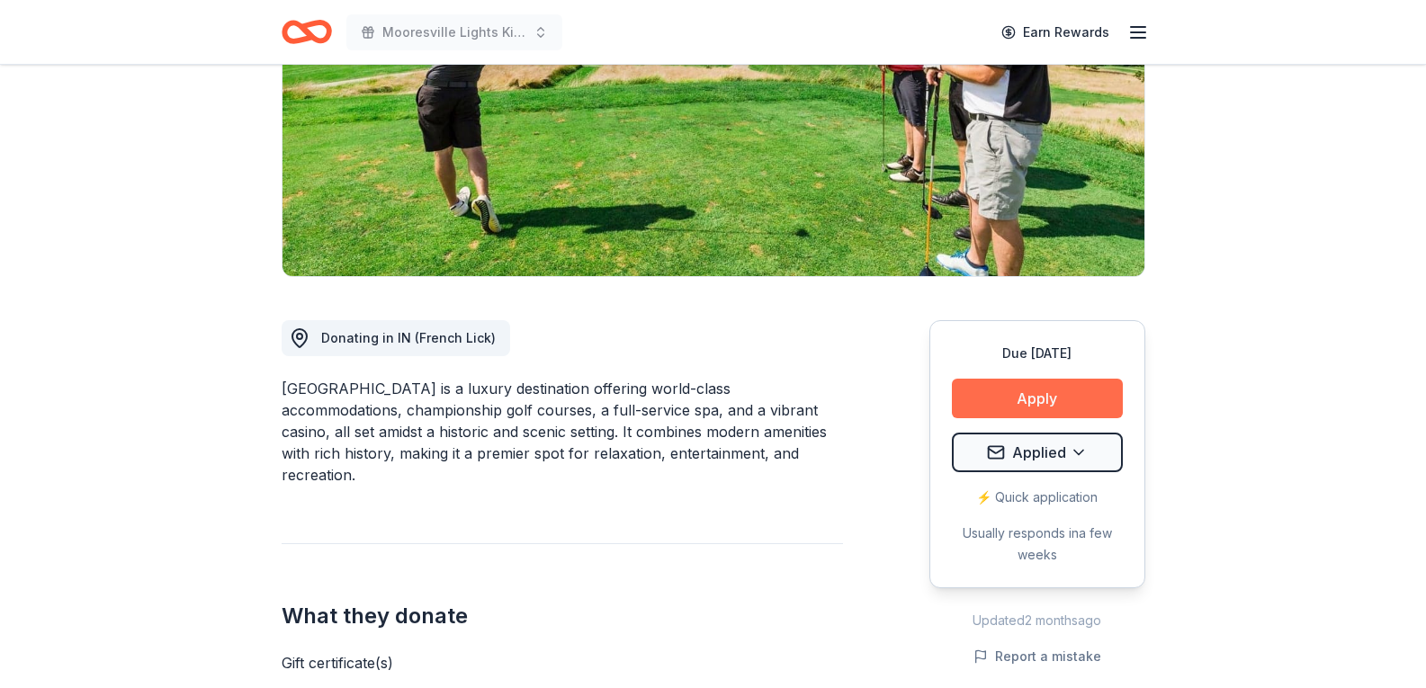
click at [1023, 398] on button "Apply" at bounding box center [1037, 399] width 171 height 40
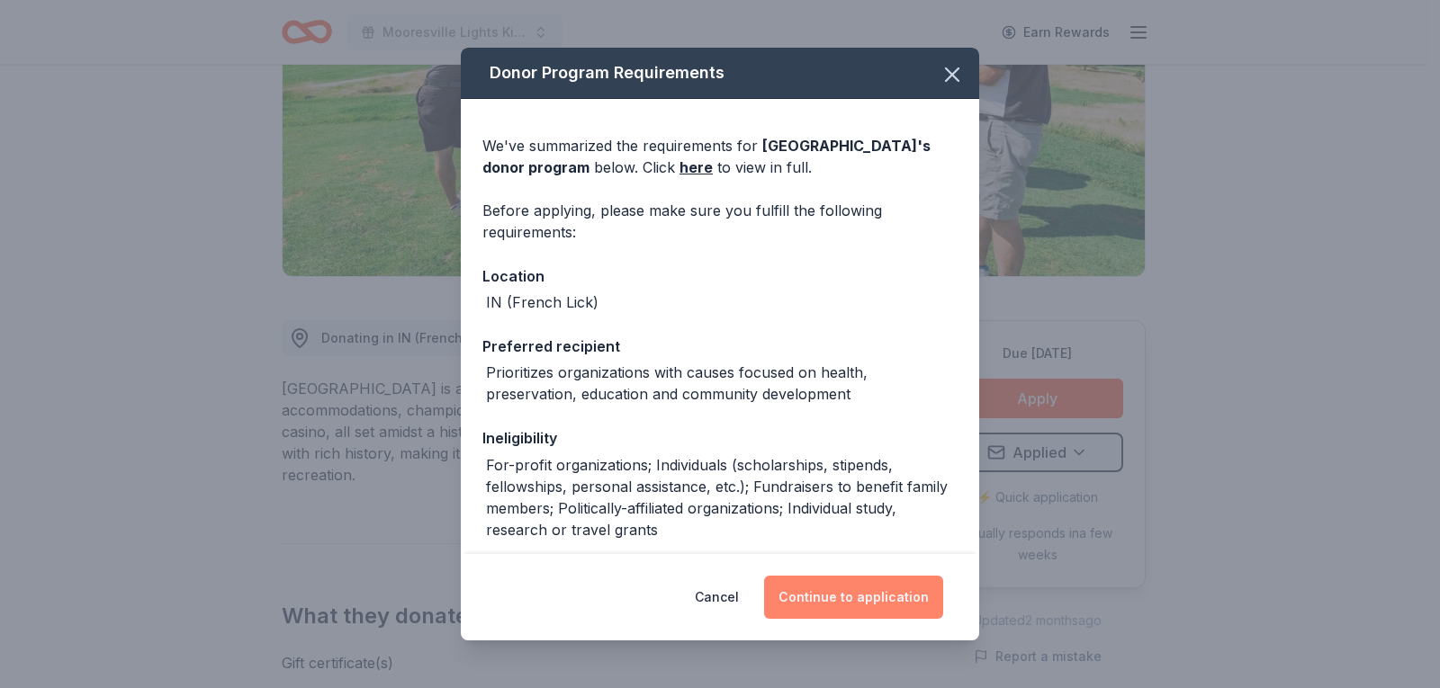
click at [867, 601] on button "Continue to application" at bounding box center [853, 597] width 179 height 43
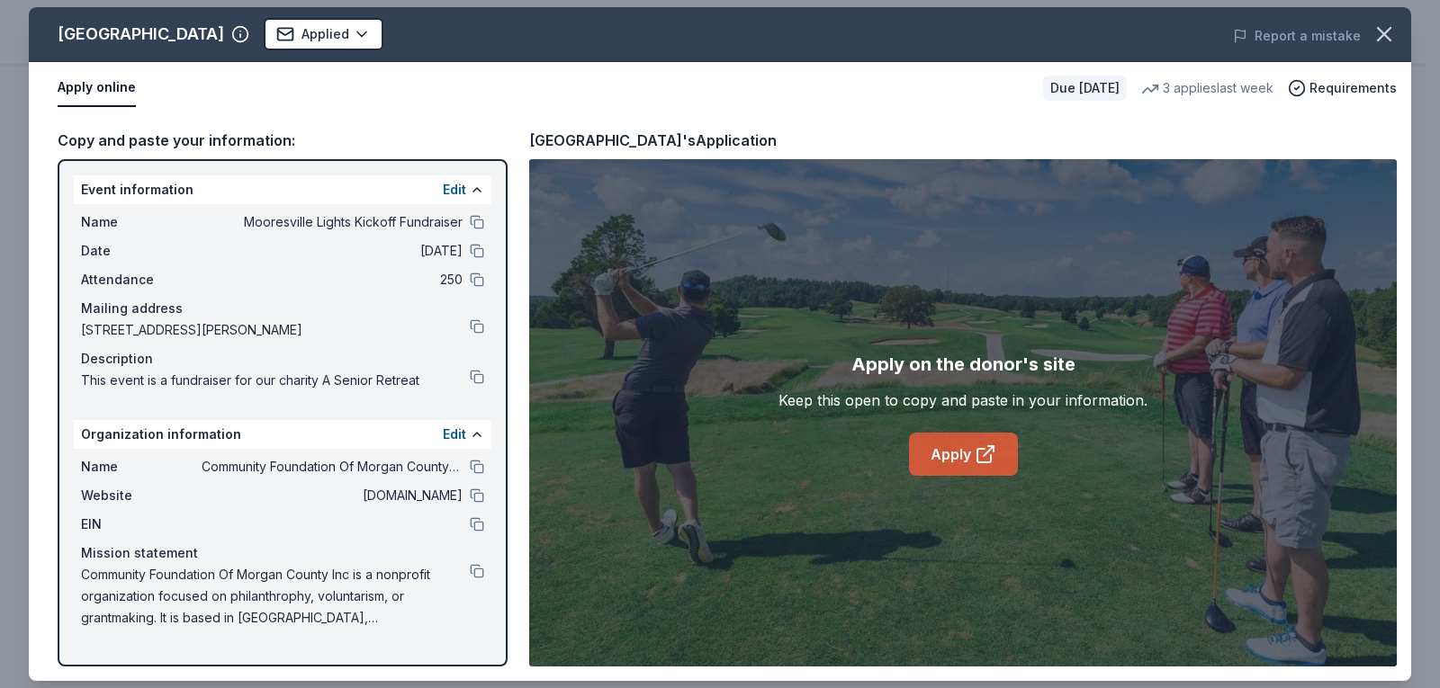
click at [975, 453] on icon at bounding box center [986, 455] width 22 height 22
